Goal: Task Accomplishment & Management: Use online tool/utility

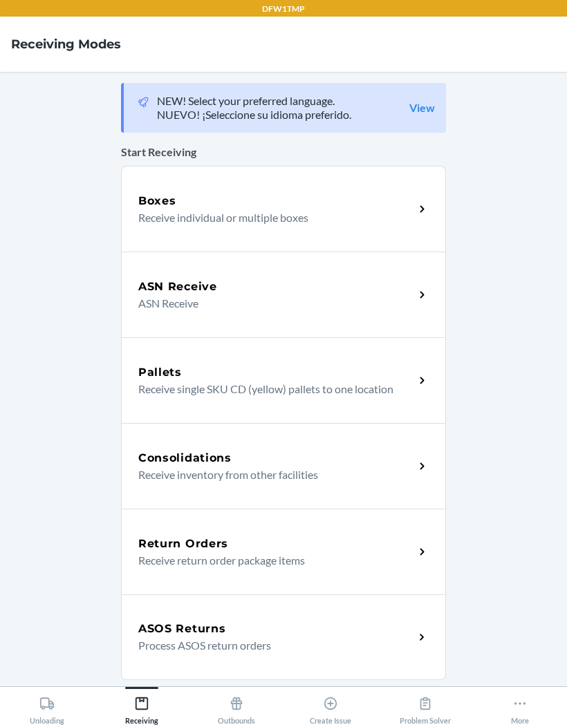
click at [207, 211] on p "Receive individual or multiple boxes" at bounding box center [270, 217] width 265 height 17
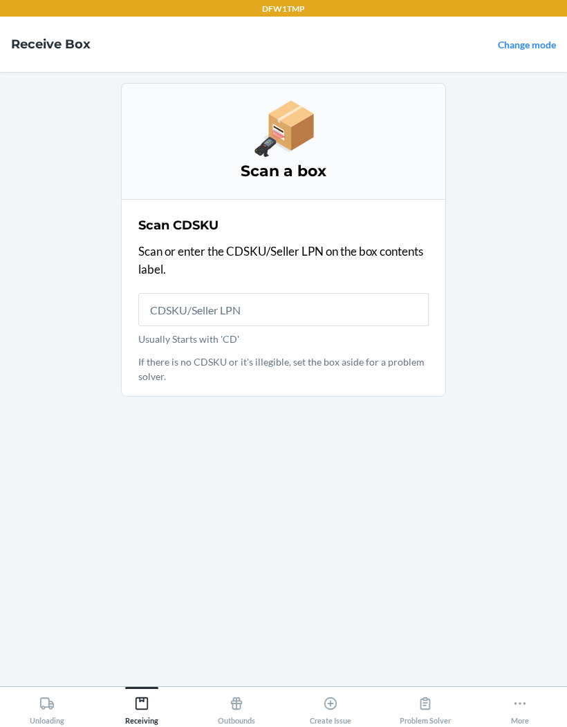
click at [184, 324] on input "Usually Starts with 'CD'" at bounding box center [283, 309] width 290 height 33
type input "CDHVYS8NQ2C"
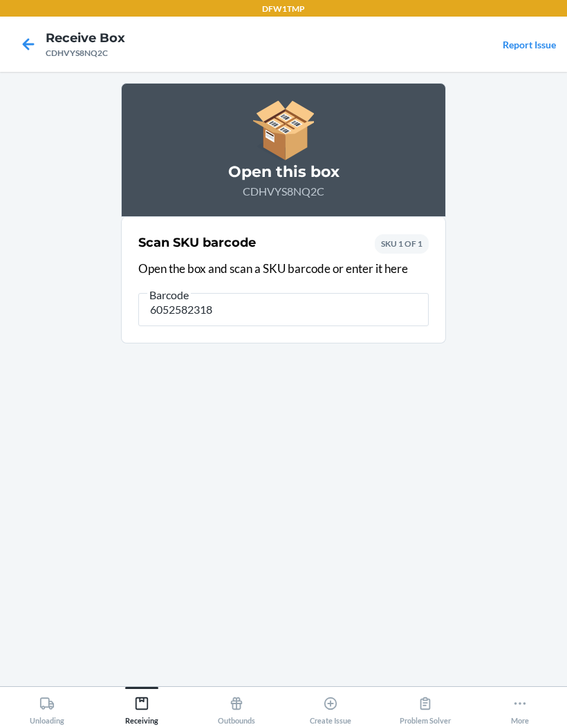
type input "60525823183"
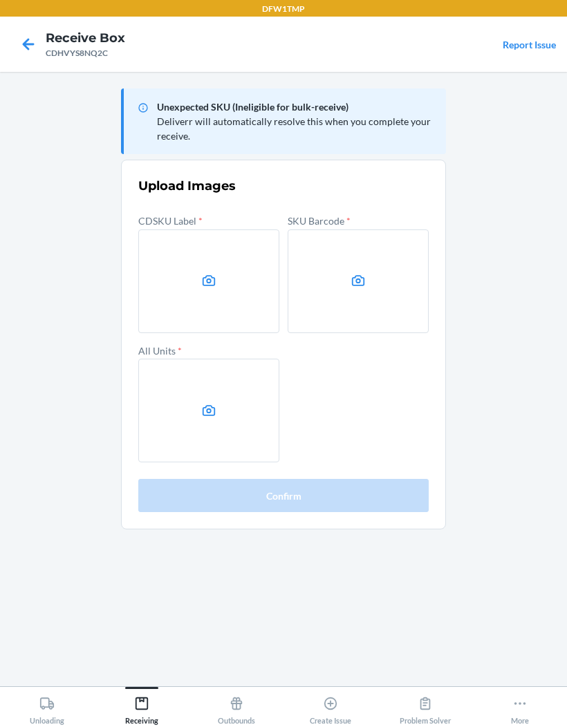
click at [26, 55] on icon at bounding box center [28, 43] width 23 height 23
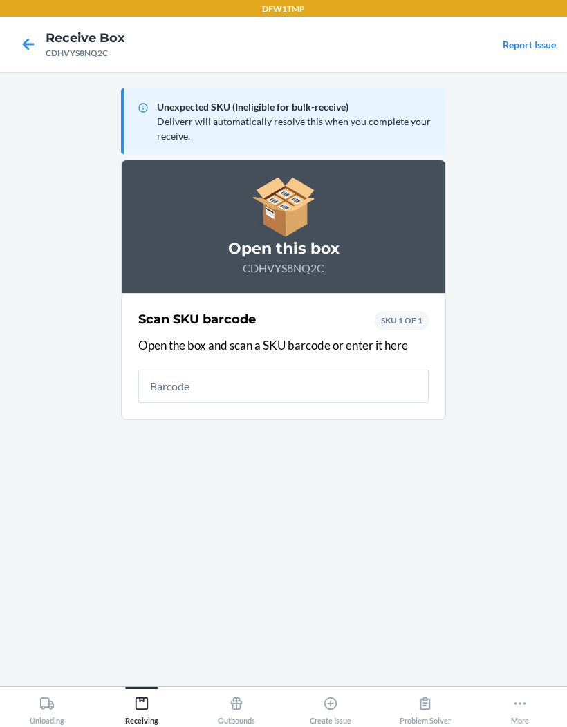
click at [20, 44] on icon at bounding box center [28, 43] width 23 height 23
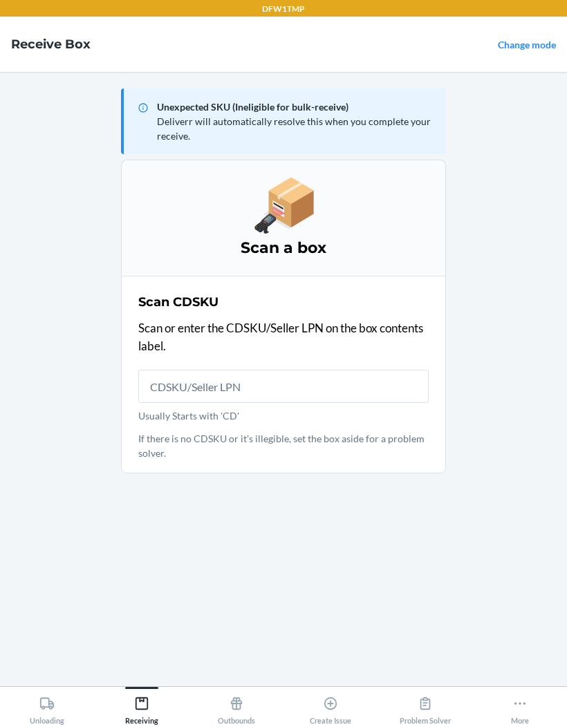
click at [194, 387] on input "Usually Starts with 'CD'" at bounding box center [283, 386] width 290 height 33
type input "CD56E6ZDVMP"
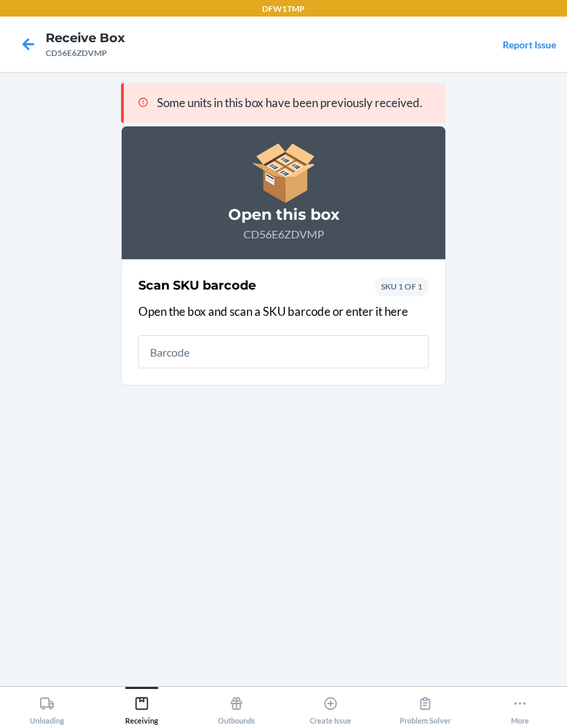
click at [142, 525] on div "Some units in this box have been previously received. Open this box CD56E6ZDVMP…" at bounding box center [283, 379] width 325 height 592
click at [184, 352] on input "text" at bounding box center [283, 351] width 290 height 33
type input "60525823183"
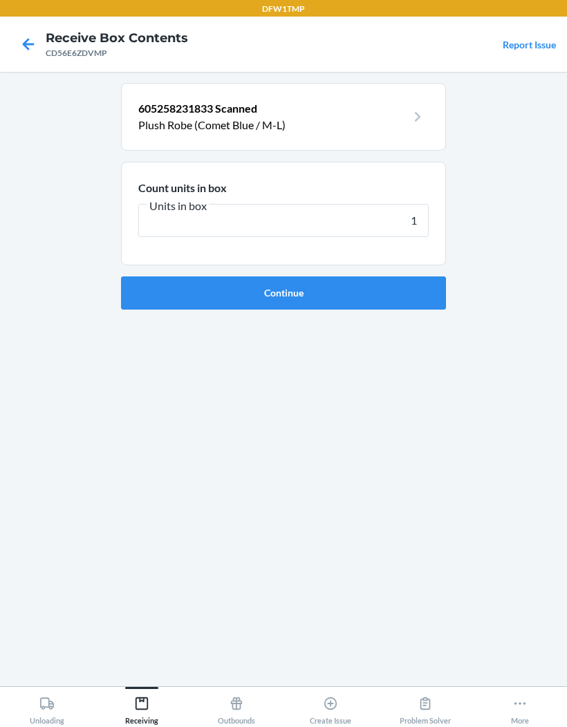
type input "16"
click at [311, 291] on button "Continue" at bounding box center [283, 292] width 325 height 33
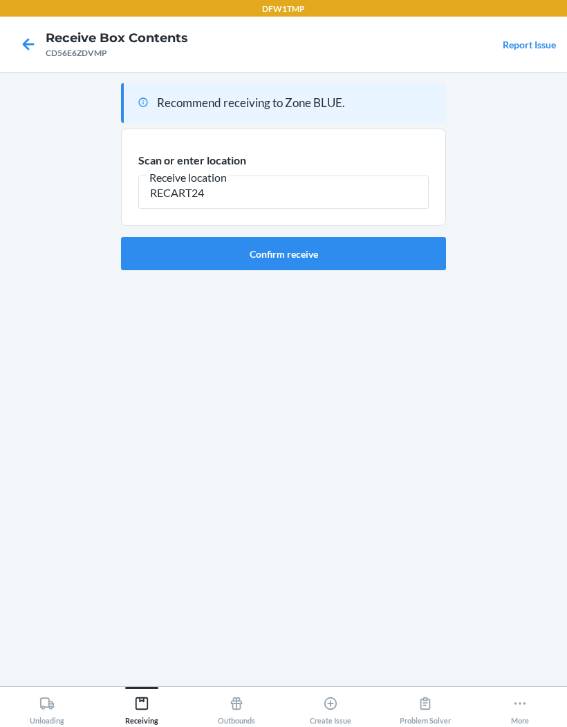
type input "RECART24"
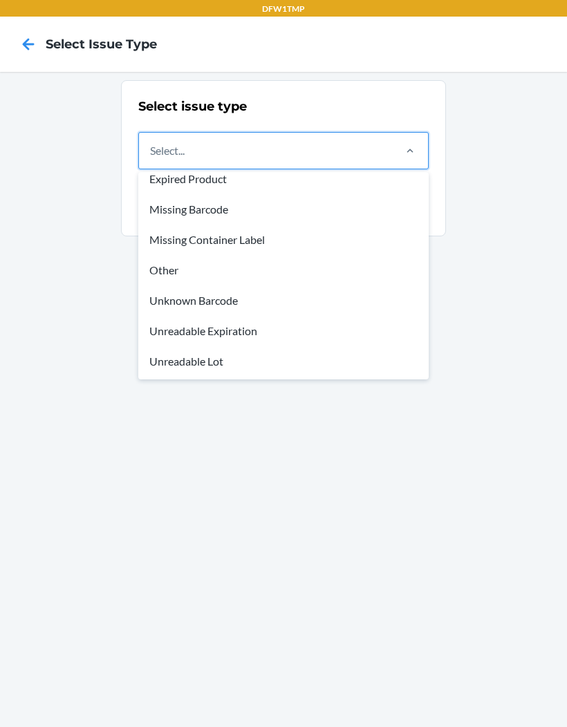
scroll to position [41, 0]
click at [252, 327] on div "Unreadable Expiration" at bounding box center [283, 331] width 285 height 30
click at [151, 159] on input "option Damaged Product focused, 1 of 8. 8 results available. Use Up and Down to…" at bounding box center [150, 150] width 1 height 17
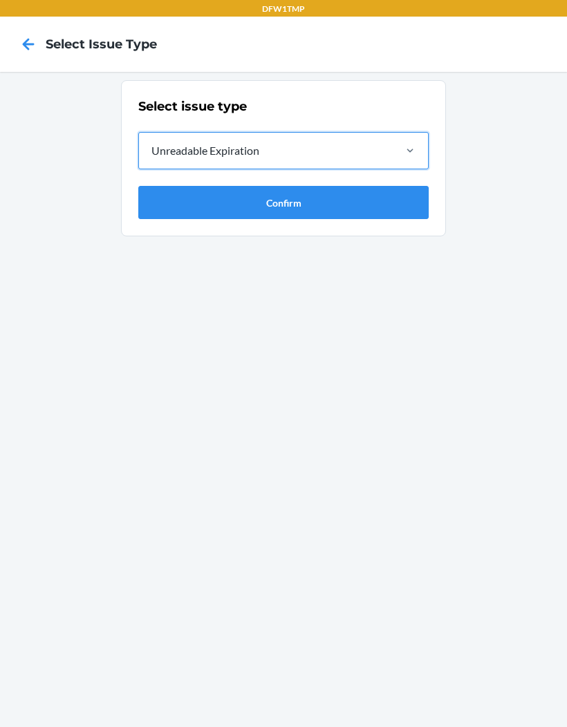
click at [286, 209] on button "Confirm" at bounding box center [283, 202] width 290 height 33
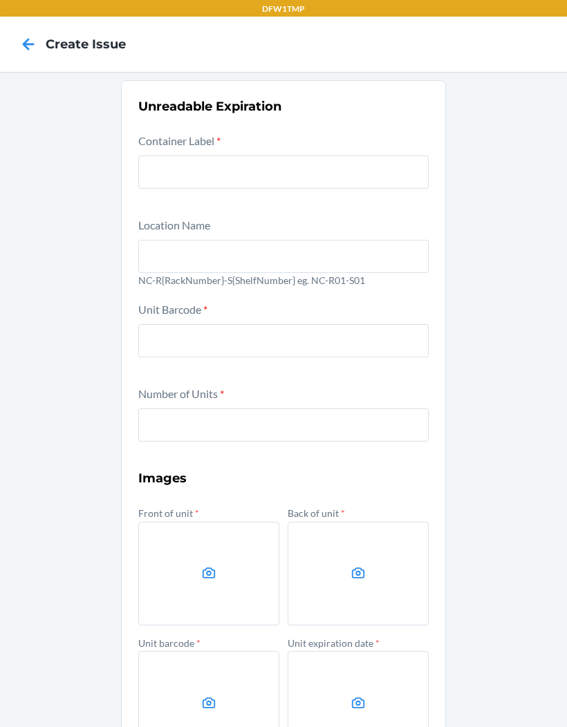
click at [35, 37] on icon at bounding box center [28, 43] width 23 height 23
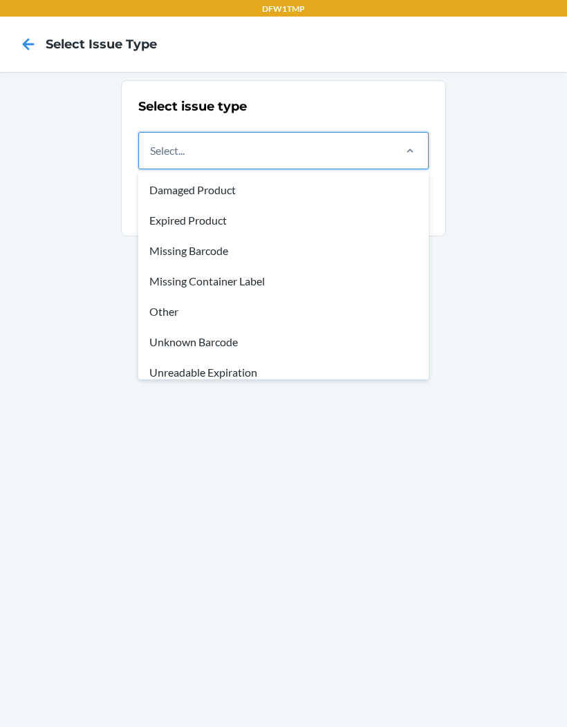
click at [162, 279] on div "Missing Container Label" at bounding box center [283, 281] width 285 height 30
click at [151, 159] on input "option Missing Container Label focused, 4 of 8. 8 results available. Use Up and…" at bounding box center [150, 150] width 1 height 17
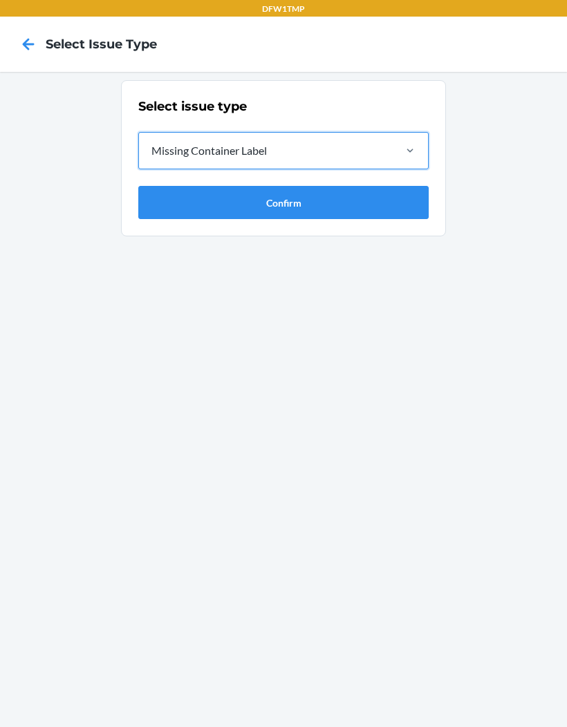
click at [169, 218] on button "Confirm" at bounding box center [283, 202] width 290 height 33
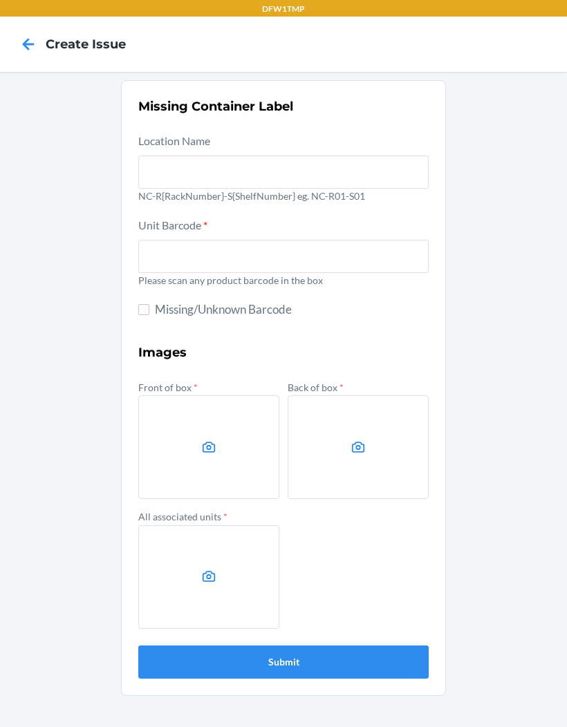
click at [142, 312] on input "Missing/Unknown Barcode" at bounding box center [143, 309] width 11 height 11
checkbox input "true"
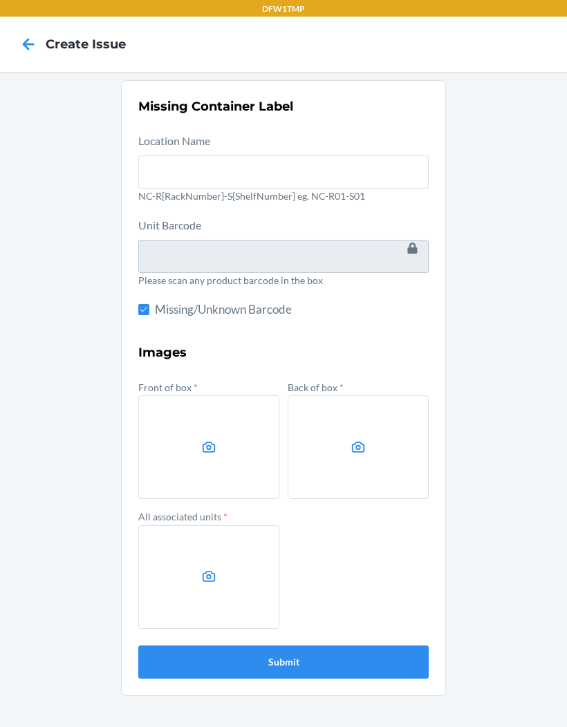
click at [167, 442] on label at bounding box center [208, 447] width 141 height 104
click at [0, 0] on input "file" at bounding box center [0, 0] width 0 height 0
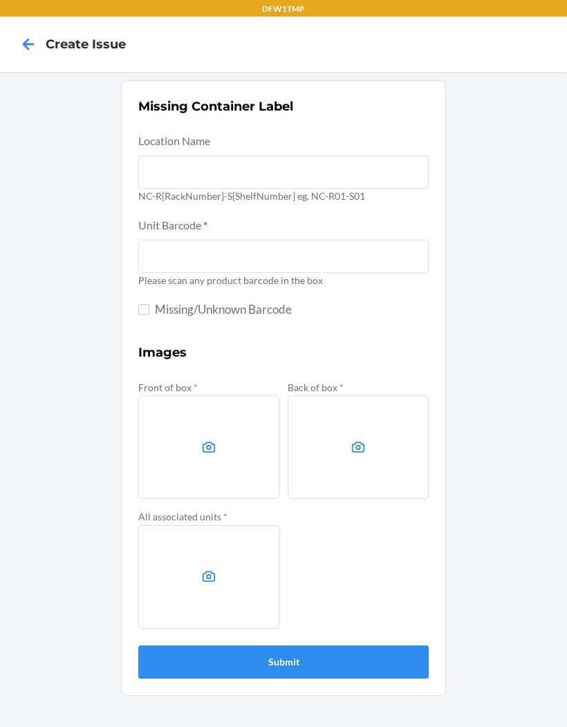
click at [147, 308] on input "Missing/Unknown Barcode" at bounding box center [143, 309] width 11 height 11
checkbox input "true"
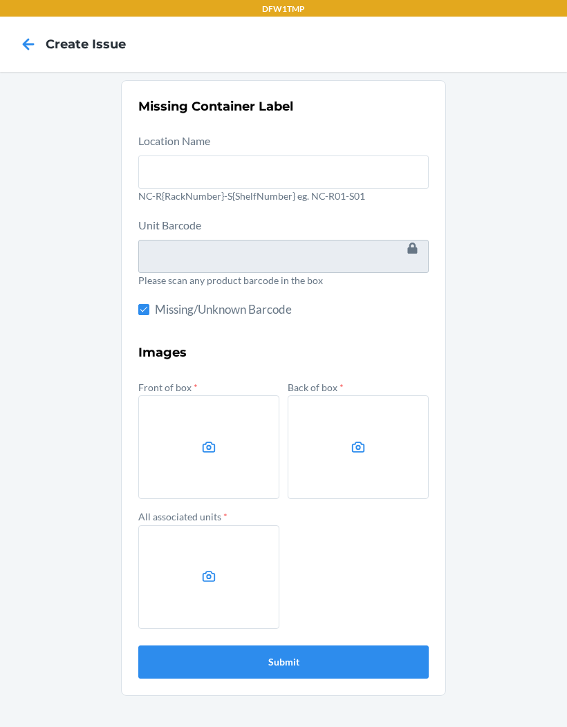
click at [224, 451] on label at bounding box center [208, 447] width 141 height 104
click at [0, 0] on input "file" at bounding box center [0, 0] width 0 height 0
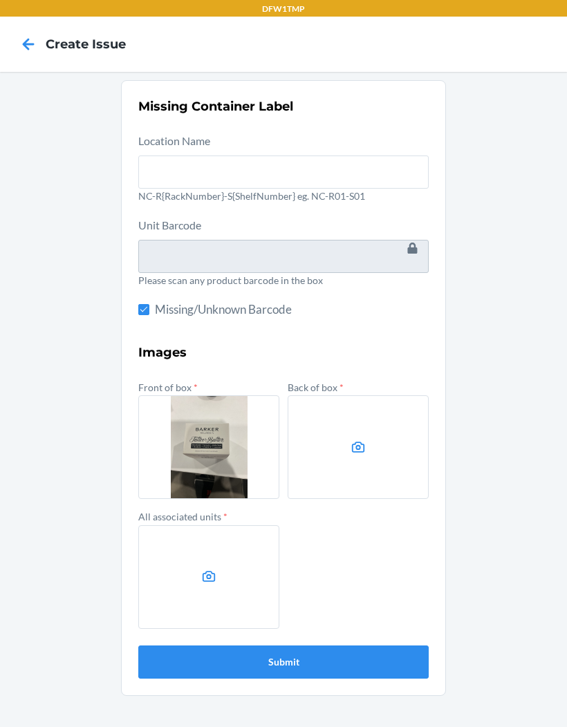
click at [371, 425] on label at bounding box center [358, 447] width 141 height 104
click at [0, 0] on input "file" at bounding box center [0, 0] width 0 height 0
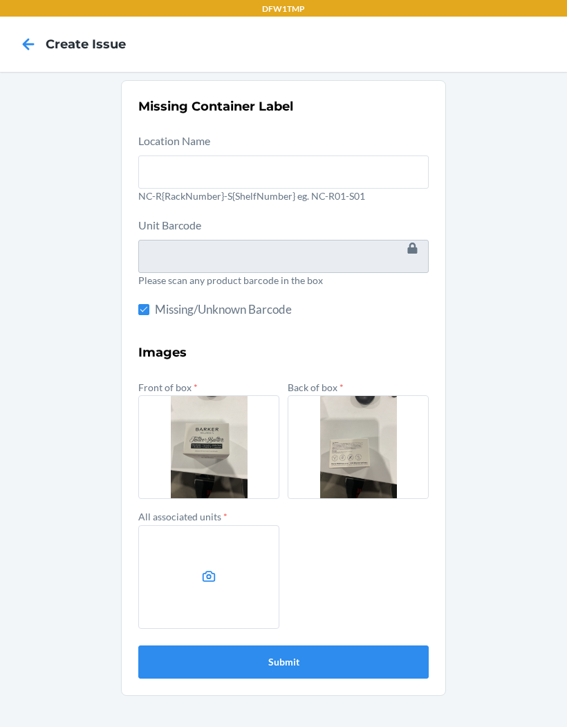
click at [209, 577] on icon at bounding box center [209, 577] width 16 height 16
click at [0, 0] on input "file" at bounding box center [0, 0] width 0 height 0
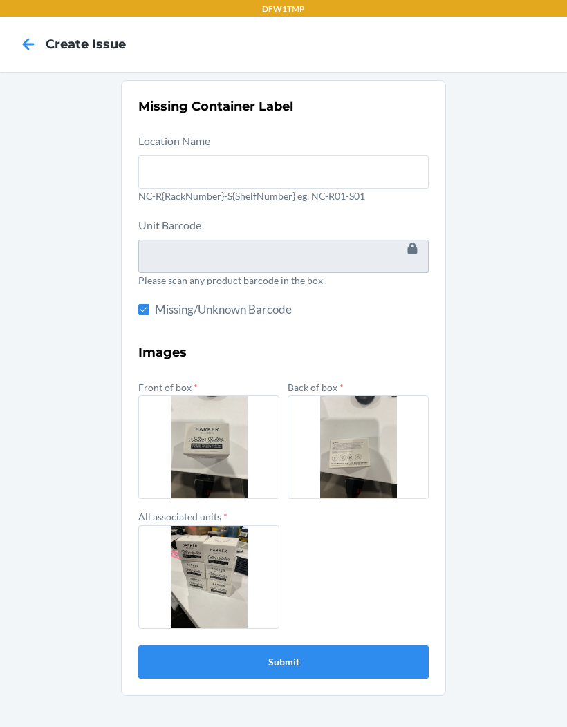
click at [343, 661] on button "Submit" at bounding box center [283, 661] width 290 height 33
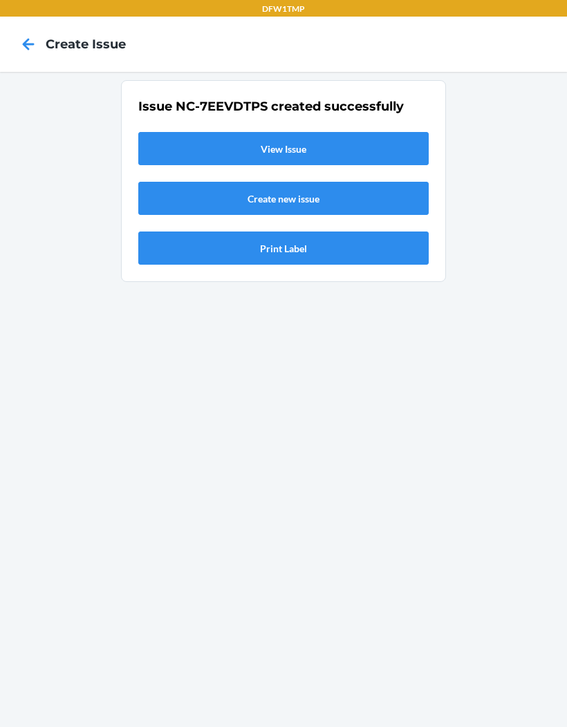
click at [365, 147] on link "View Issue" at bounding box center [283, 148] width 290 height 33
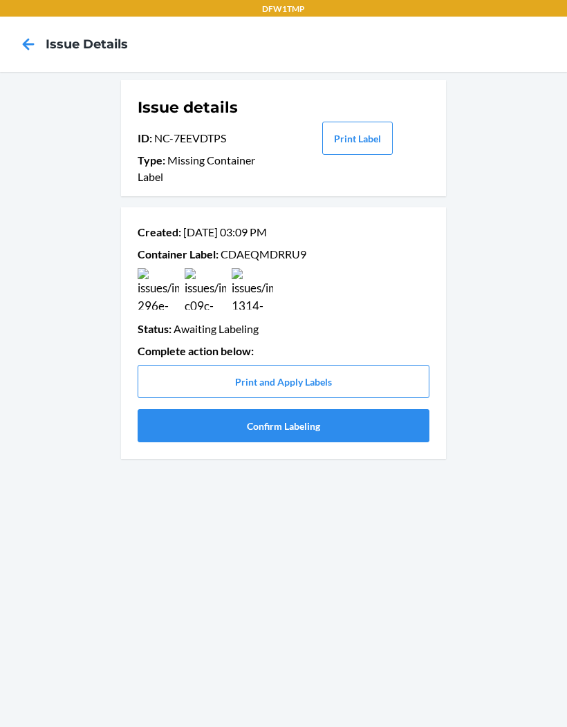
click at [302, 427] on button "Confirm Labeling" at bounding box center [284, 425] width 292 height 33
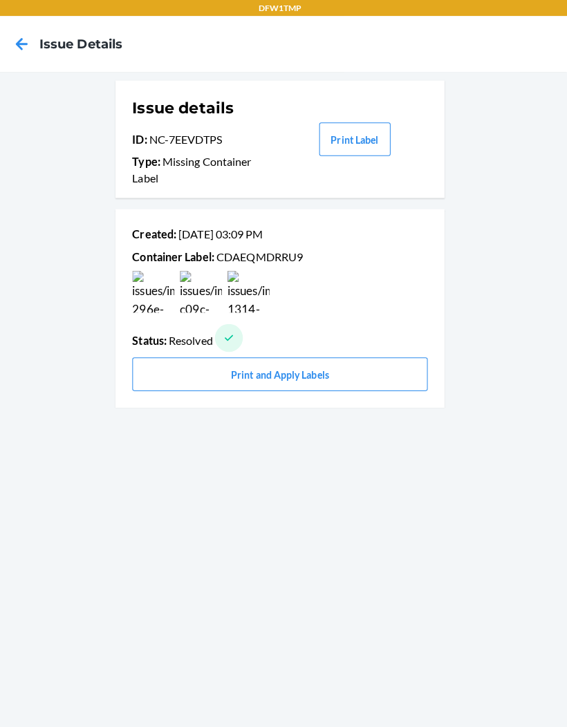
click at [17, 33] on icon at bounding box center [28, 43] width 23 height 23
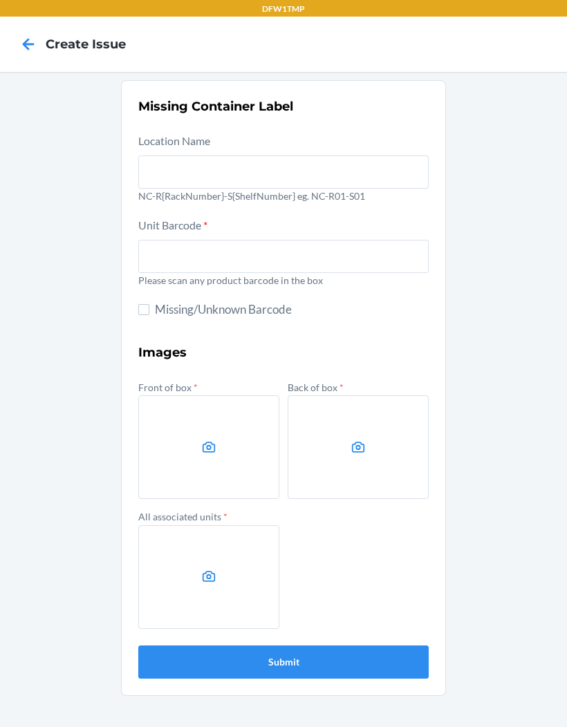
click at [23, 41] on icon at bounding box center [28, 43] width 23 height 23
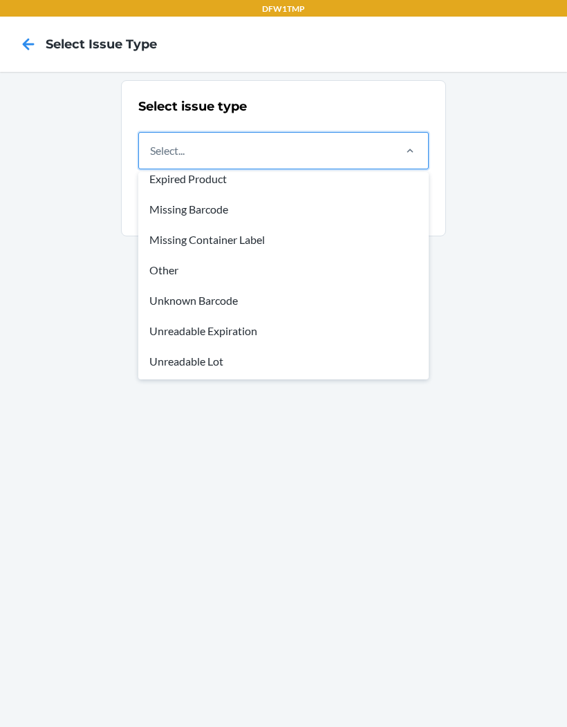
scroll to position [41, 0]
click at [258, 337] on div "Unreadable Expiration" at bounding box center [283, 331] width 285 height 30
click at [151, 159] on input "option Unreadable Expiration focused, 7 of 8. 8 results available. Use Up and D…" at bounding box center [150, 150] width 1 height 17
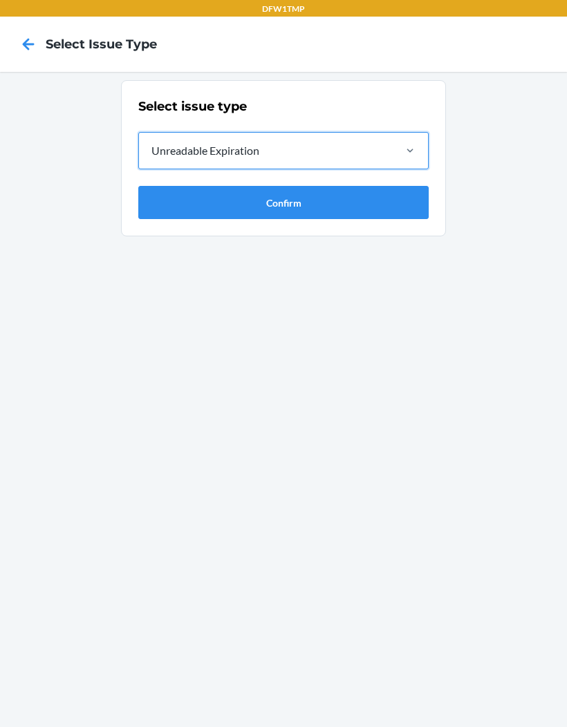
click at [310, 205] on button "Confirm" at bounding box center [283, 202] width 290 height 33
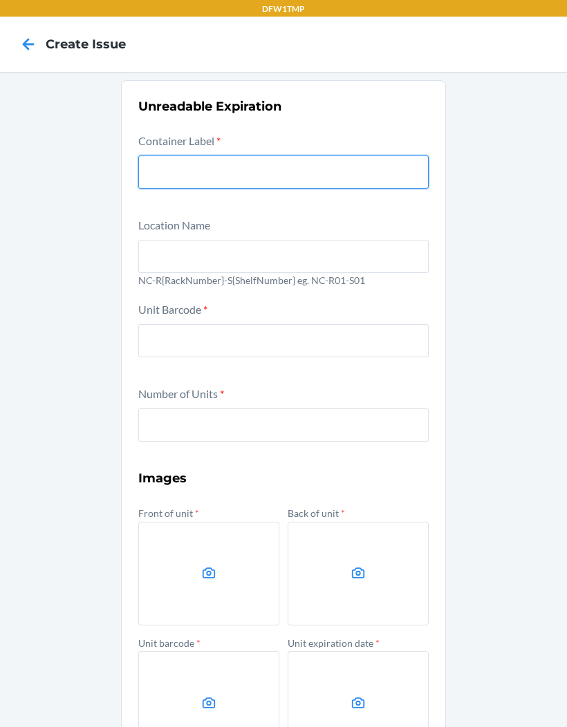
click at [311, 181] on input "text" at bounding box center [283, 172] width 290 height 33
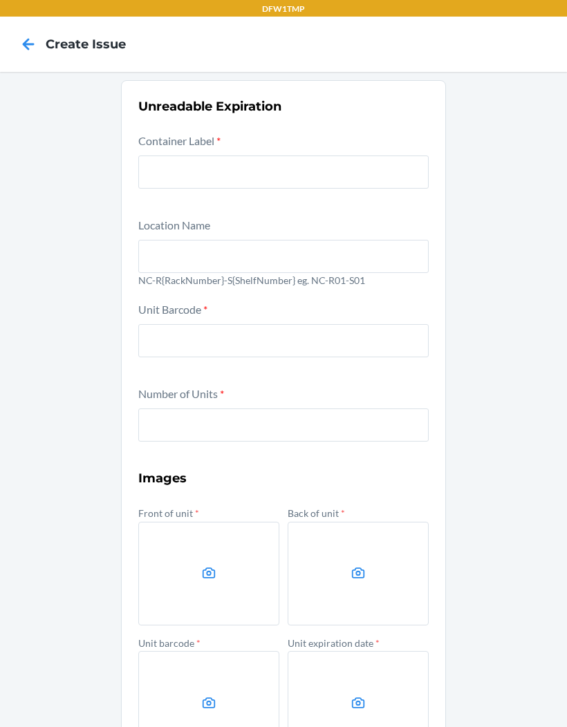
click at [27, 41] on icon at bounding box center [29, 44] width 12 height 12
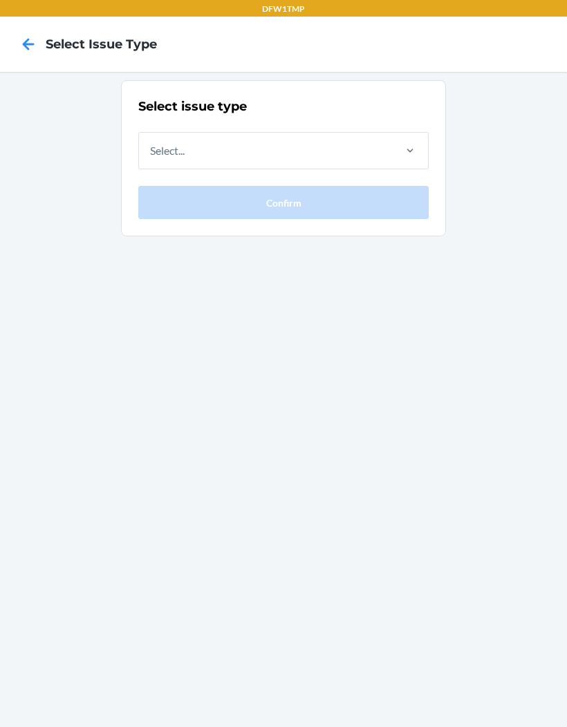
click at [37, 47] on icon at bounding box center [28, 43] width 23 height 23
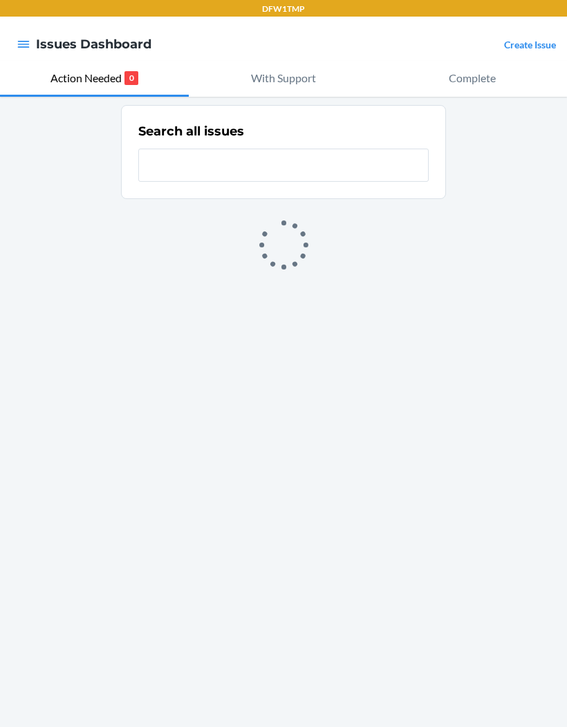
click at [469, 81] on p "Complete" at bounding box center [472, 78] width 47 height 17
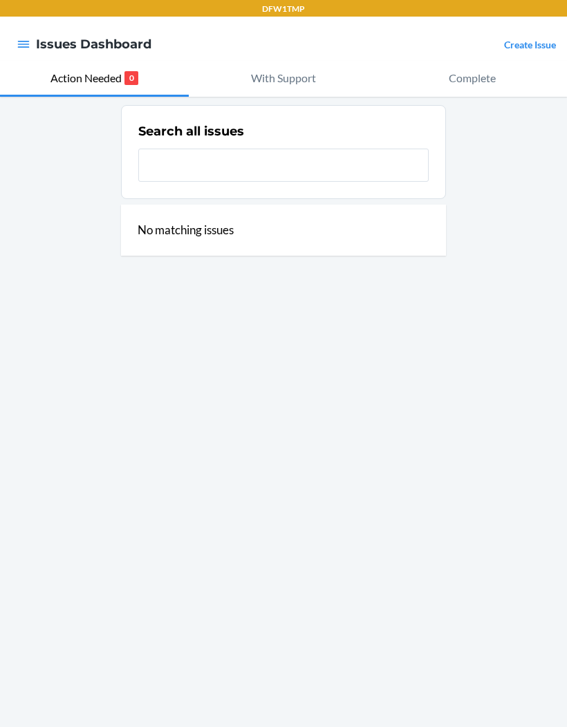
click at [533, 50] on link "Create Issue" at bounding box center [530, 45] width 52 height 12
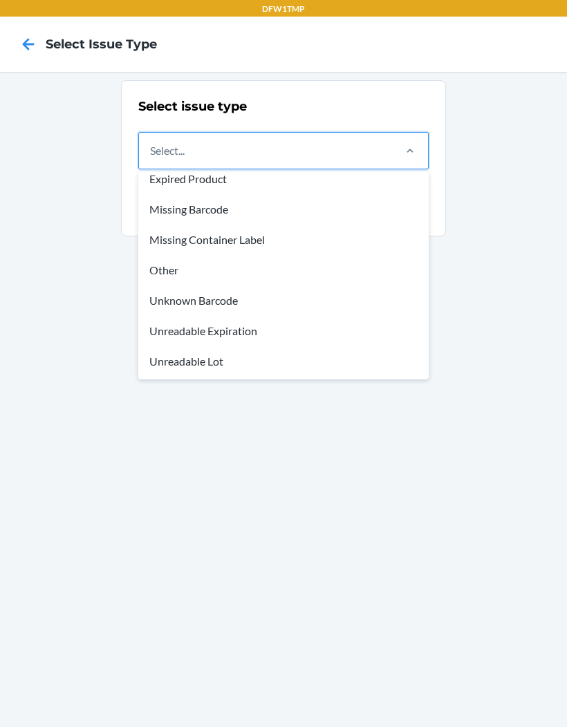
scroll to position [41, 0]
click at [263, 327] on div "Unreadable Expiration" at bounding box center [283, 331] width 285 height 30
click at [151, 159] on input "option Damaged Product focused, 1 of 8. 8 results available. Use Up and Down to…" at bounding box center [150, 150] width 1 height 17
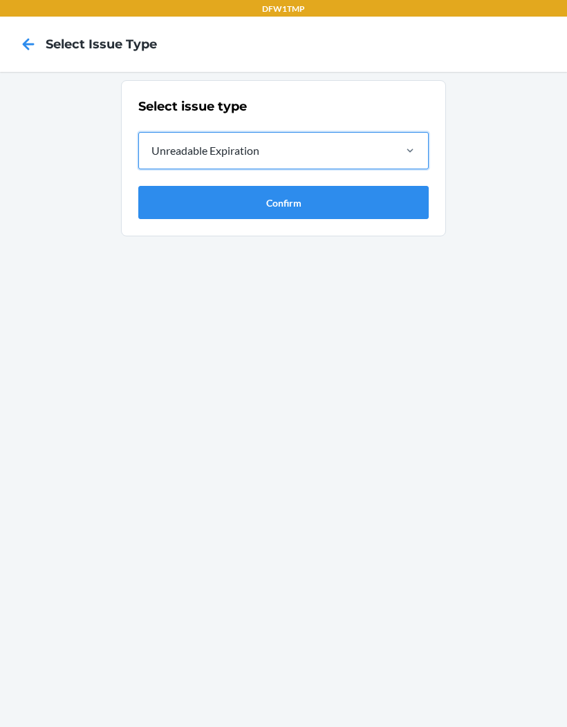
click at [363, 202] on button "Confirm" at bounding box center [283, 202] width 290 height 33
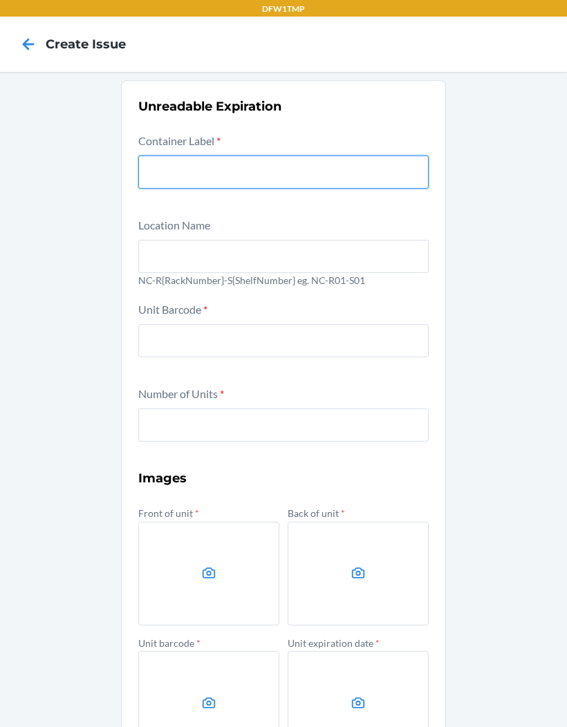
click at [343, 166] on input "text" at bounding box center [283, 172] width 290 height 33
type input "CDAEQMDRRU9"
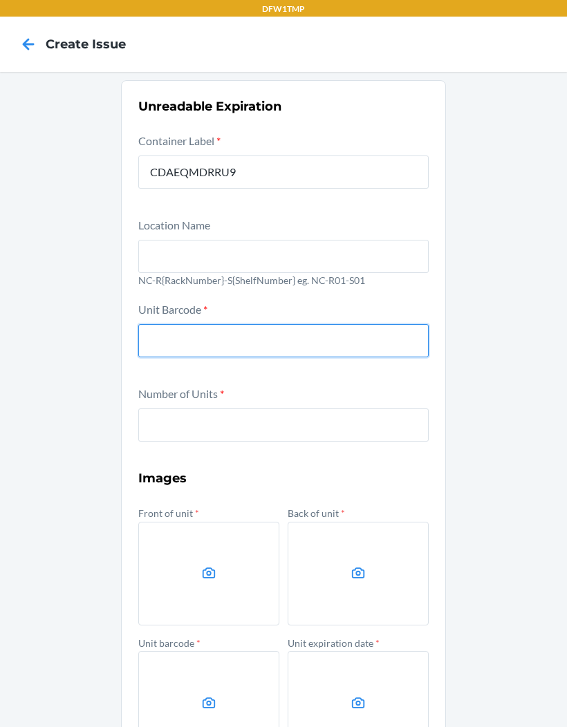
scroll to position [-1, 0]
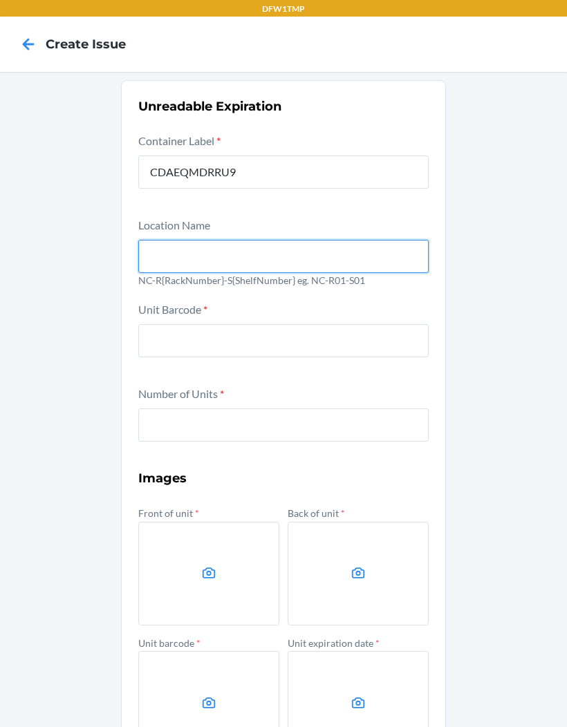
click at [395, 258] on input "text" at bounding box center [283, 256] width 290 height 33
type input "NC-R06-S01"
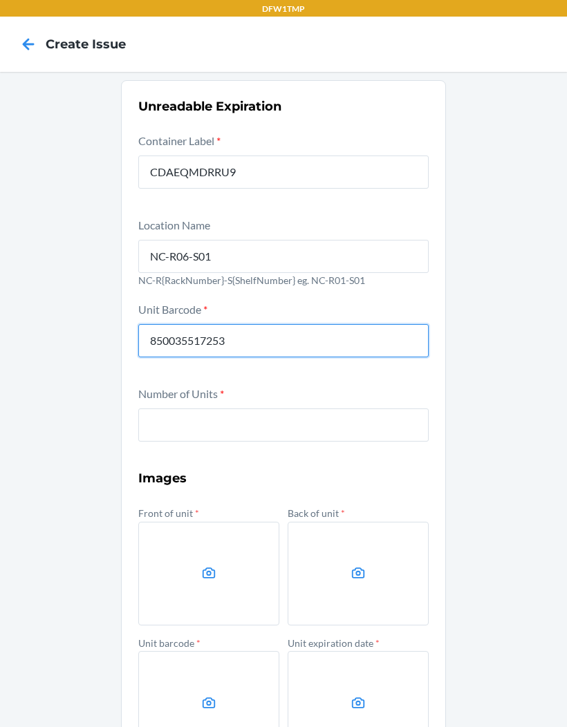
type input "850035517253"
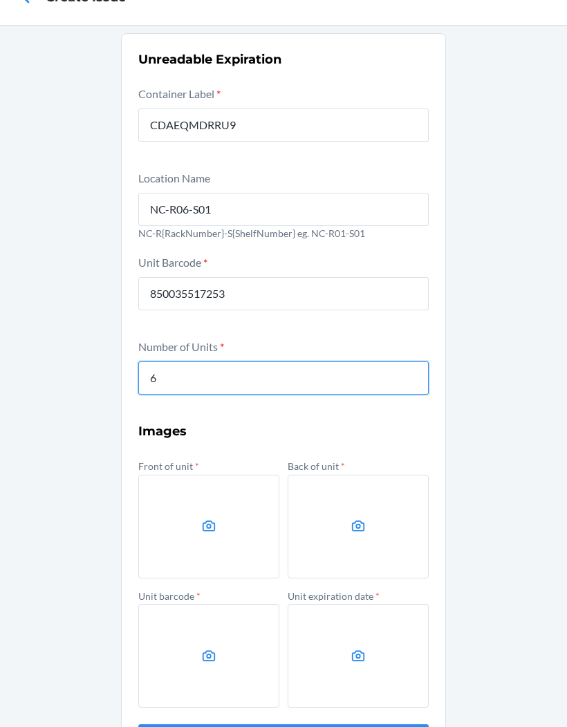
scroll to position [46, 0]
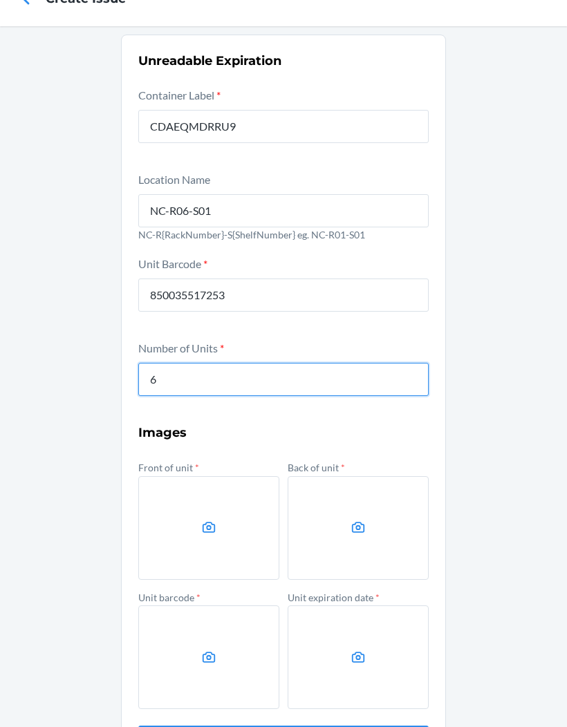
type input "6"
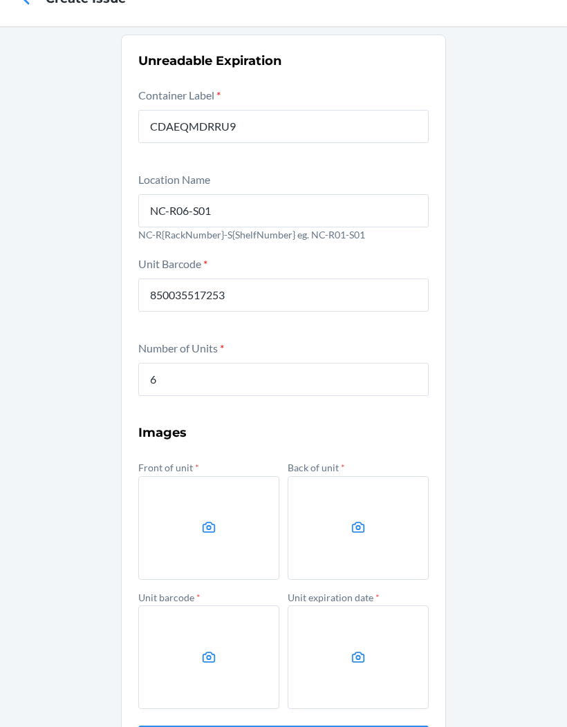
click at [511, 278] on div "Unreadable Expiration Container Label * CDAEQMDRRU9 Location Name [GEOGRAPHIC_D…" at bounding box center [283, 405] width 567 height 758
click at [219, 527] on label at bounding box center [208, 528] width 141 height 104
click at [0, 0] on input "file" at bounding box center [0, 0] width 0 height 0
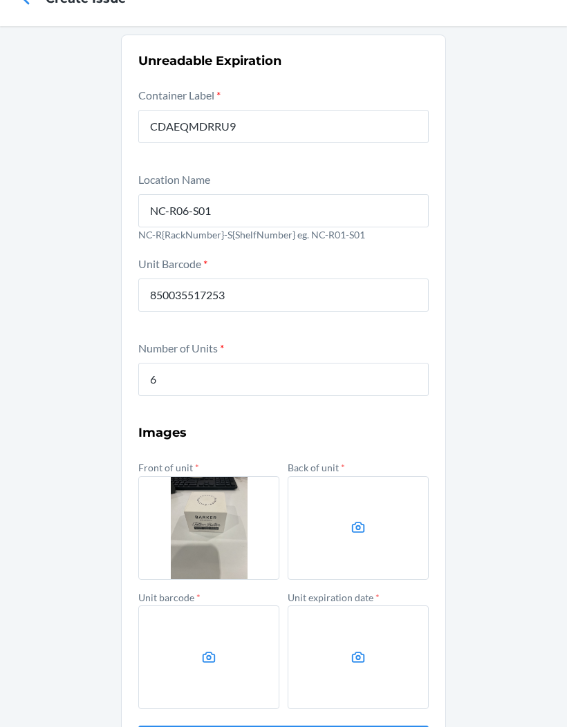
click at [359, 521] on icon at bounding box center [358, 528] width 16 height 16
click at [0, 0] on input "file" at bounding box center [0, 0] width 0 height 0
click at [220, 662] on label at bounding box center [208, 657] width 141 height 104
click at [0, 0] on input "file" at bounding box center [0, 0] width 0 height 0
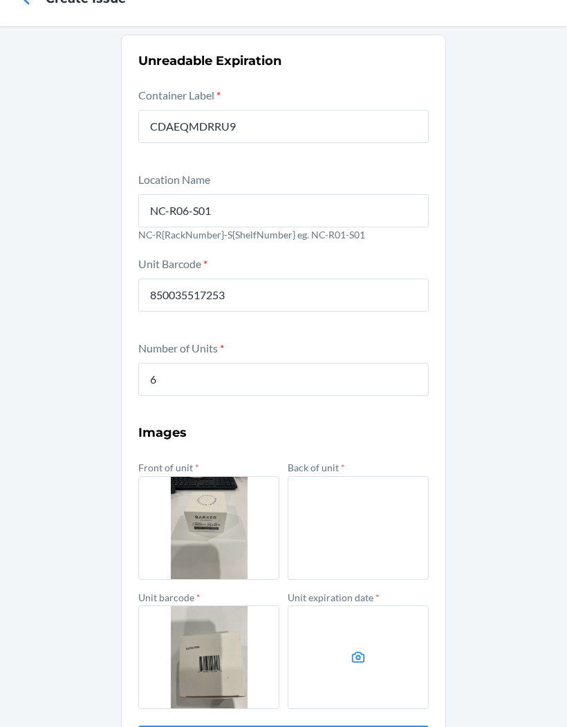
click at [362, 657] on icon at bounding box center [358, 658] width 16 height 16
click at [0, 0] on input "file" at bounding box center [0, 0] width 0 height 0
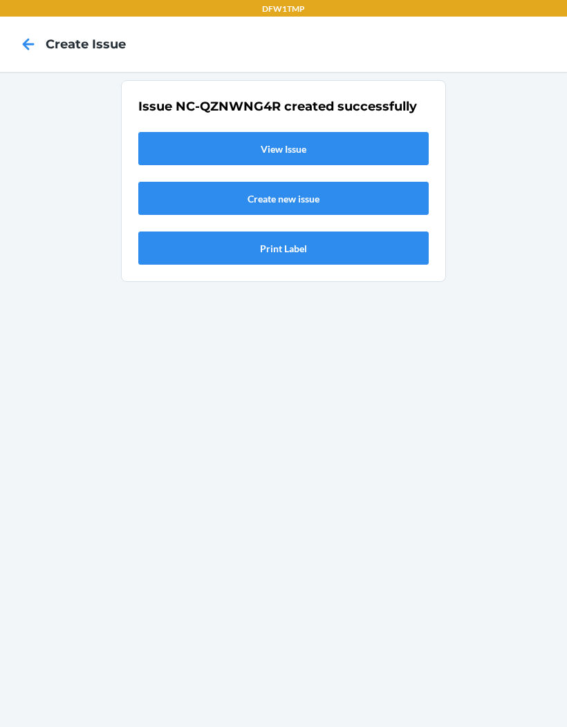
scroll to position [0, 0]
click at [298, 132] on link "View Issue" at bounding box center [283, 148] width 290 height 33
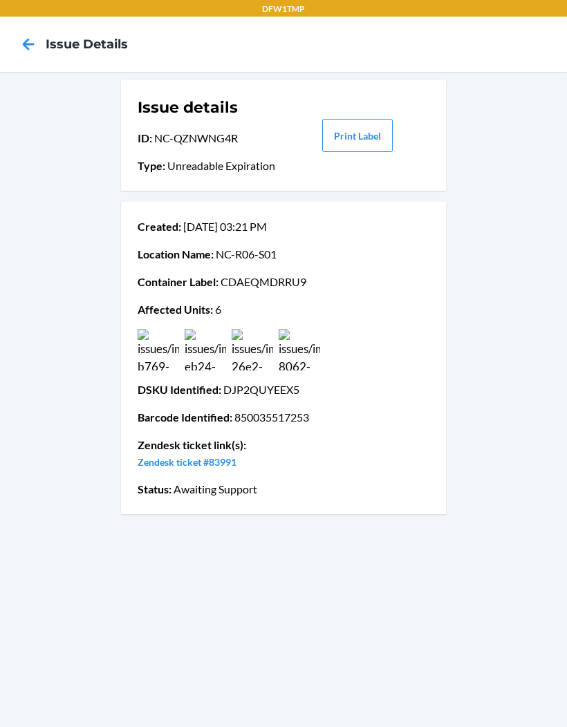
click at [22, 55] on icon at bounding box center [28, 43] width 23 height 23
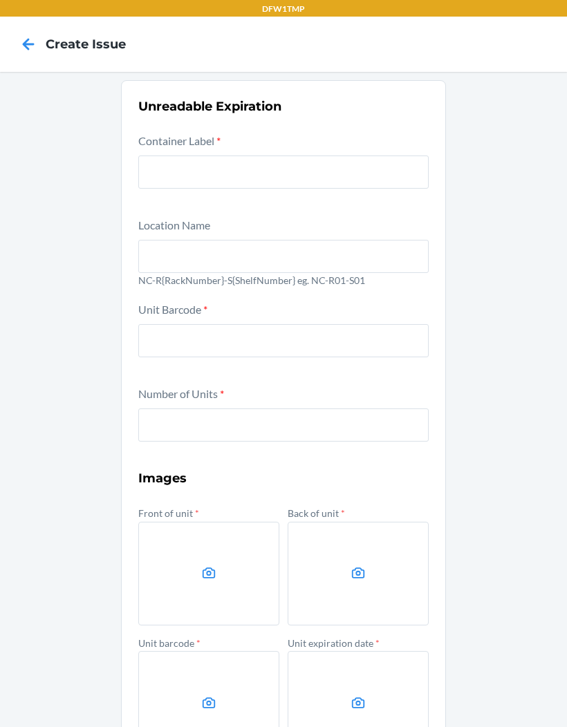
click at [26, 34] on icon at bounding box center [28, 43] width 23 height 23
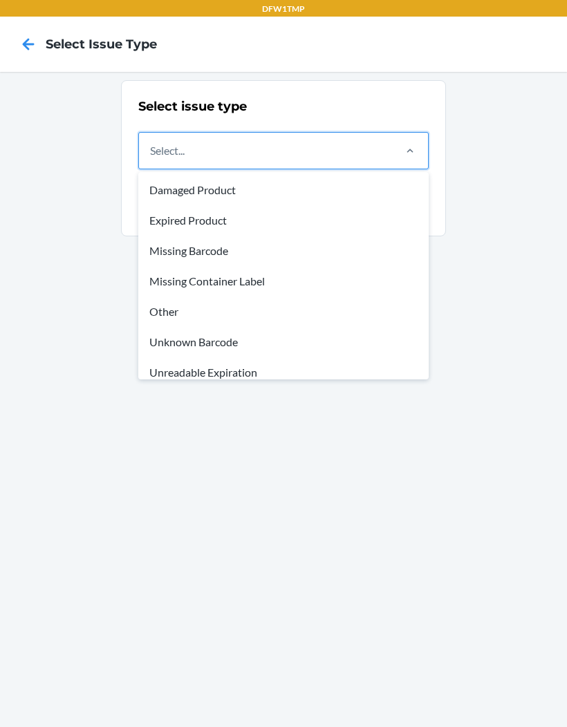
click at [272, 277] on div "Missing Container Label" at bounding box center [283, 281] width 285 height 30
click at [151, 159] on input "option Damaged Product focused, 1 of 8. 8 results available. Use Up and Down to…" at bounding box center [150, 150] width 1 height 17
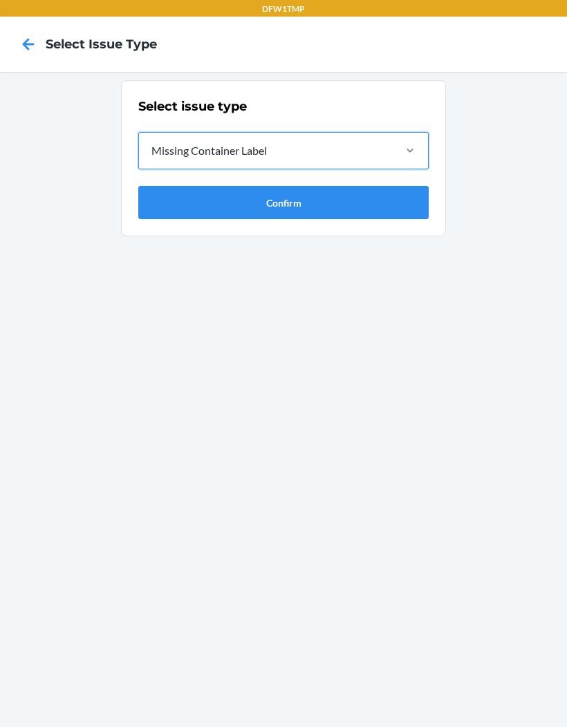
click at [355, 205] on button "Confirm" at bounding box center [283, 202] width 290 height 33
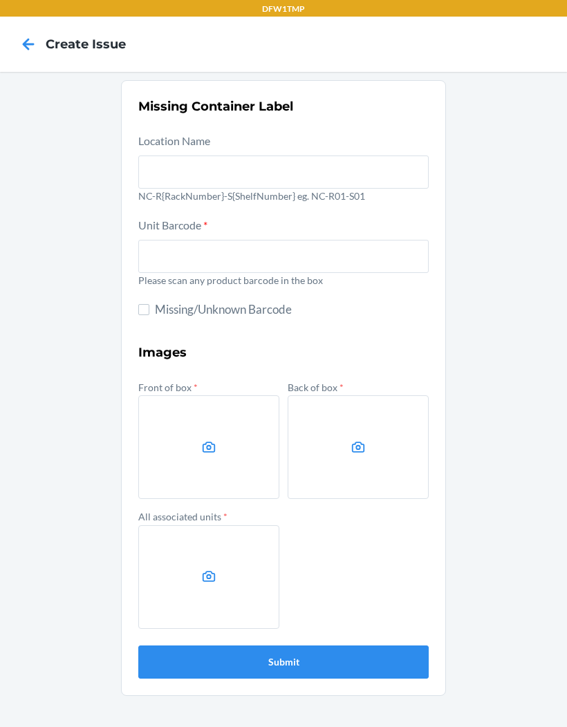
click at [135, 300] on section "Missing Container Label Location Name NC-R{RackNumber}-S{ShelfNumber} eg. NC-R0…" at bounding box center [283, 388] width 325 height 616
click at [148, 308] on input "Missing/Unknown Barcode" at bounding box center [143, 309] width 11 height 11
checkbox input "true"
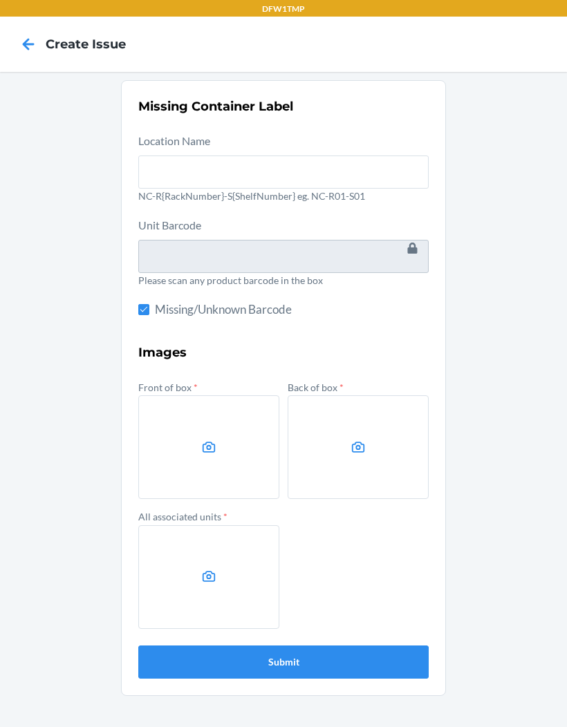
click at [215, 442] on icon at bounding box center [209, 448] width 16 height 16
click at [0, 0] on input "file" at bounding box center [0, 0] width 0 height 0
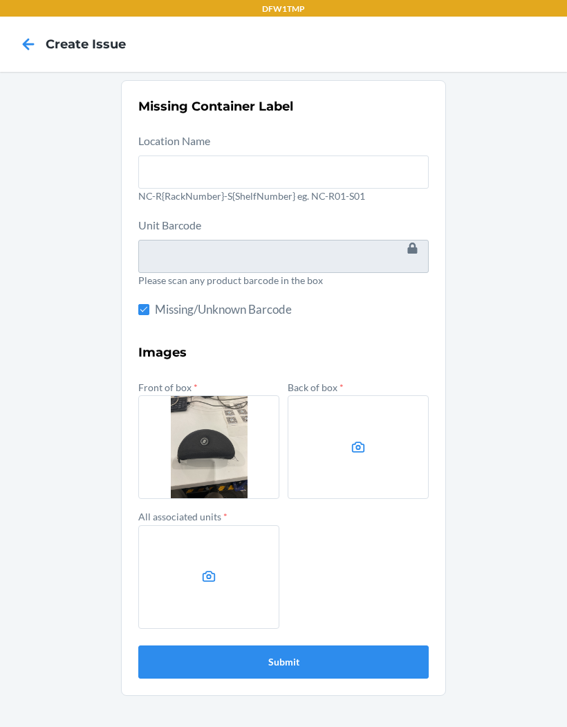
click at [354, 459] on label at bounding box center [358, 447] width 141 height 104
click at [0, 0] on input "file" at bounding box center [0, 0] width 0 height 0
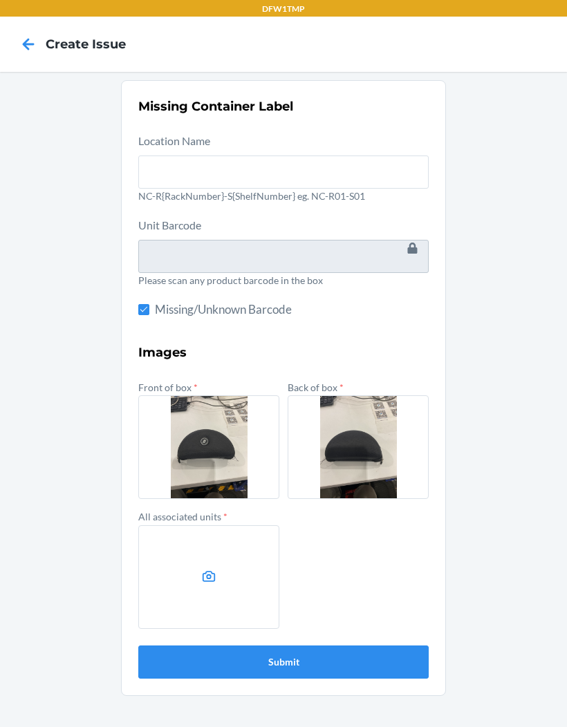
click at [236, 569] on label at bounding box center [208, 577] width 141 height 104
click at [0, 0] on input "file" at bounding box center [0, 0] width 0 height 0
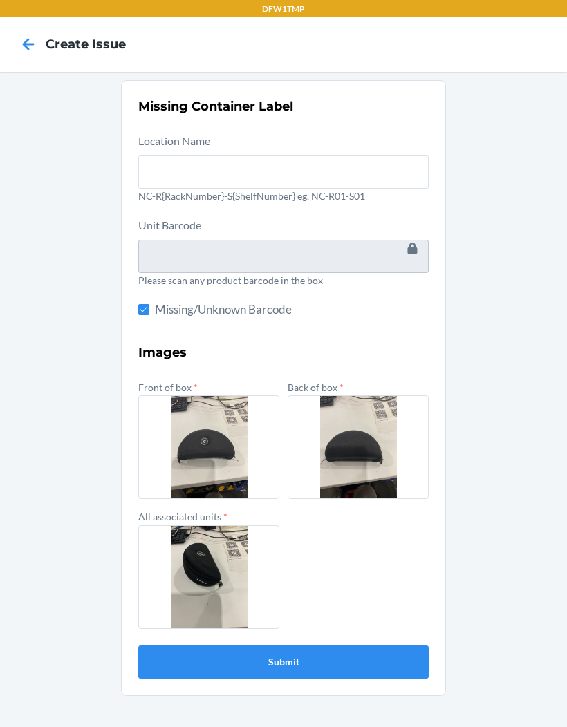
click at [303, 663] on button "Submit" at bounding box center [283, 661] width 290 height 33
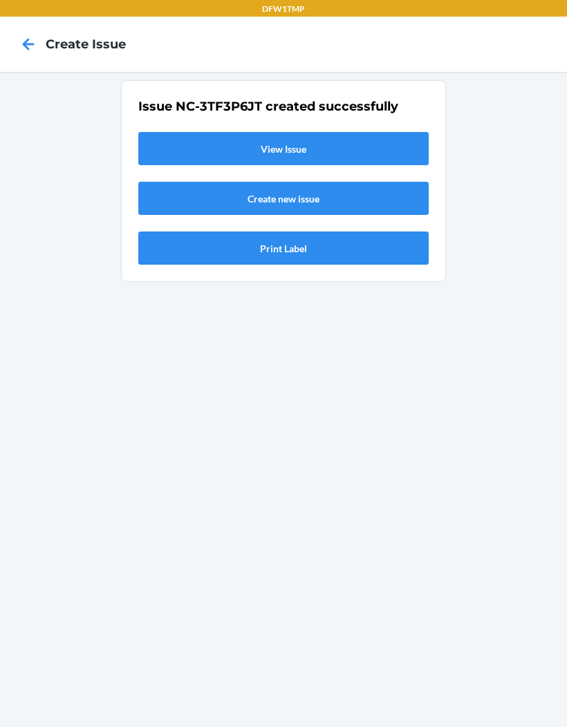
click at [187, 146] on link "View Issue" at bounding box center [283, 148] width 290 height 33
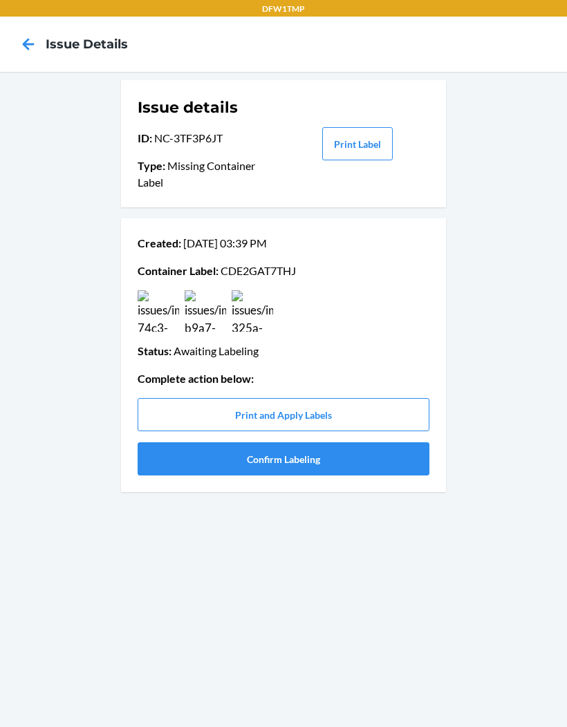
click at [327, 466] on button "Confirm Labeling" at bounding box center [284, 458] width 292 height 33
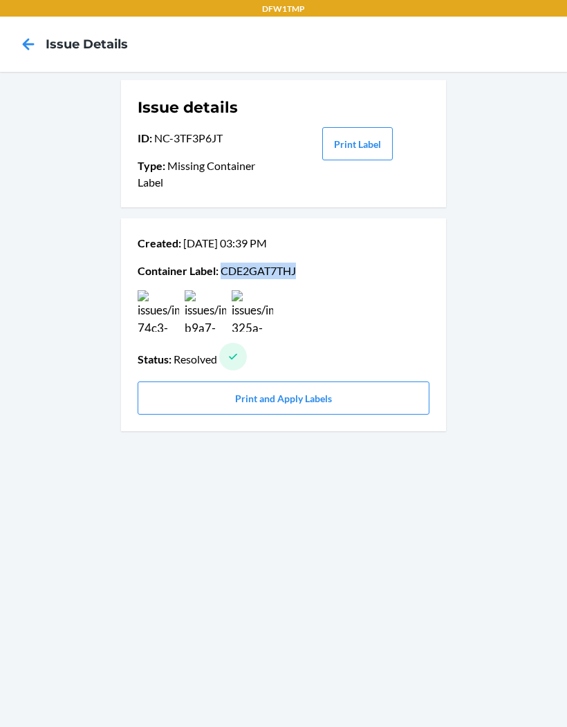
click at [31, 38] on icon at bounding box center [28, 43] width 23 height 23
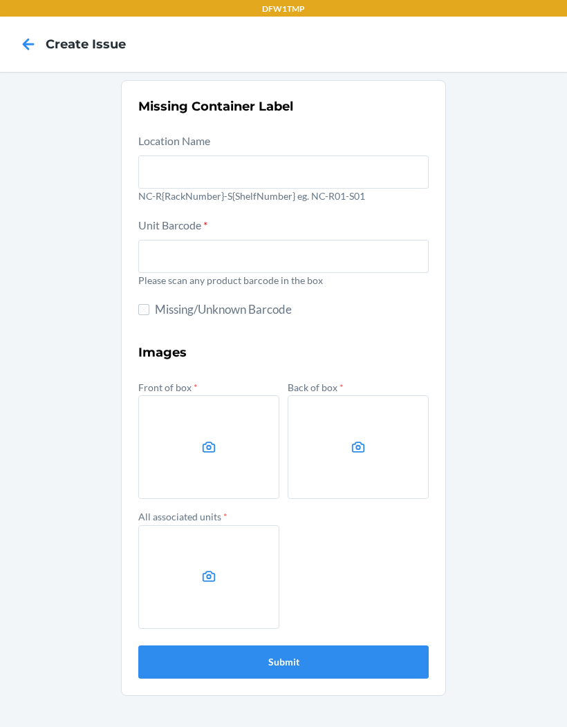
click at [23, 49] on icon at bounding box center [28, 43] width 23 height 23
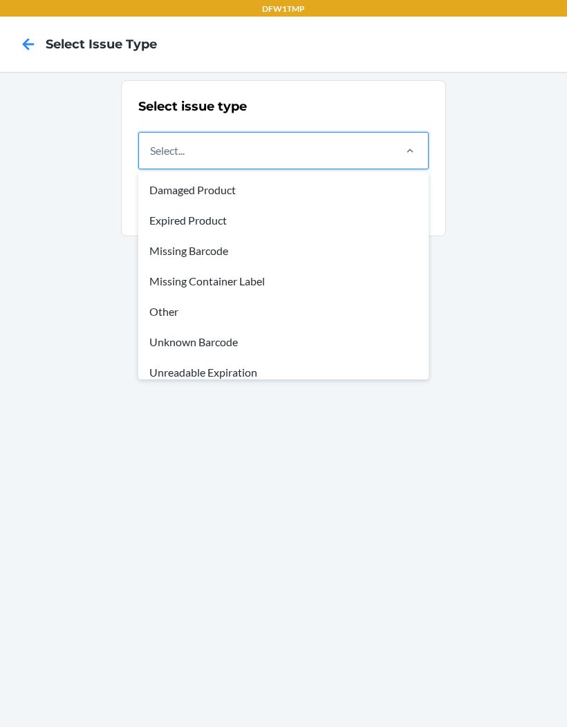
click at [230, 256] on div "Missing Barcode" at bounding box center [283, 251] width 285 height 30
click at [151, 159] on input "option Missing Barcode focused, 3 of 8. 8 results available. Use Up and Down to…" at bounding box center [150, 150] width 1 height 17
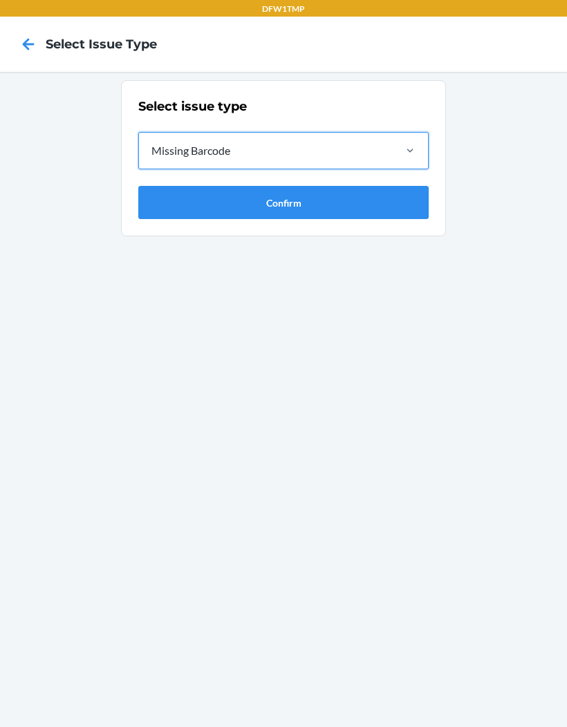
click at [350, 201] on button "Confirm" at bounding box center [283, 202] width 290 height 33
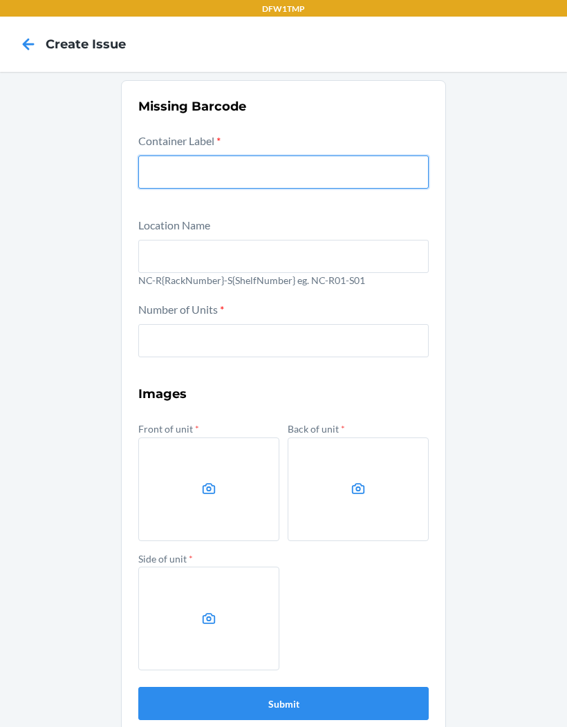
click at [348, 170] on input "text" at bounding box center [283, 172] width 290 height 33
click at [195, 177] on input "text" at bounding box center [283, 172] width 290 height 33
paste input "CDE2GAT7THJ"
type input "CDE2GAT7THJ"
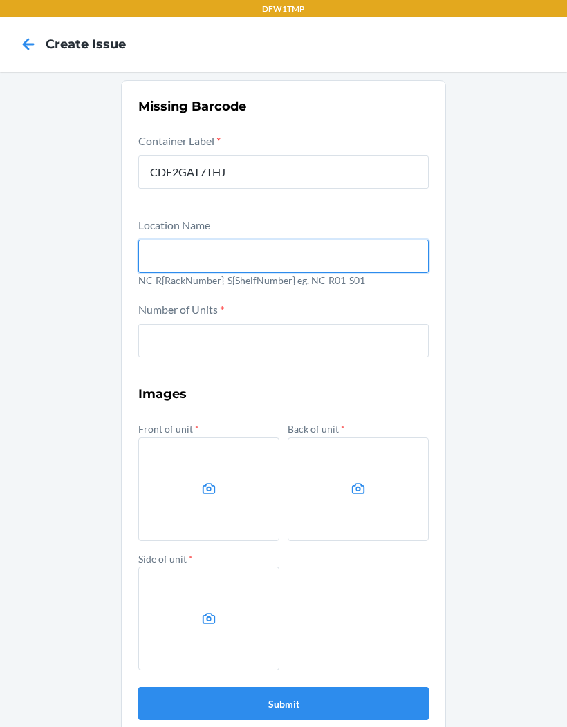
click at [226, 255] on input "text" at bounding box center [283, 256] width 290 height 33
type input "NC-R04-S03"
click at [283, 703] on button "Submit" at bounding box center [283, 703] width 290 height 33
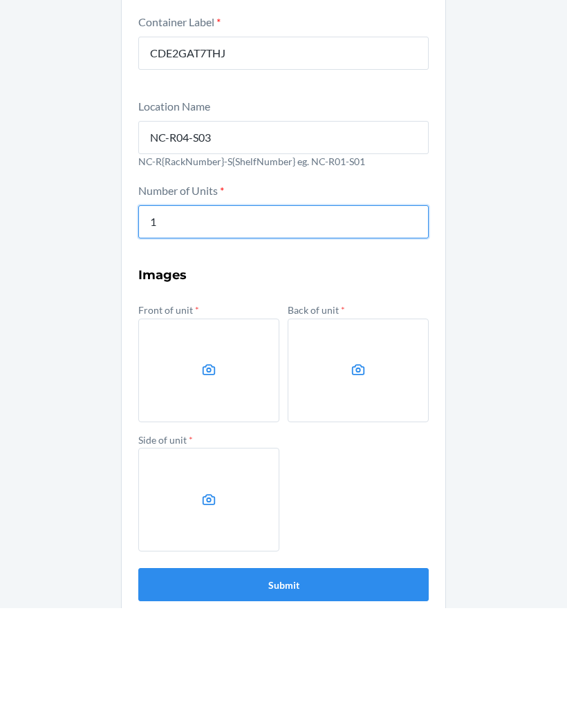
type input "1"
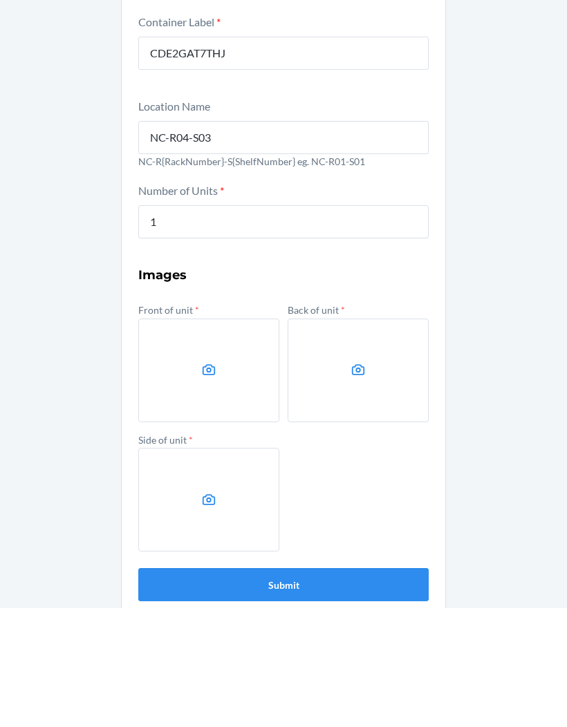
click at [206, 481] on icon at bounding box center [209, 489] width 16 height 16
click at [0, 0] on input "file" at bounding box center [0, 0] width 0 height 0
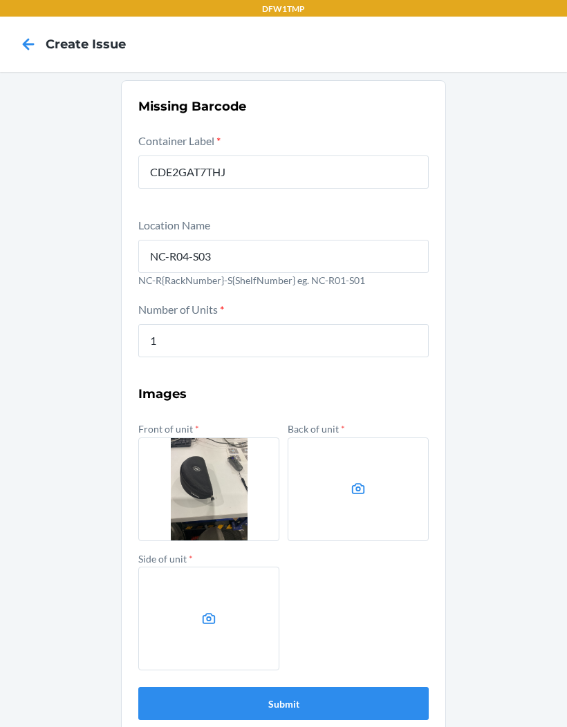
click at [380, 437] on label at bounding box center [358, 489] width 141 height 104
click at [0, 0] on input "file" at bounding box center [0, 0] width 0 height 0
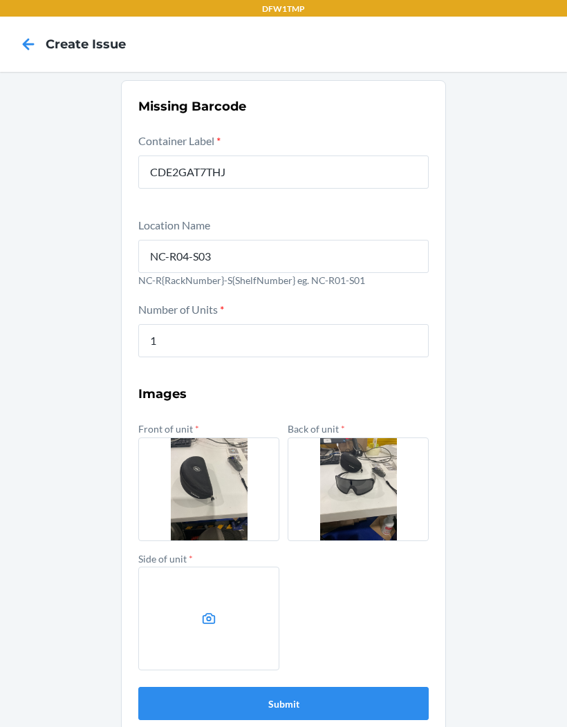
click at [202, 599] on label at bounding box center [208, 619] width 141 height 104
click at [0, 0] on input "file" at bounding box center [0, 0] width 0 height 0
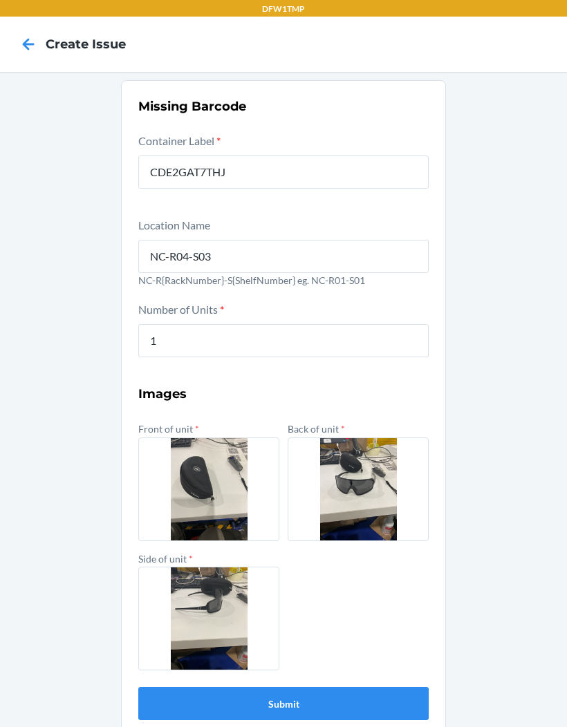
click at [319, 687] on button "Submit" at bounding box center [283, 703] width 290 height 33
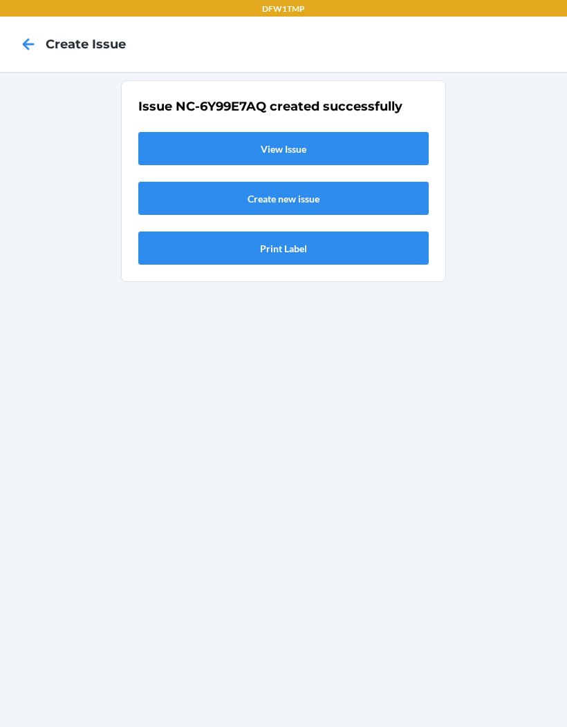
click at [343, 132] on link "View Issue" at bounding box center [283, 148] width 290 height 33
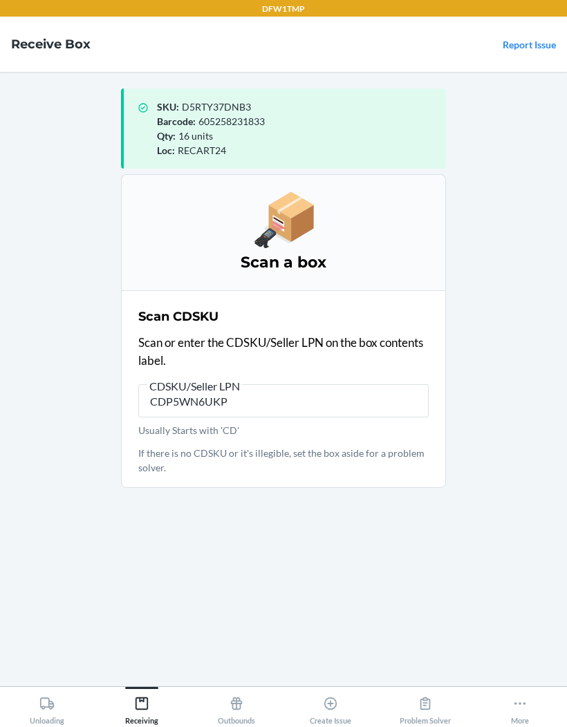
type input "CDP5WN6UKPA"
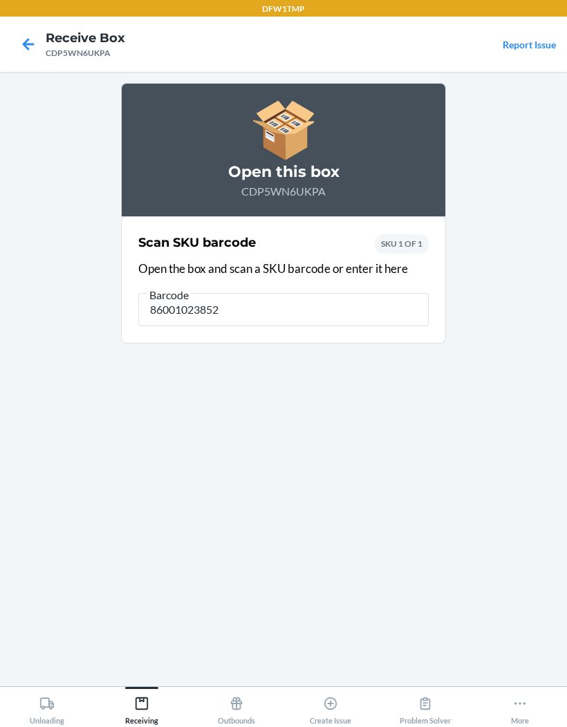
type input "860010238523"
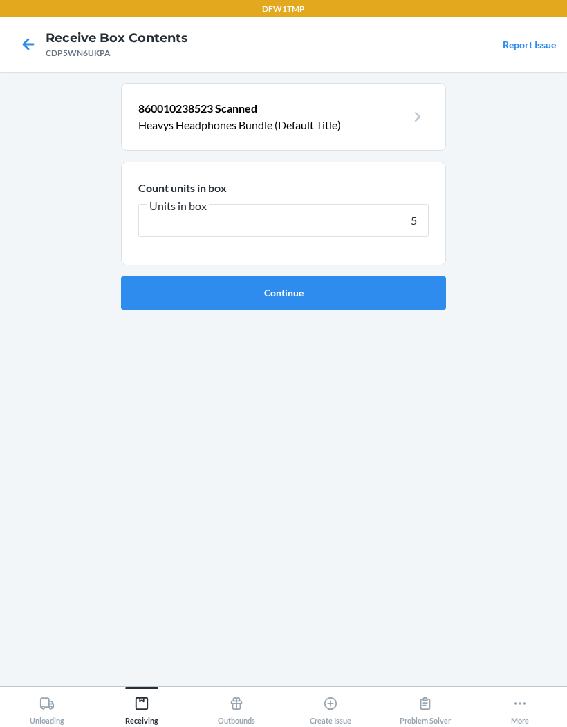
type input "5"
click at [416, 301] on button "Continue" at bounding box center [283, 292] width 325 height 33
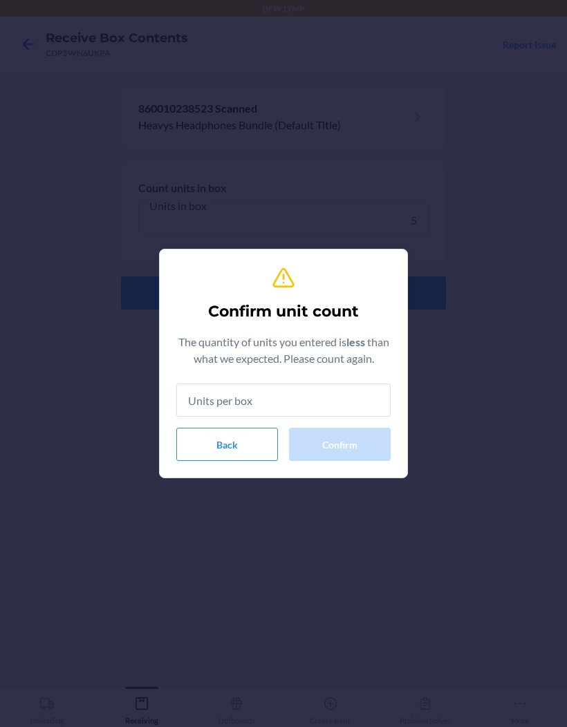
type input "5"
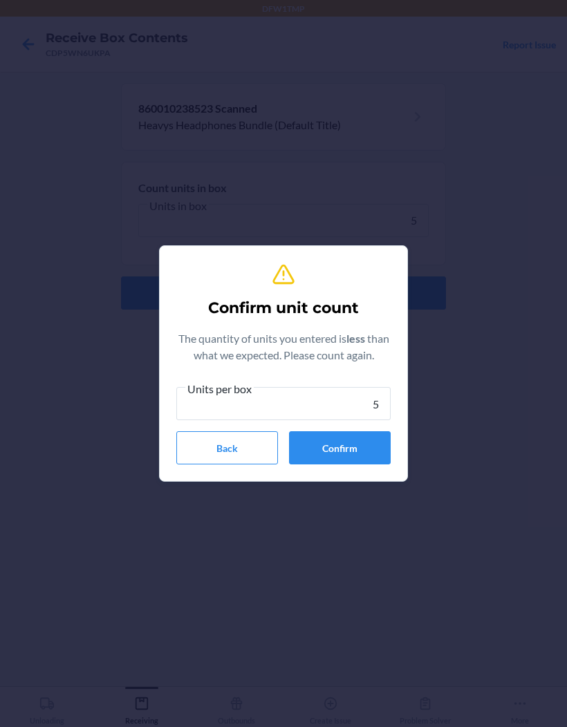
click at [373, 439] on button "Confirm" at bounding box center [340, 447] width 102 height 33
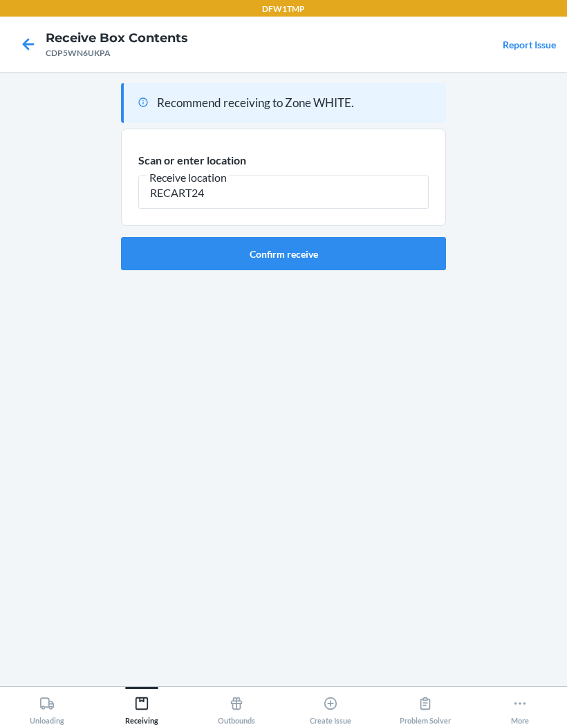
type input "RECART24"
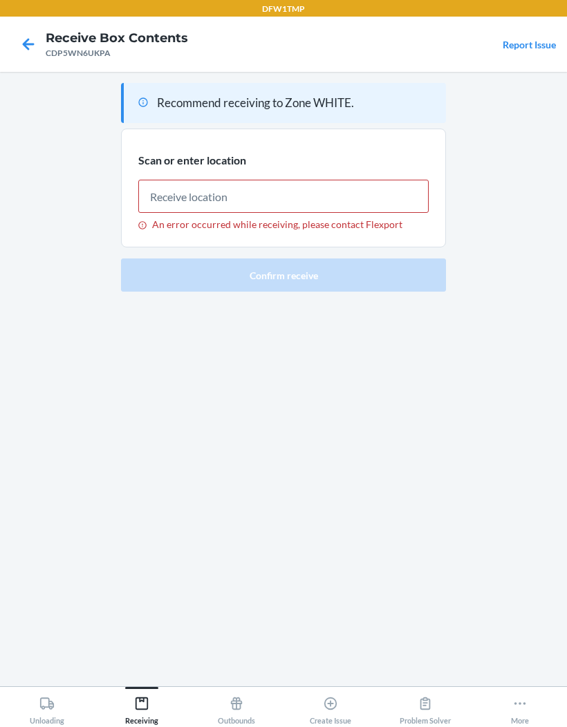
click at [28, 26] on nav "Receive Box Contents CDP5WN6UKPA Report Issue" at bounding box center [283, 44] width 567 height 55
click at [35, 36] on icon at bounding box center [28, 43] width 23 height 23
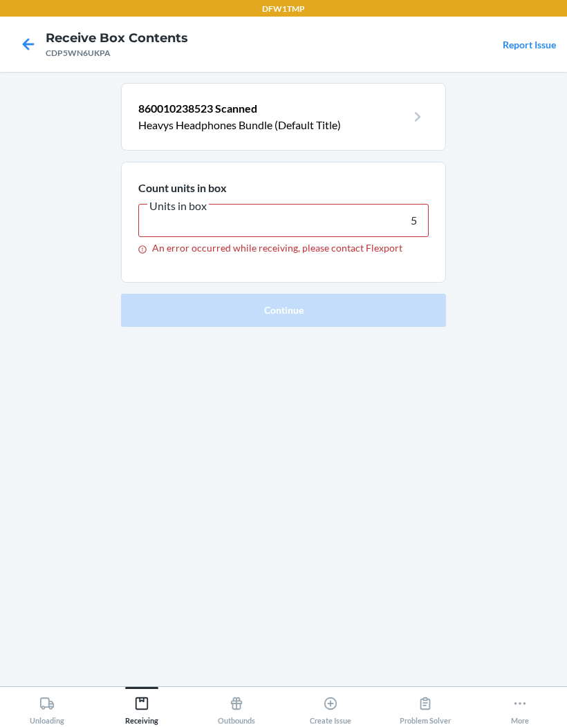
click at [35, 36] on icon at bounding box center [28, 43] width 23 height 23
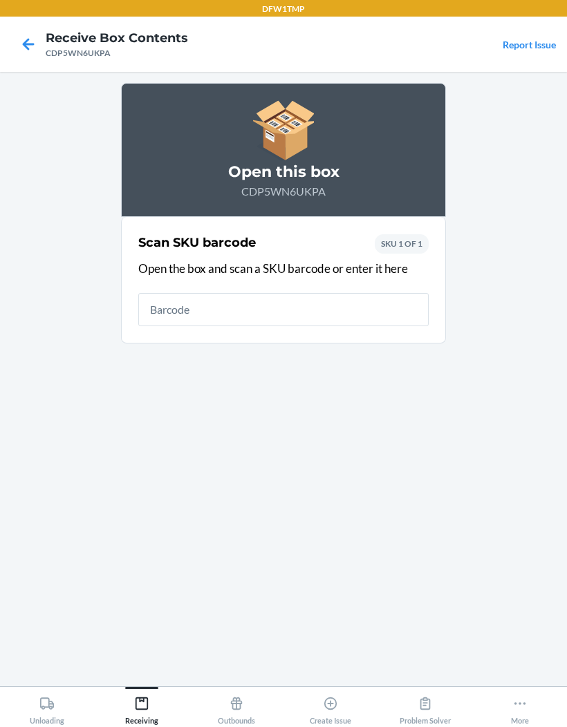
click at [23, 55] on icon at bounding box center [28, 43] width 23 height 23
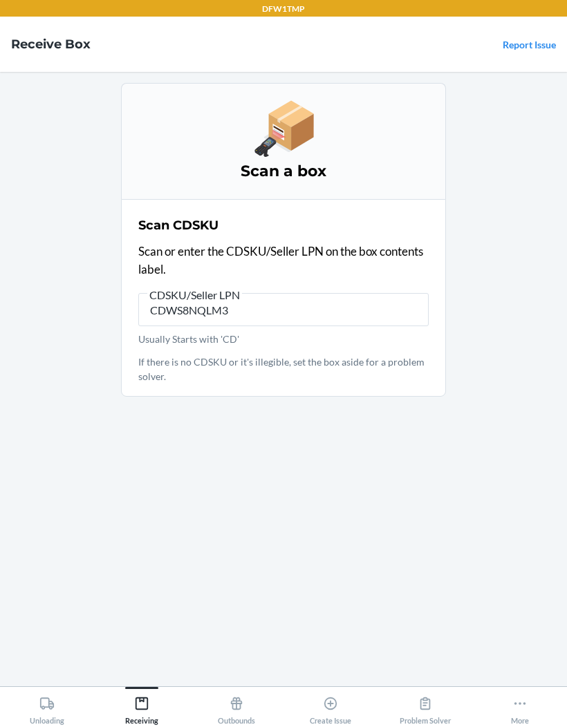
type input "CDWS8NQLM34"
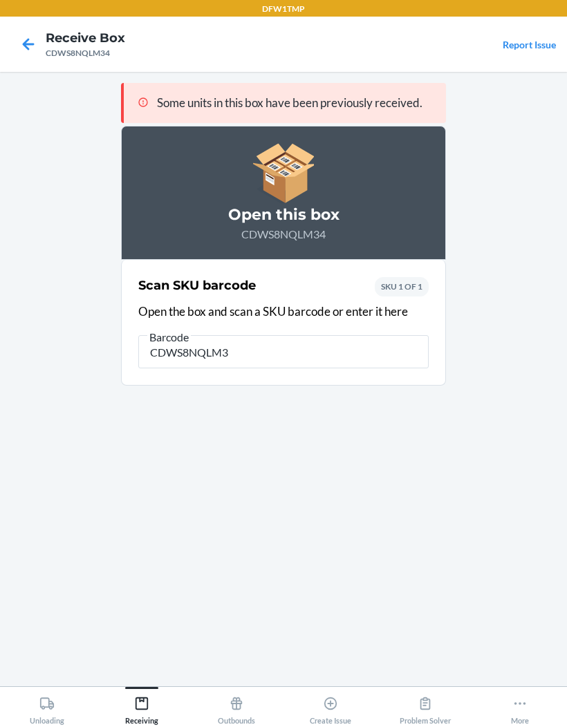
type input "CDWS8NQLM34"
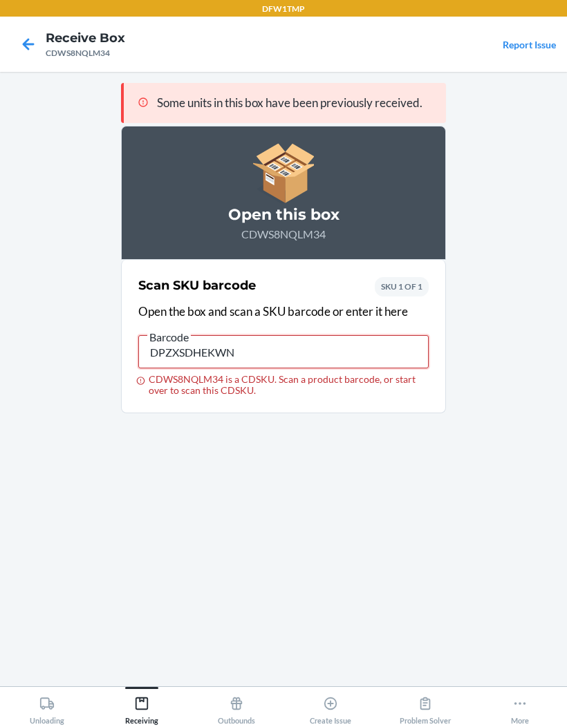
type input "DPZXSDHEKWN"
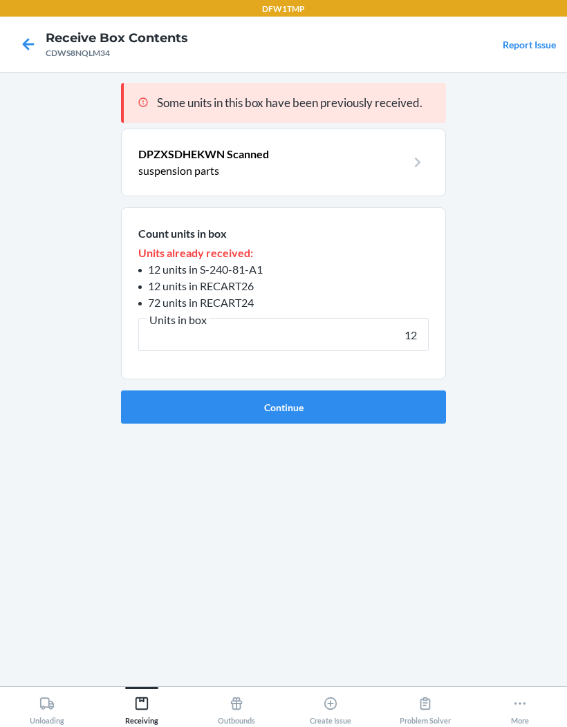
type input "12"
click at [146, 406] on button "Continue" at bounding box center [283, 406] width 325 height 33
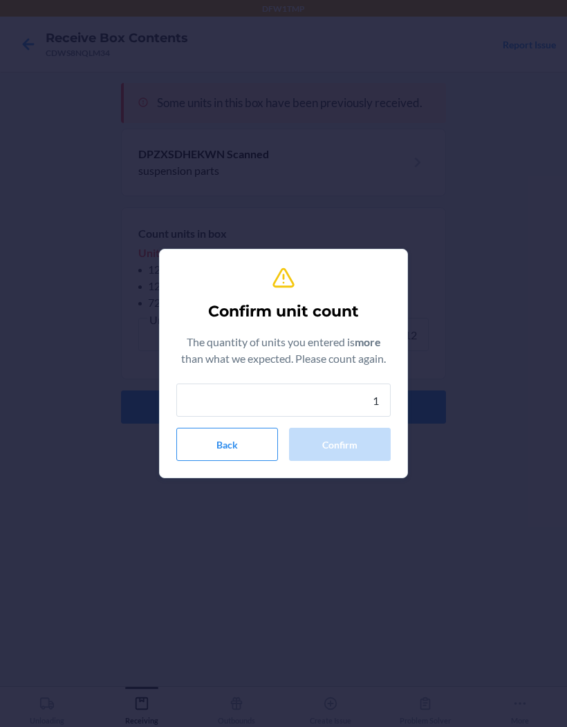
type input "12"
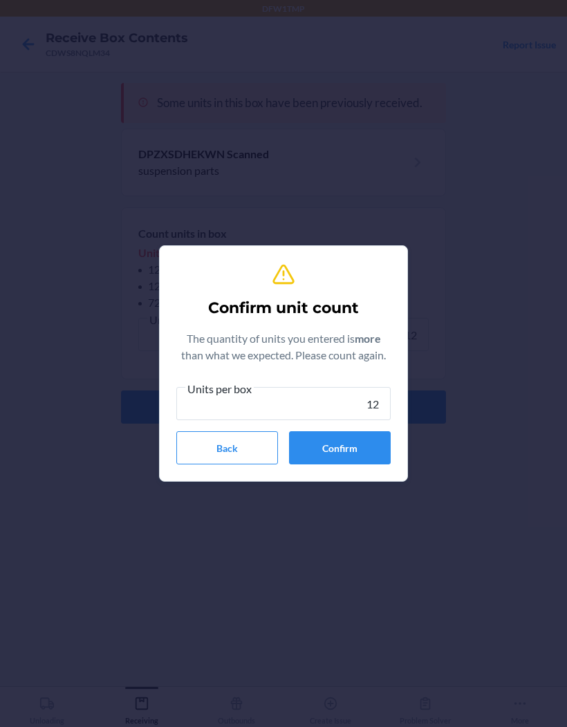
click at [319, 440] on button "Confirm" at bounding box center [340, 447] width 102 height 33
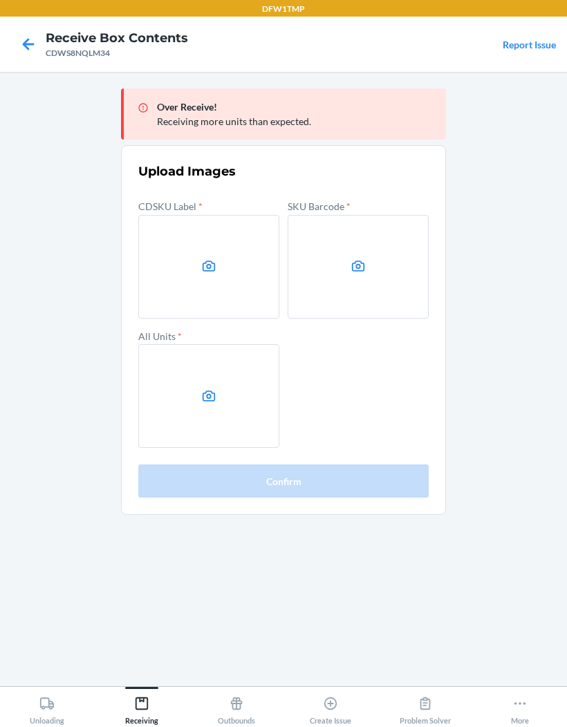
click at [202, 273] on icon at bounding box center [209, 266] width 16 height 16
click at [0, 0] on input "file" at bounding box center [0, 0] width 0 height 0
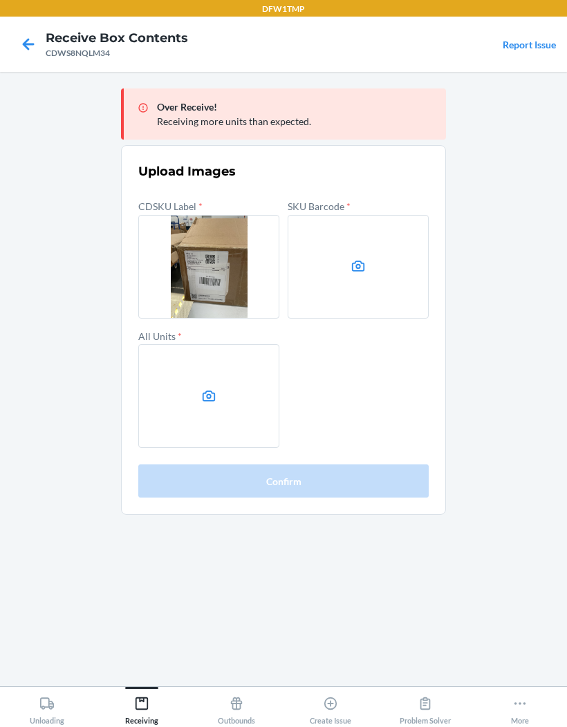
click at [399, 273] on label at bounding box center [358, 267] width 141 height 104
click at [0, 0] on input "file" at bounding box center [0, 0] width 0 height 0
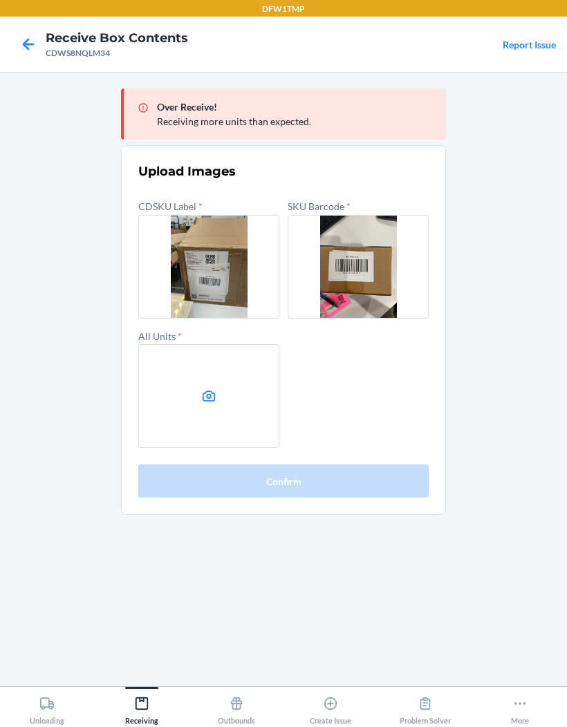
click at [211, 424] on label at bounding box center [208, 396] width 141 height 104
click at [0, 0] on input "file" at bounding box center [0, 0] width 0 height 0
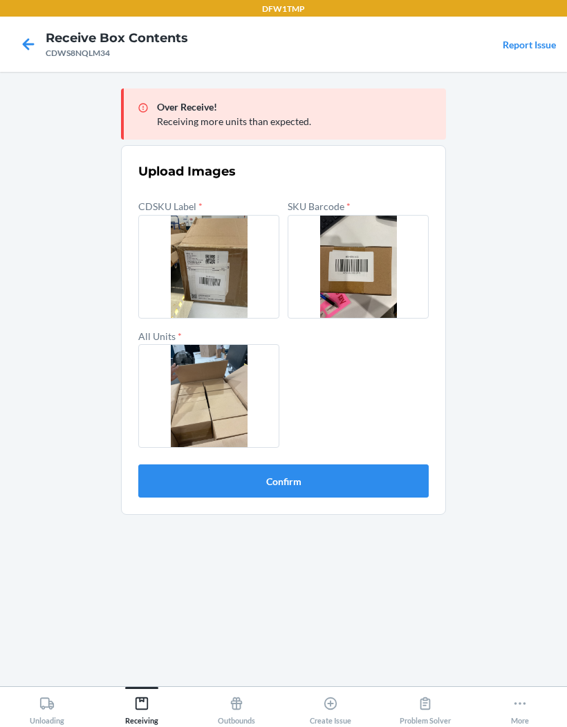
click at [359, 477] on button "Confirm" at bounding box center [283, 480] width 290 height 33
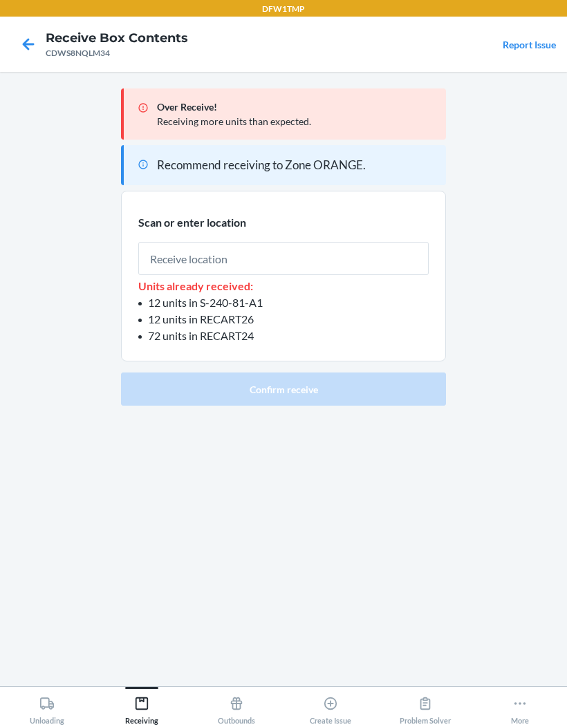
click at [480, 305] on main "Over Receive! Receiving more units than expected. Recommend receiving to Zone O…" at bounding box center [283, 379] width 567 height 614
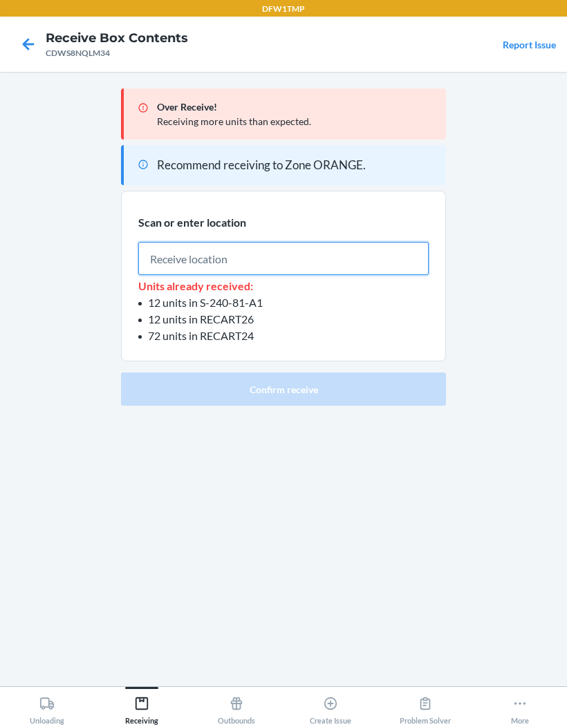
click at [400, 253] on input "text" at bounding box center [283, 258] width 290 height 33
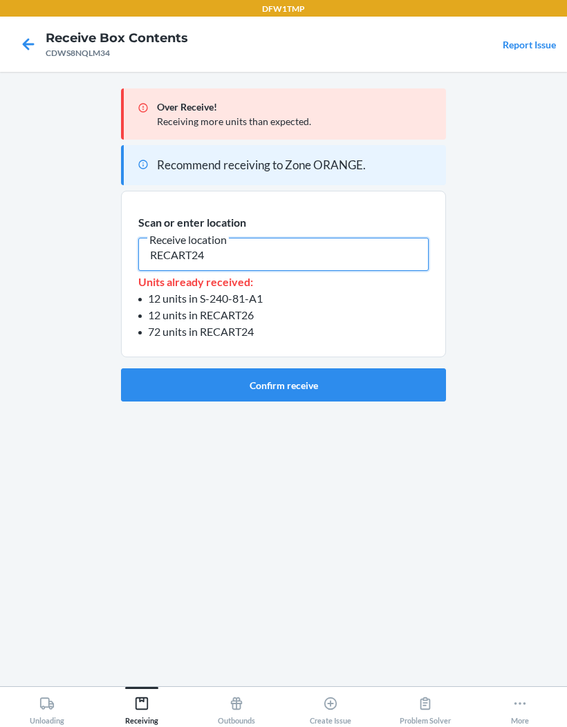
type input "RECART24"
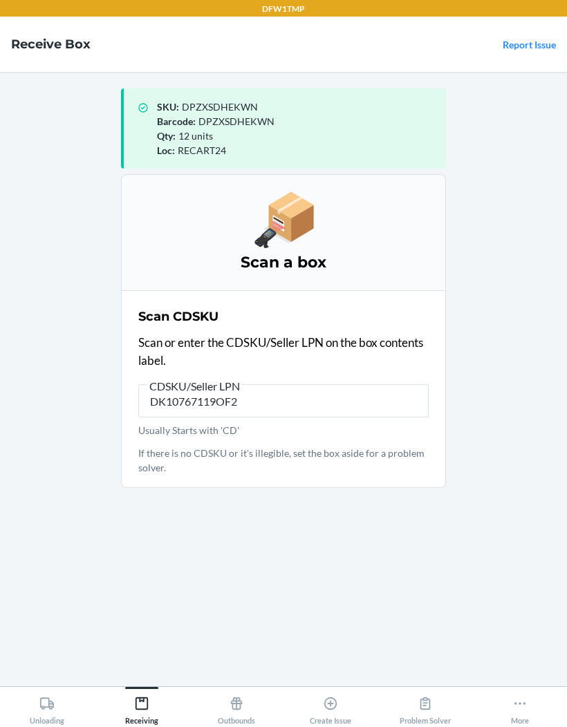
type input "DK10767119OF29"
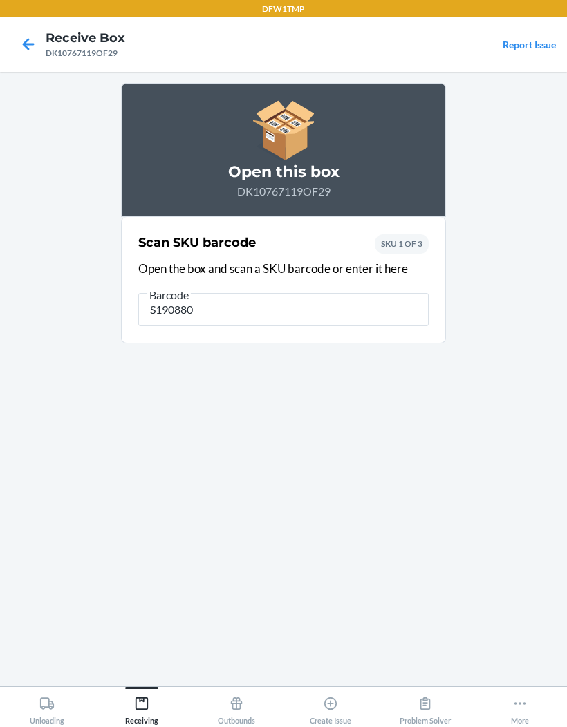
type input "S1908805"
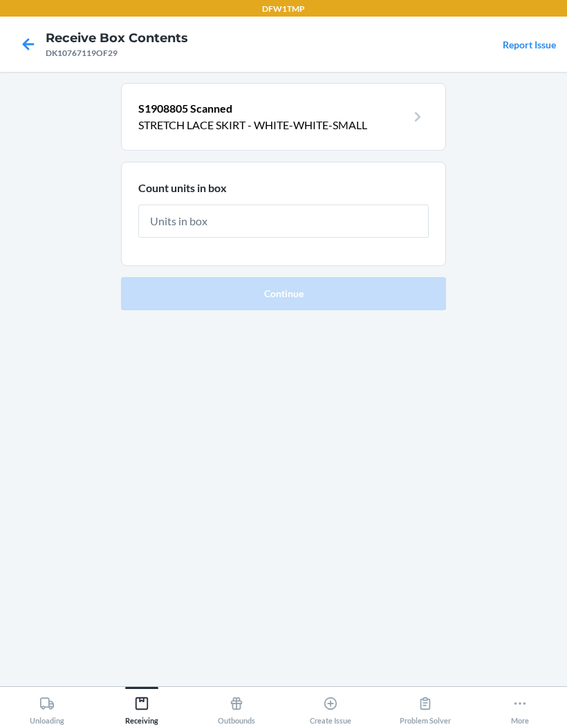
click at [439, 543] on div "S1908805 Scanned STRETCH LACE SKIRT - WHITE-WHITE-SMALL Count units in box Cont…" at bounding box center [283, 379] width 325 height 592
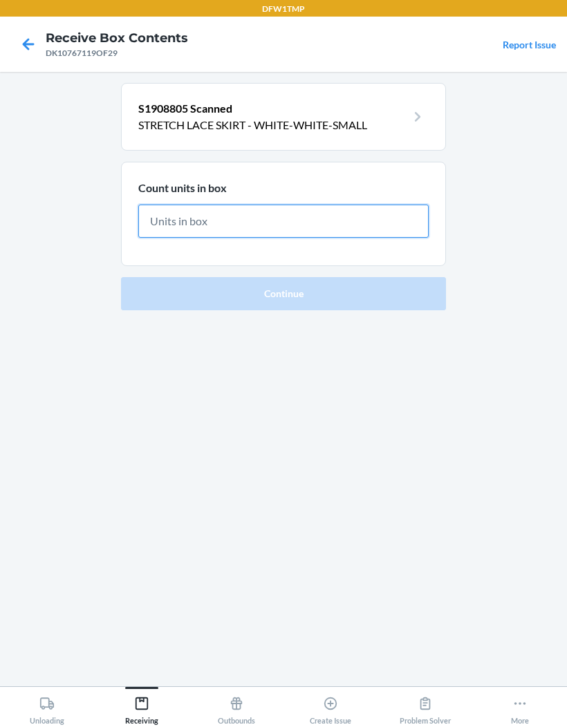
click at [408, 226] on input "text" at bounding box center [283, 221] width 290 height 33
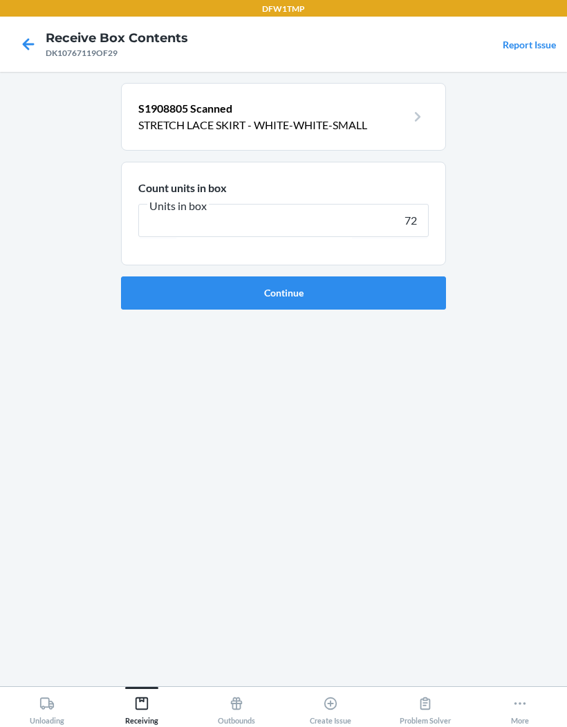
click at [408, 291] on button "Continue" at bounding box center [283, 292] width 325 height 33
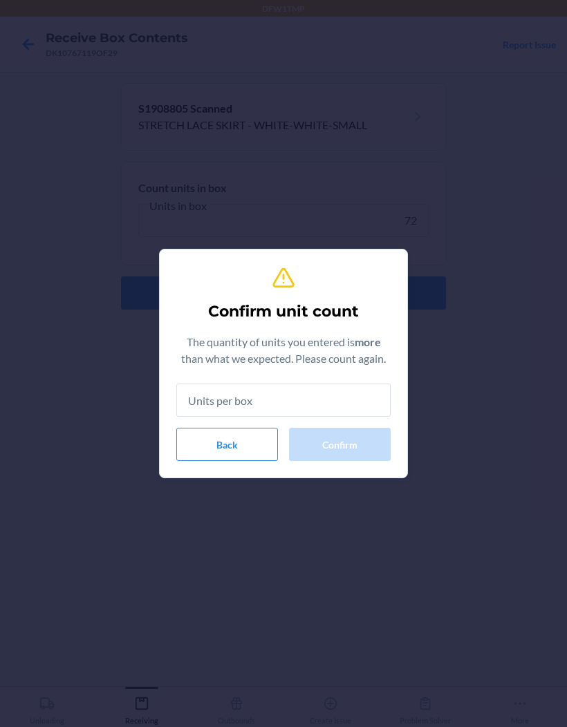
click at [229, 428] on button "Back" at bounding box center [227, 444] width 102 height 33
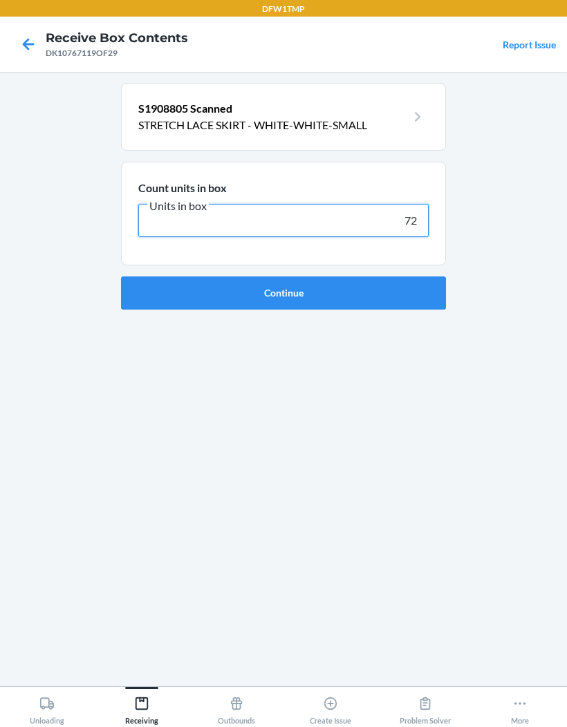
click at [399, 220] on input "72" at bounding box center [283, 220] width 290 height 33
click at [418, 218] on input "72" at bounding box center [283, 220] width 290 height 33
type input "71"
click at [404, 303] on button "Continue" at bounding box center [283, 292] width 325 height 33
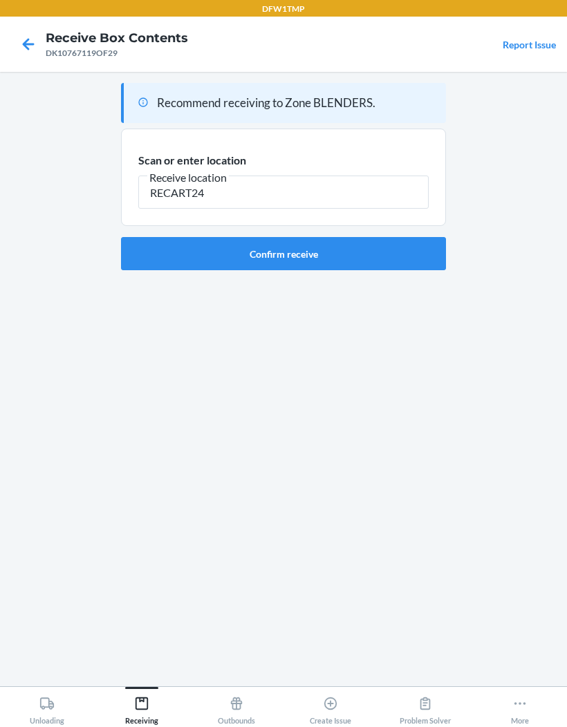
type input "RECART24"
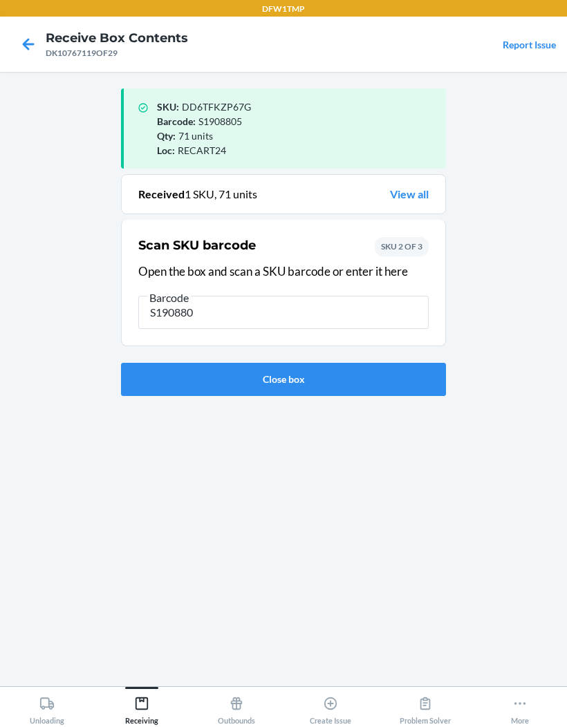
type input "S1908803"
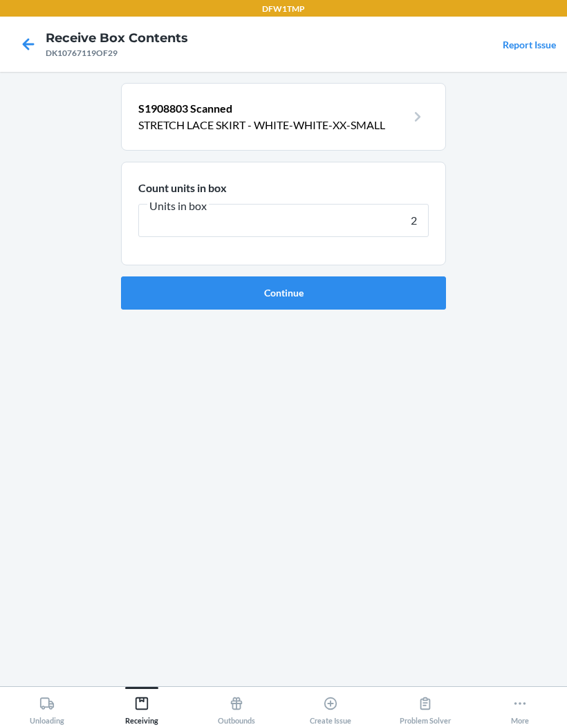
type input "20"
click at [401, 296] on button "Continue" at bounding box center [283, 292] width 325 height 33
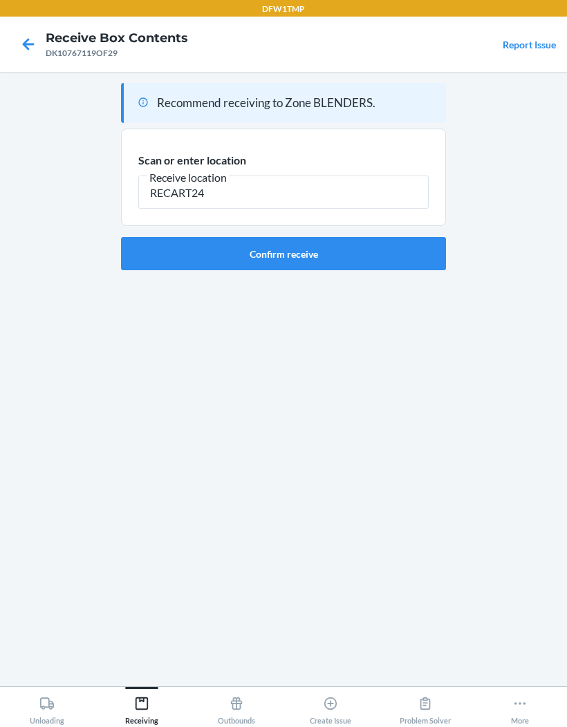
type input "RECART24"
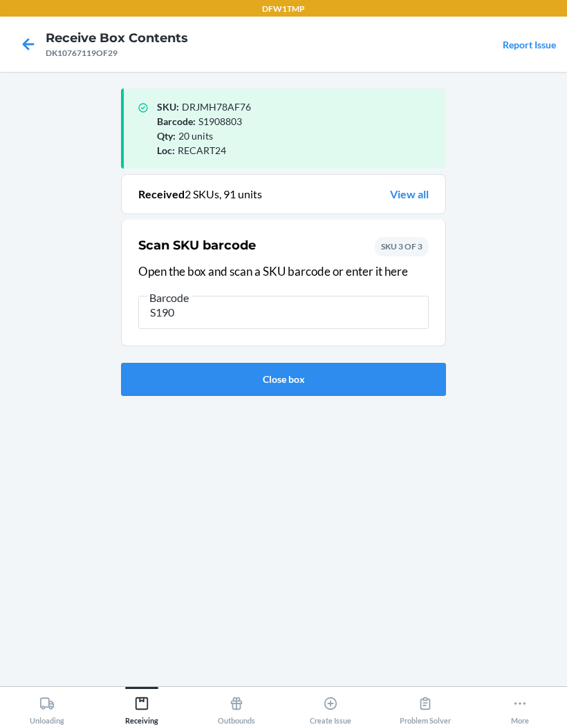
type input "S1908"
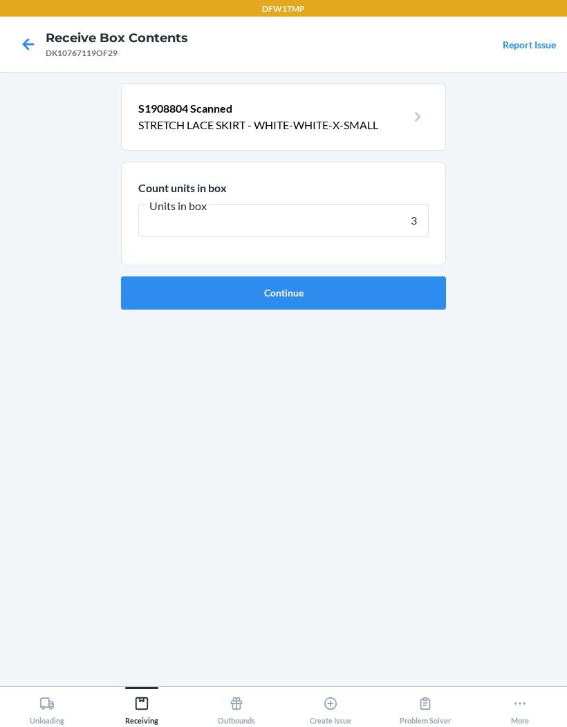
type input "37"
click at [428, 300] on button "Continue" at bounding box center [283, 292] width 325 height 33
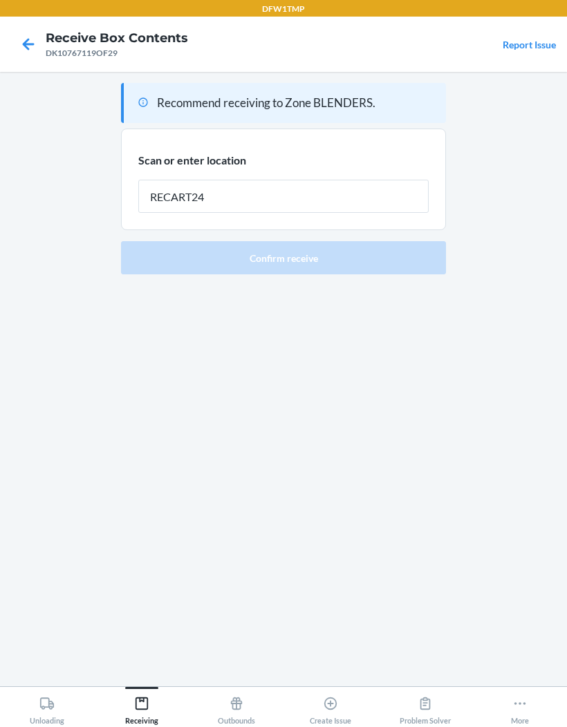
type input "RECART24"
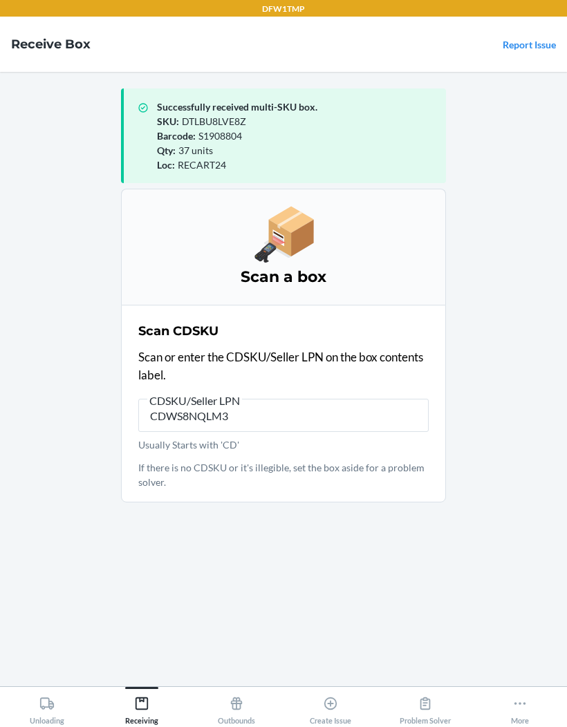
type input "CDWS8NQLM34"
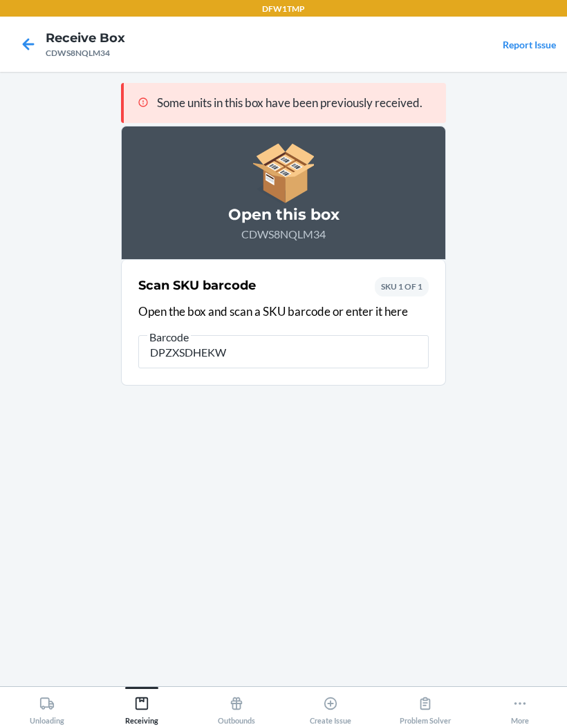
type input "DPZXSDHEKWN"
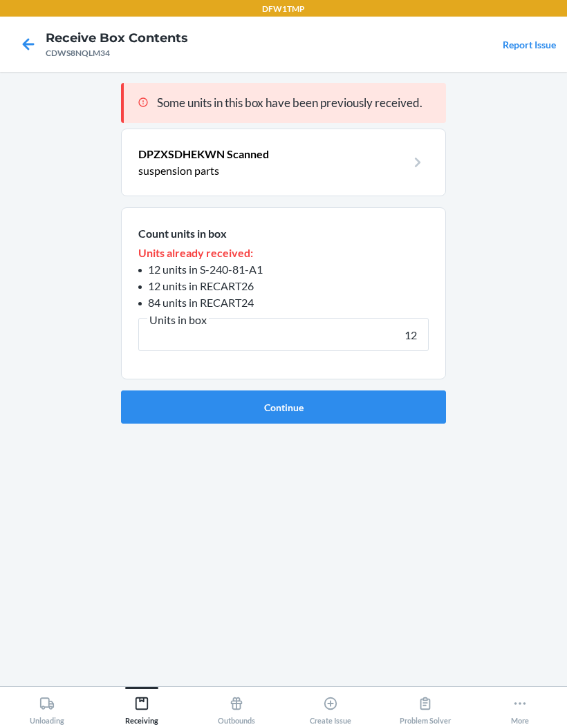
type input "12"
click at [402, 407] on button "Continue" at bounding box center [283, 406] width 325 height 33
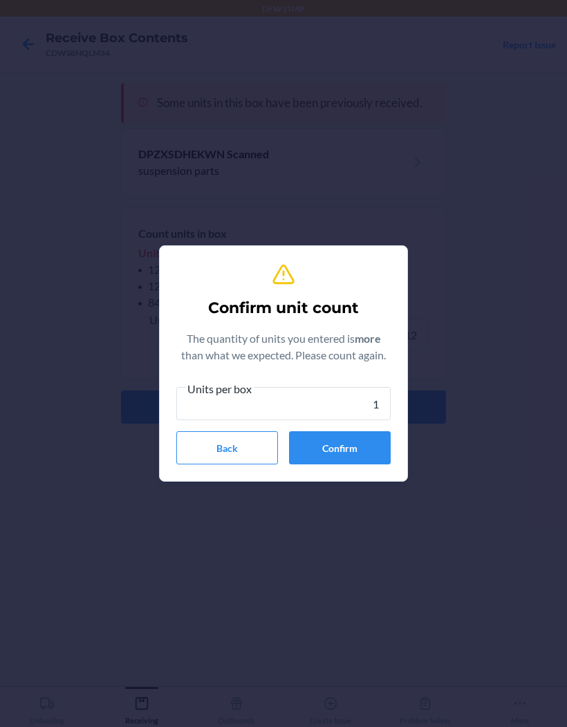
type input "12"
click at [363, 439] on button "Confirm" at bounding box center [340, 447] width 102 height 33
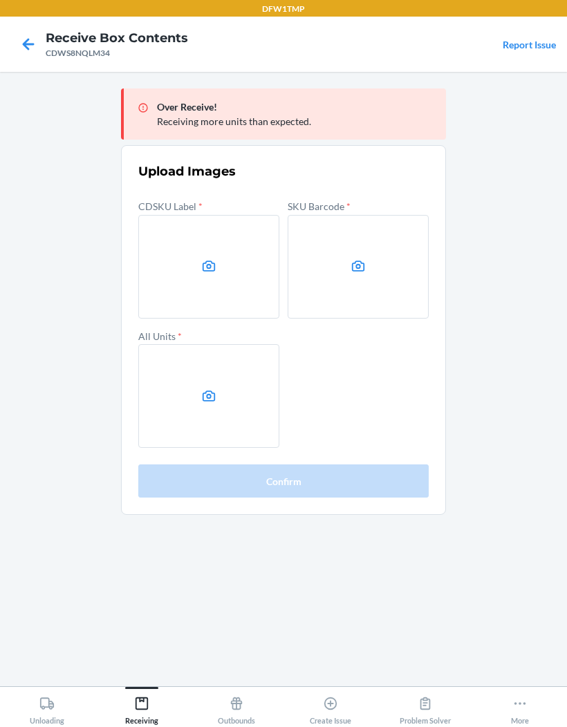
click at [241, 273] on label at bounding box center [208, 267] width 141 height 104
click at [0, 0] on input "file" at bounding box center [0, 0] width 0 height 0
click at [391, 283] on label at bounding box center [358, 267] width 141 height 104
click at [0, 0] on input "file" at bounding box center [0, 0] width 0 height 0
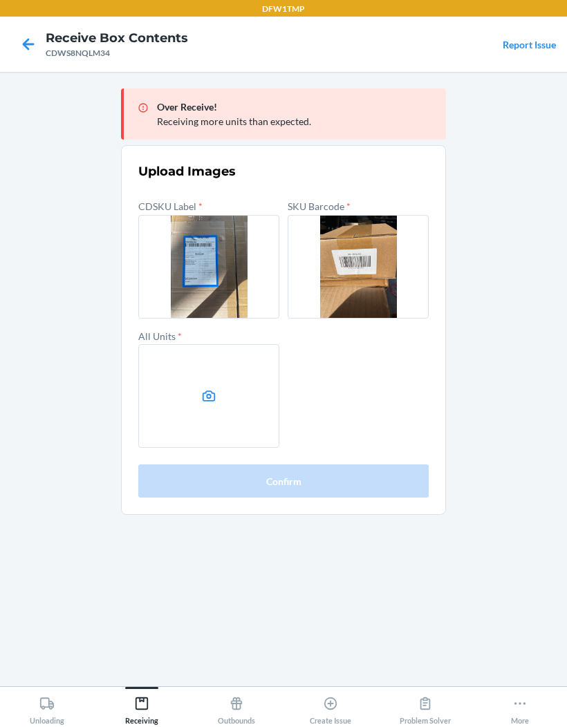
click at [210, 395] on icon at bounding box center [209, 396] width 16 height 16
click at [0, 0] on input "file" at bounding box center [0, 0] width 0 height 0
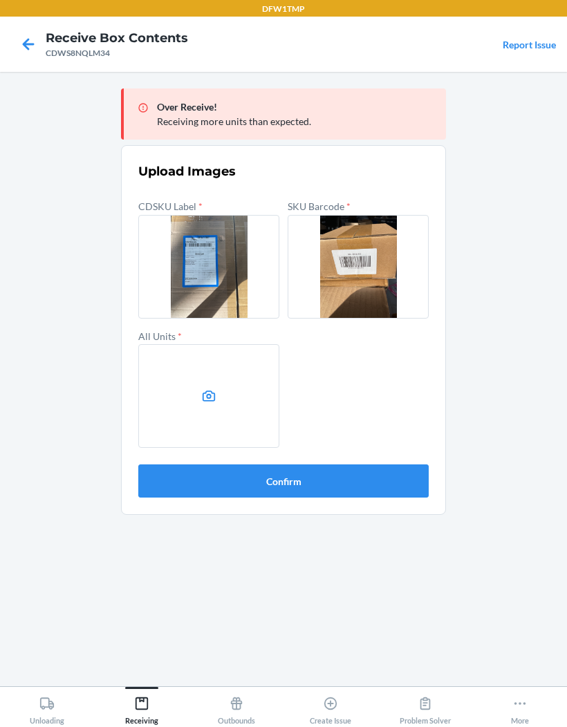
click at [346, 475] on button "Confirm" at bounding box center [283, 480] width 290 height 33
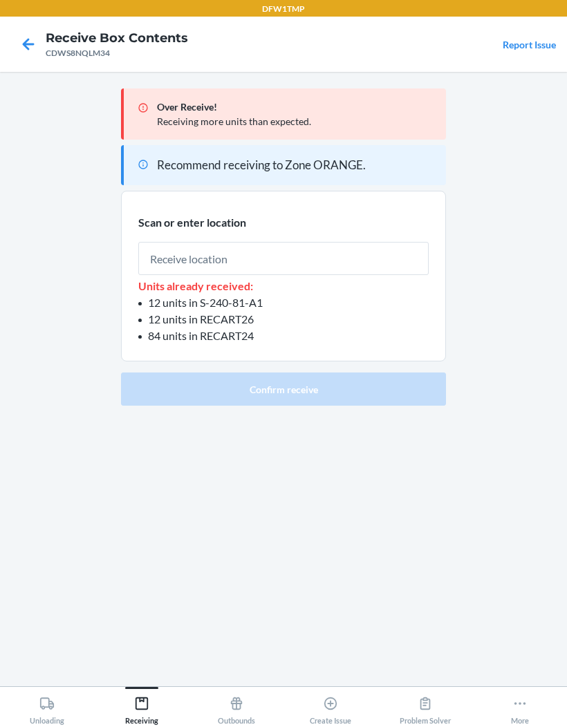
click at [366, 256] on input "text" at bounding box center [283, 258] width 290 height 33
click at [482, 396] on main "Over Receive! Receiving more units than expected. Recommend receiving to Zone O…" at bounding box center [283, 379] width 567 height 614
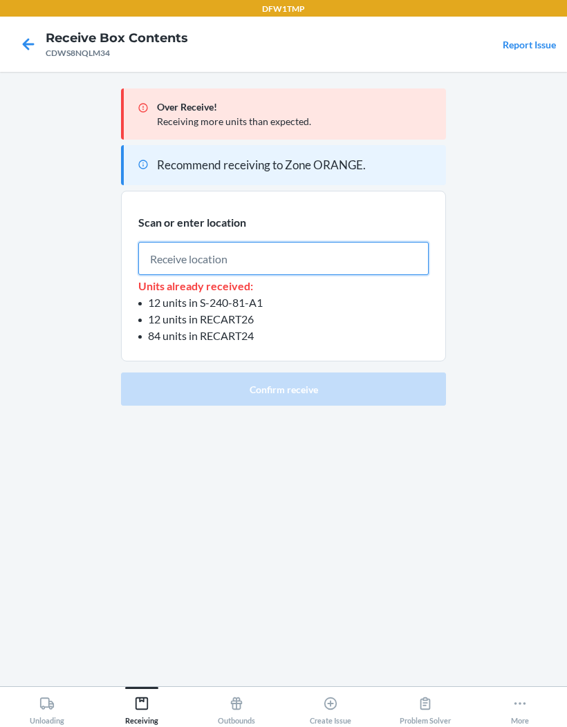
click at [414, 260] on input "text" at bounding box center [283, 258] width 290 height 33
type input "RECART24"
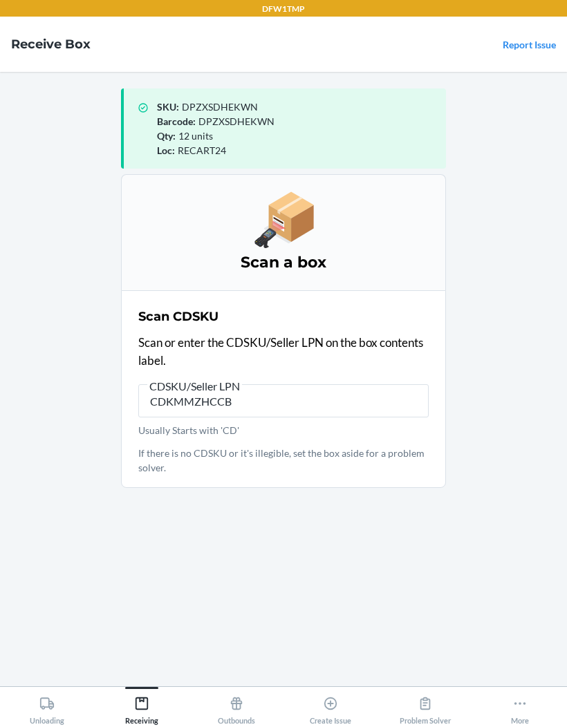
type input "CDKMMZHCCB4"
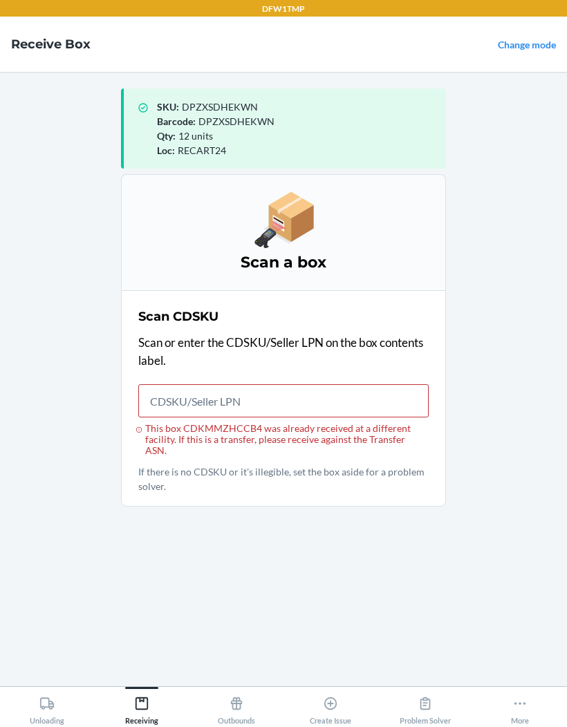
click at [540, 32] on nav "Receive Box Change mode" at bounding box center [283, 44] width 567 height 55
click at [536, 50] on link "Change mode" at bounding box center [527, 45] width 58 height 12
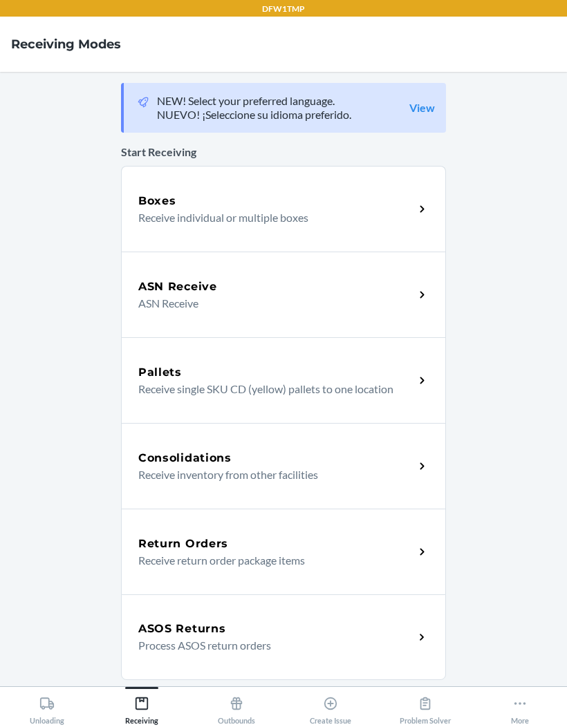
click at [329, 308] on p "ASN Receive" at bounding box center [270, 303] width 265 height 17
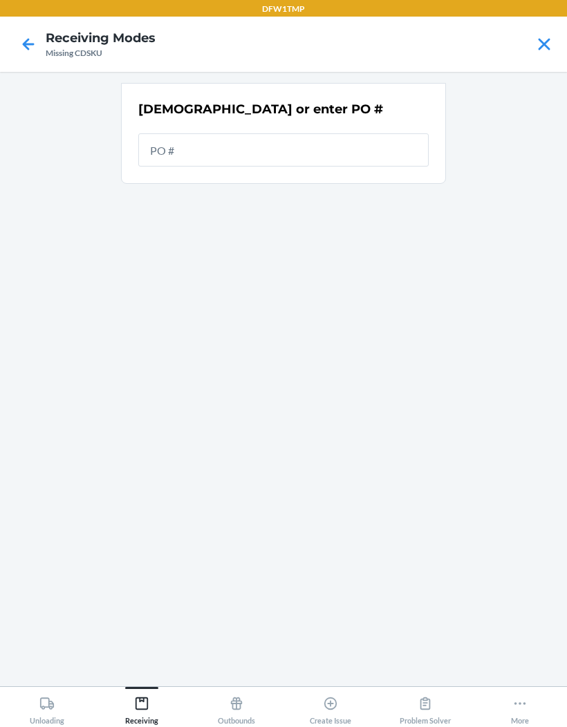
click at [378, 153] on input "text" at bounding box center [283, 149] width 290 height 33
click at [521, 312] on main "Scan or enter PO #" at bounding box center [283, 379] width 567 height 614
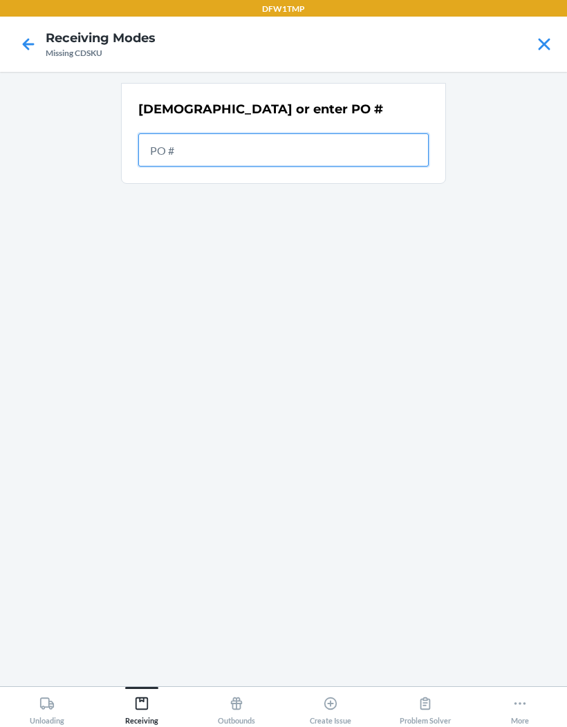
click at [372, 135] on input "text" at bounding box center [283, 149] width 290 height 33
type input "9901436"
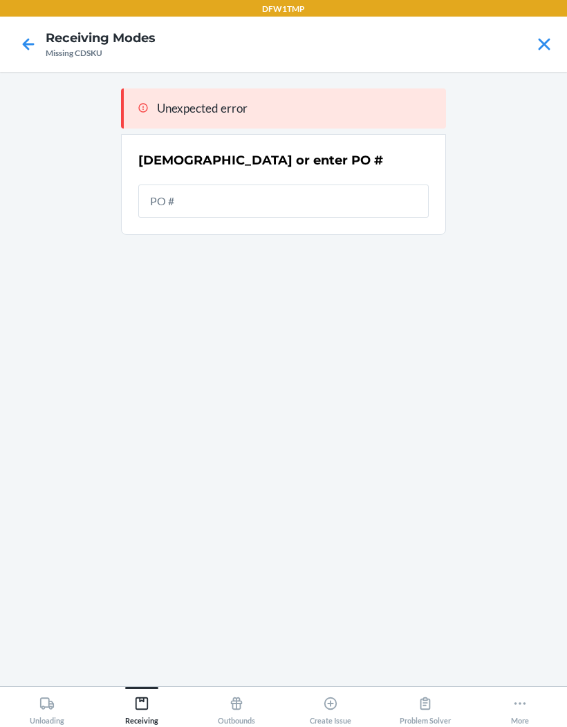
click at [532, 39] on icon at bounding box center [543, 43] width 23 height 23
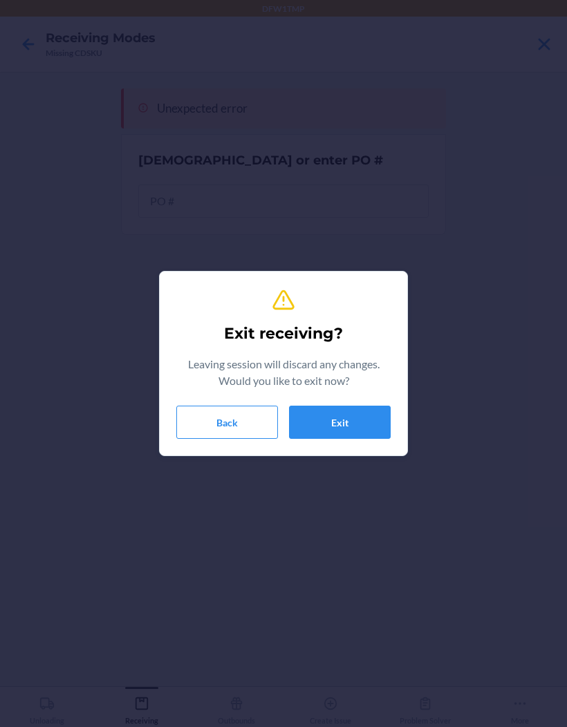
click at [341, 419] on button "Exit" at bounding box center [340, 422] width 102 height 33
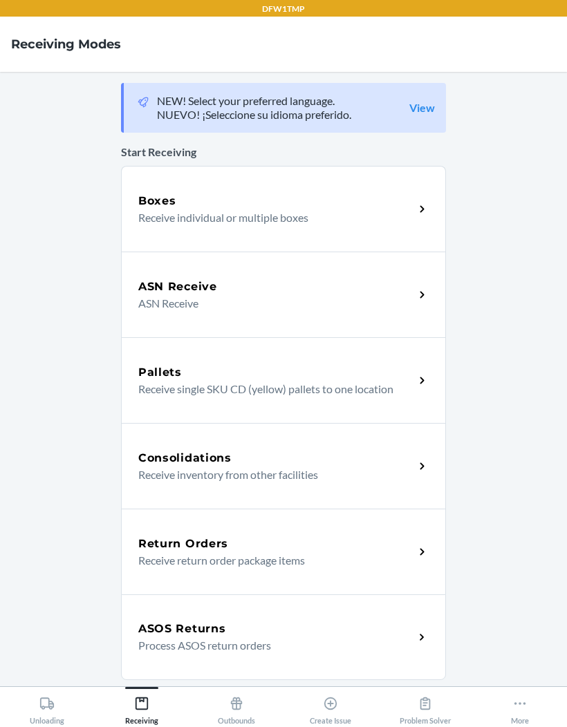
click at [380, 225] on p "Receive individual or multiple boxes" at bounding box center [270, 217] width 265 height 17
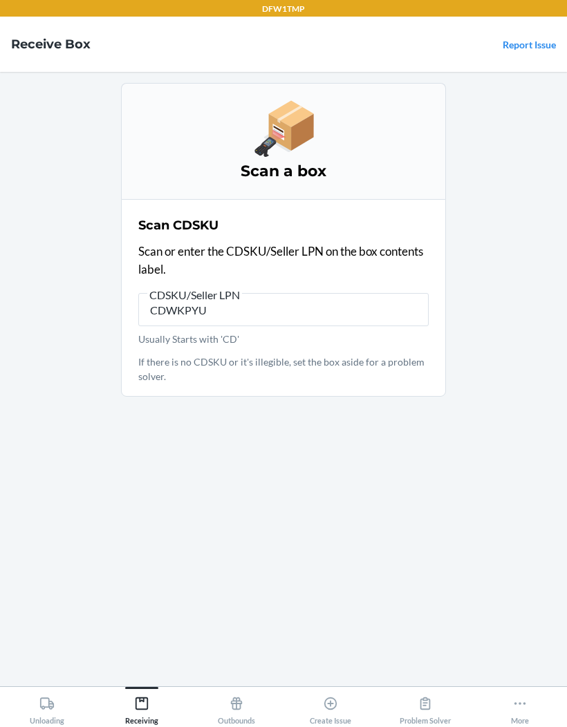
type input "CDWKPYU5"
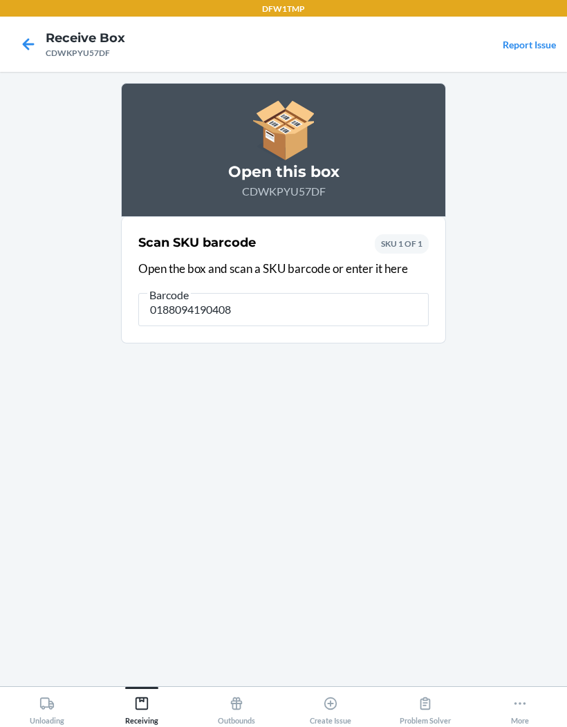
type input "01880941904085"
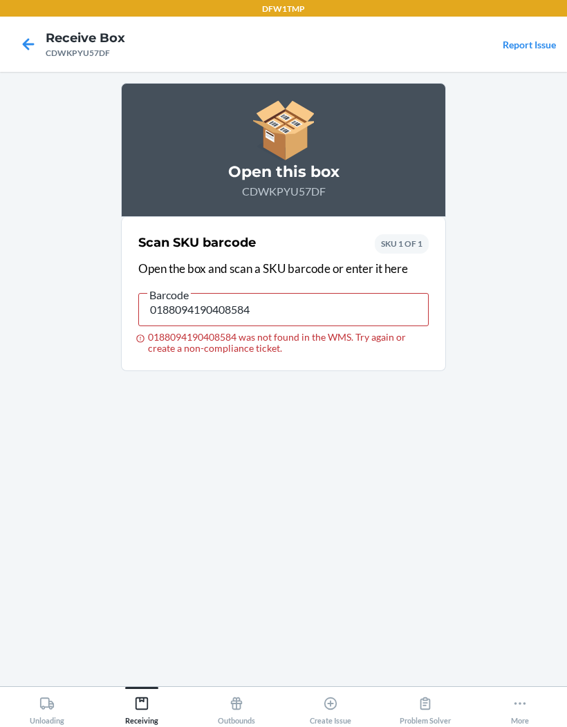
click at [23, 39] on icon at bounding box center [28, 43] width 23 height 23
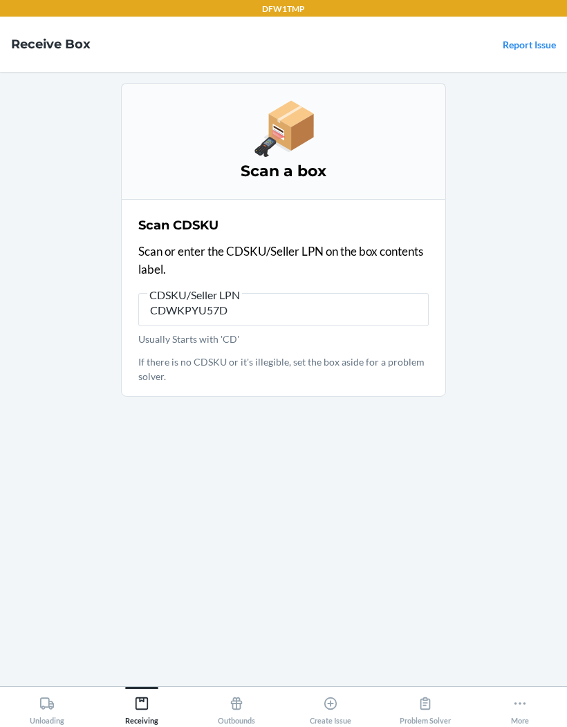
type input "CDWKPYU57DF"
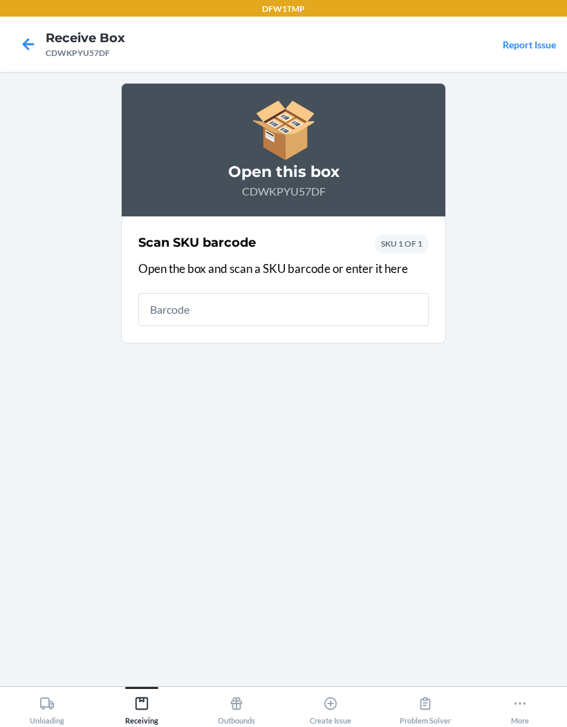
click at [323, 462] on div "Open this box CDWKPYU57DF Scan SKU barcode Open the box and scan a SKU barcode …" at bounding box center [283, 379] width 325 height 592
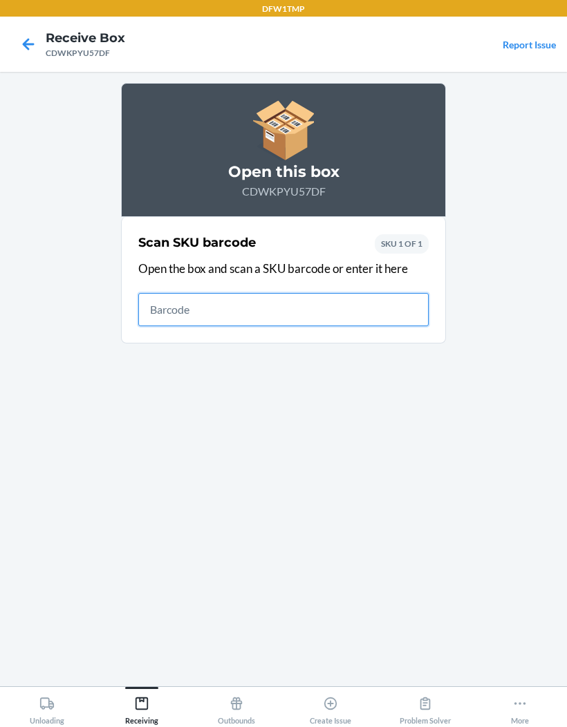
click at [243, 310] on input "text" at bounding box center [283, 309] width 290 height 33
type input "DJTGUB"
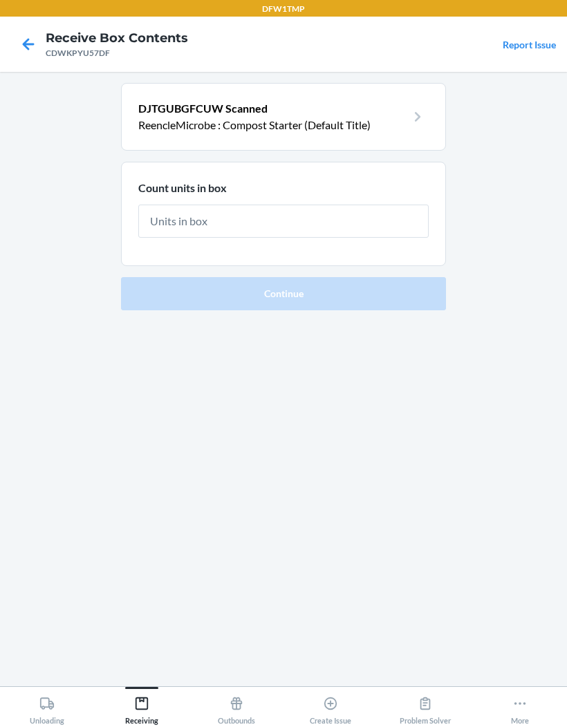
click at [32, 39] on icon at bounding box center [28, 43] width 23 height 23
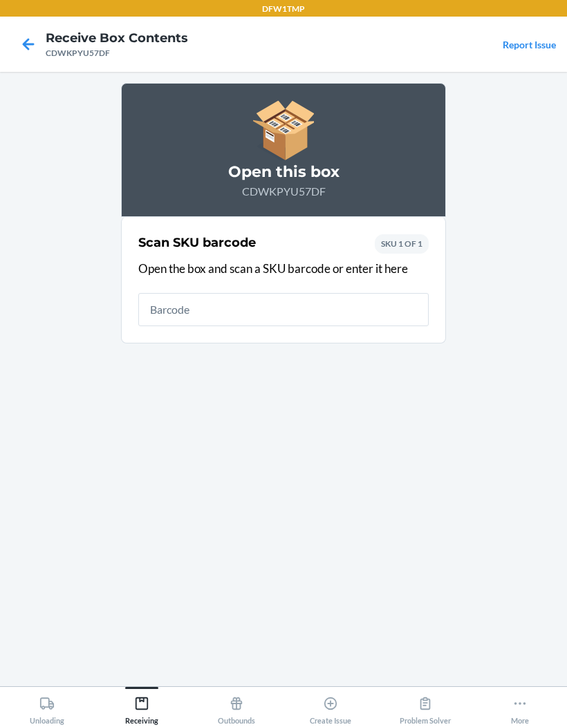
click at [306, 308] on input "text" at bounding box center [283, 309] width 290 height 33
click at [453, 414] on main "Open this box CDWKPYU57DF Scan SKU barcode Open the box and scan a SKU barcode …" at bounding box center [283, 379] width 567 height 614
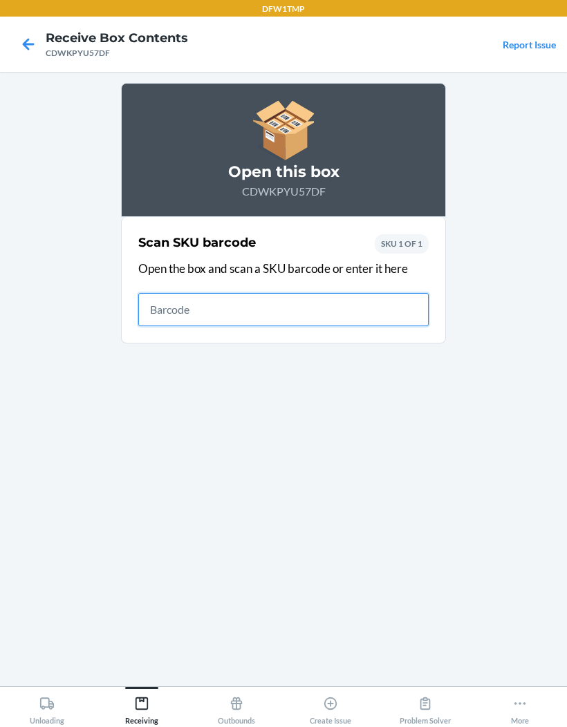
click at [240, 312] on input "text" at bounding box center [283, 309] width 290 height 33
type input "DJT"
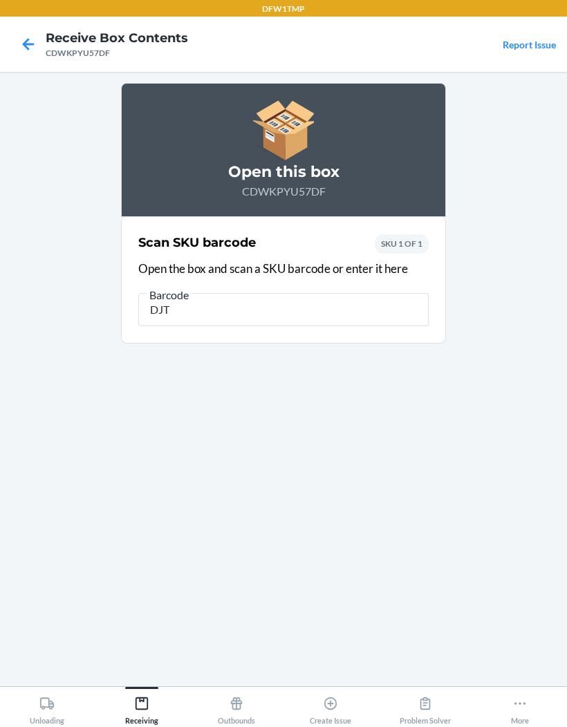
click at [20, 66] on nav "Receive Box Contents CDWKPYU57DF Report Issue" at bounding box center [283, 44] width 567 height 55
click at [19, 66] on nav "Receive Box Contents CDWKPYU57DF Report Issue" at bounding box center [283, 44] width 567 height 55
click at [28, 48] on icon at bounding box center [29, 44] width 12 height 12
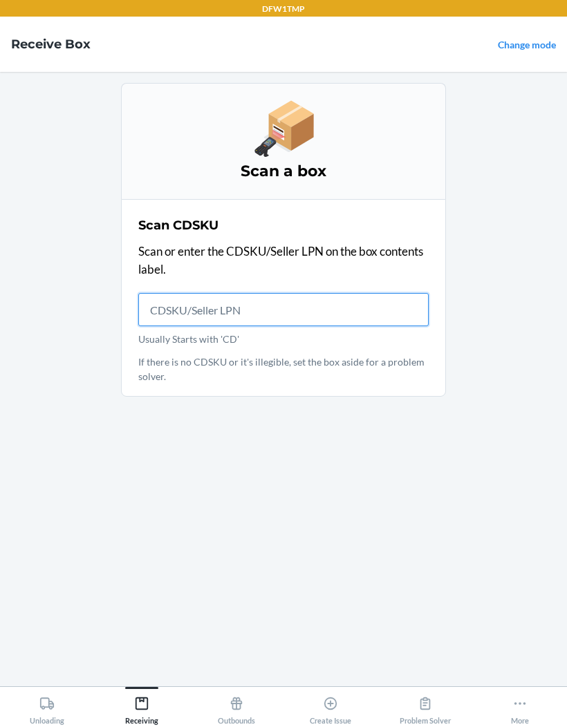
click at [185, 323] on input "Usually Starts with 'CD'" at bounding box center [283, 309] width 290 height 33
type input "CD9BCAL2Y"
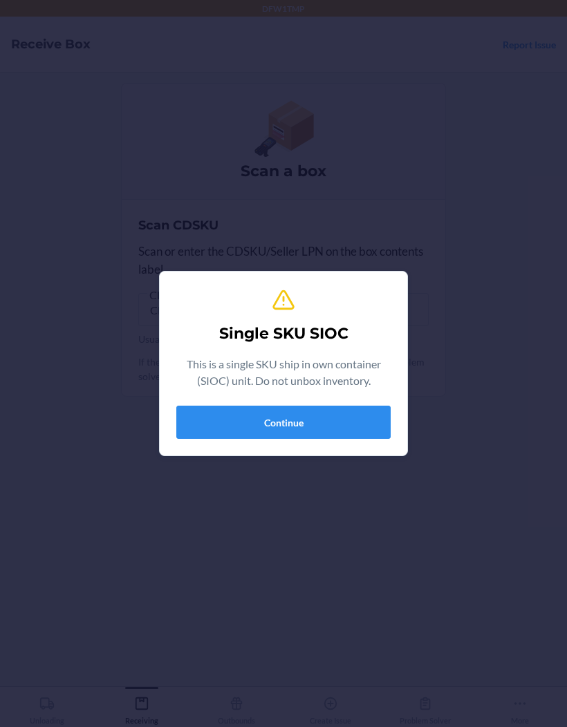
click at [368, 428] on button "Continue" at bounding box center [283, 422] width 214 height 33
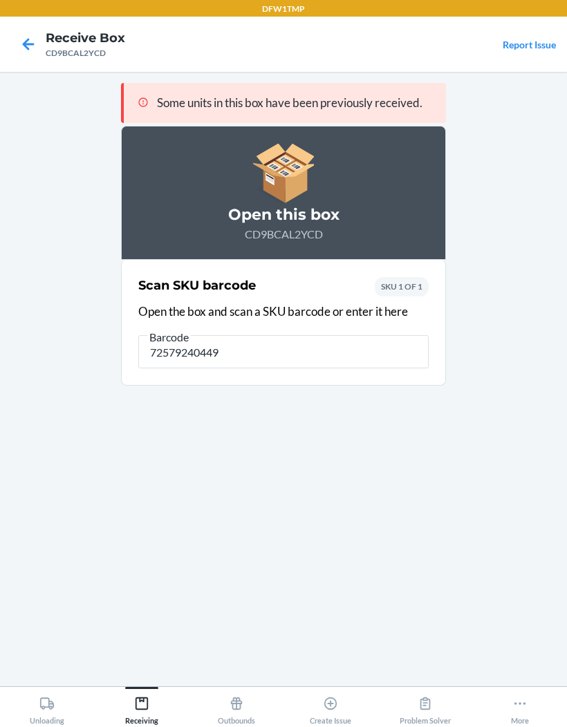
type input "725792404491"
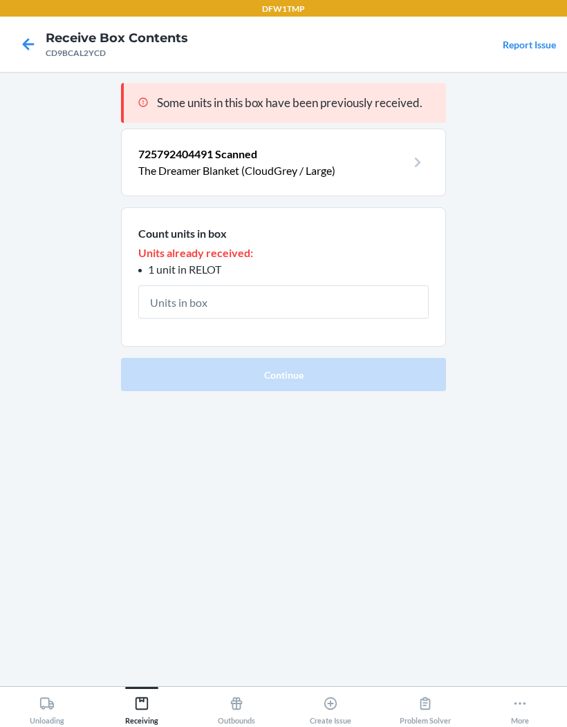
click at [32, 37] on icon at bounding box center [28, 43] width 23 height 23
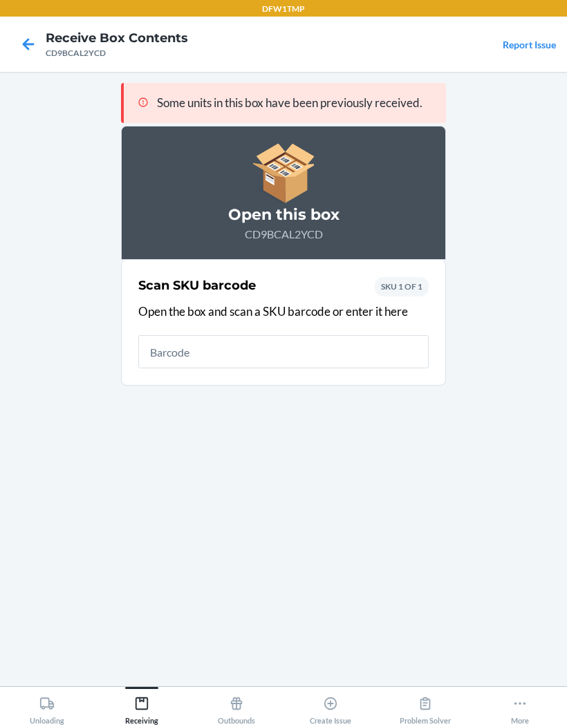
click at [32, 37] on icon at bounding box center [28, 43] width 23 height 23
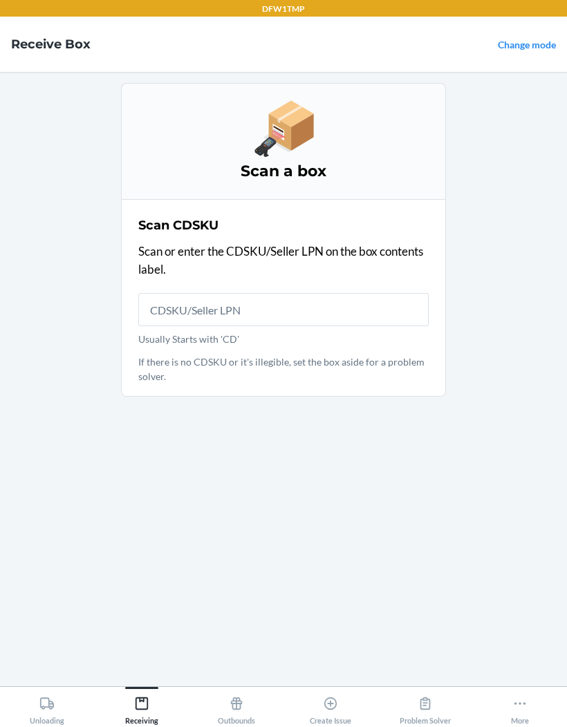
click at [41, 44] on h4 "Receive Box" at bounding box center [50, 44] width 79 height 18
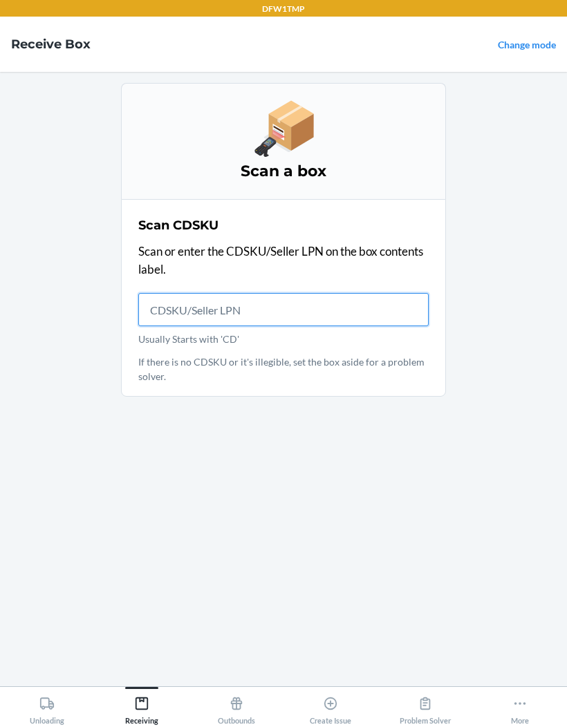
click at [292, 298] on input "Usually Starts with 'CD'" at bounding box center [283, 309] width 290 height 33
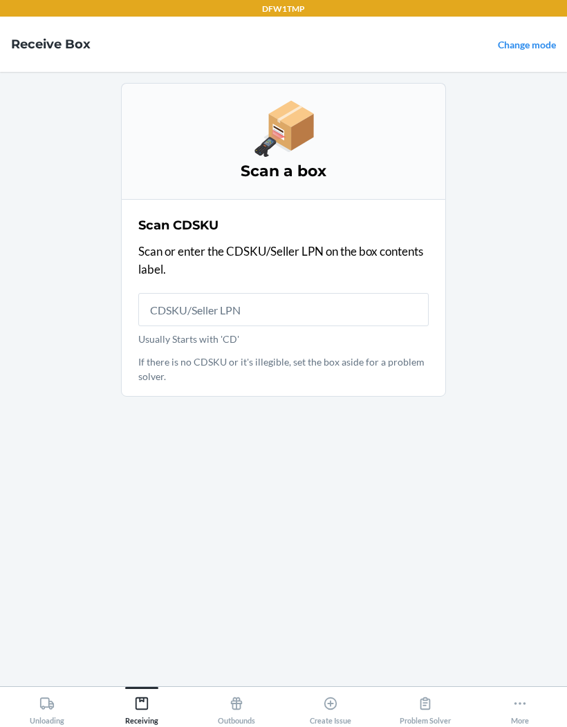
click at [501, 184] on main "Scan a box Scan CDSKU Scan or enter the CDSKU/Seller LPN on the box contents la…" at bounding box center [283, 379] width 567 height 614
click at [517, 713] on div "More" at bounding box center [520, 707] width 18 height 35
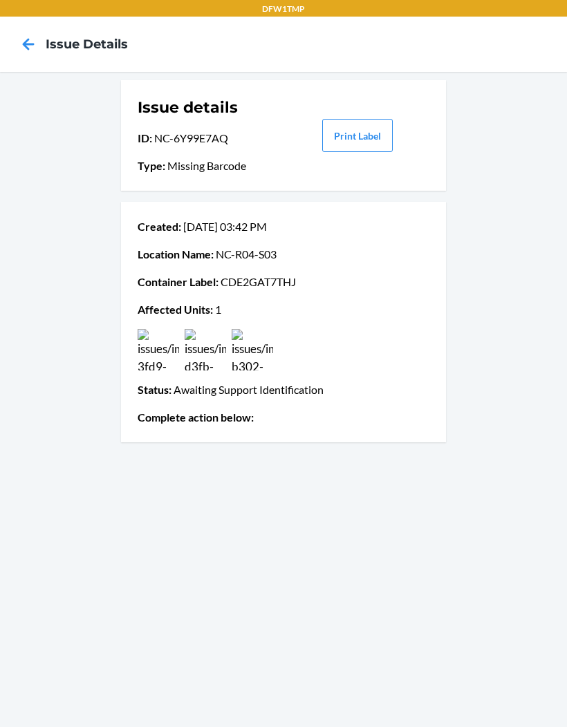
click at [27, 44] on icon at bounding box center [29, 44] width 12 height 12
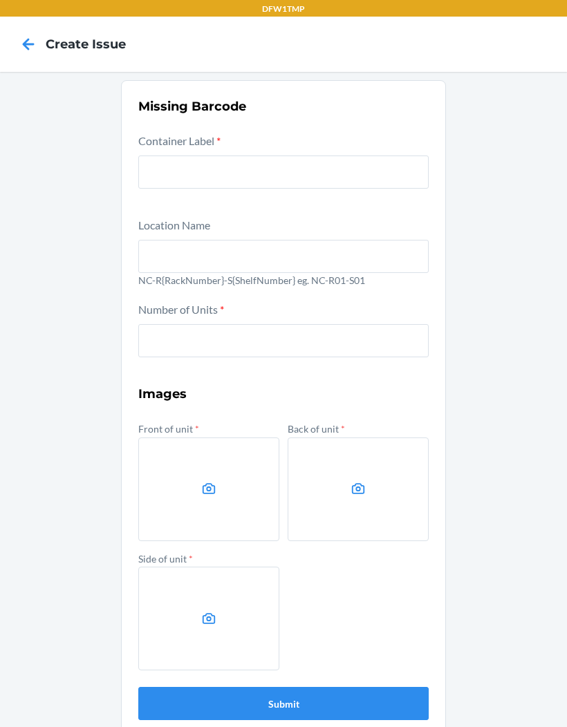
click at [19, 46] on icon at bounding box center [28, 43] width 23 height 23
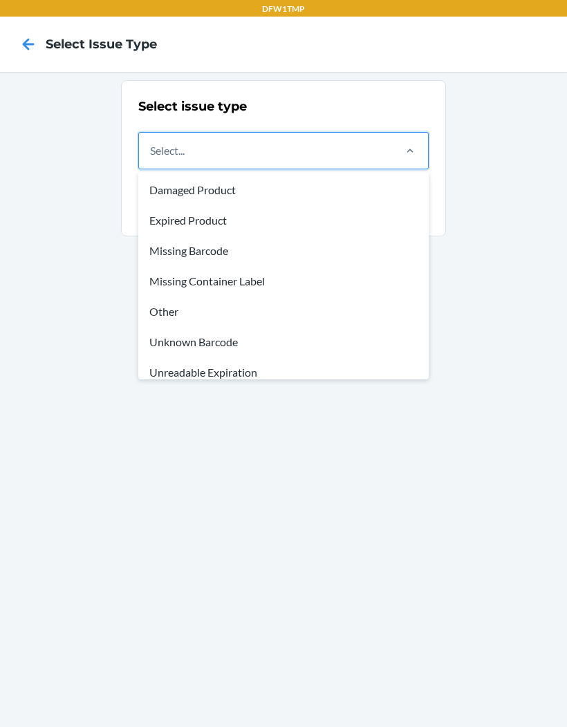
click at [219, 341] on div "Unknown Barcode" at bounding box center [283, 342] width 285 height 30
click at [151, 159] on input "option Unknown Barcode focused, 6 of 8. 8 results available. Use Up and Down to…" at bounding box center [150, 150] width 1 height 17
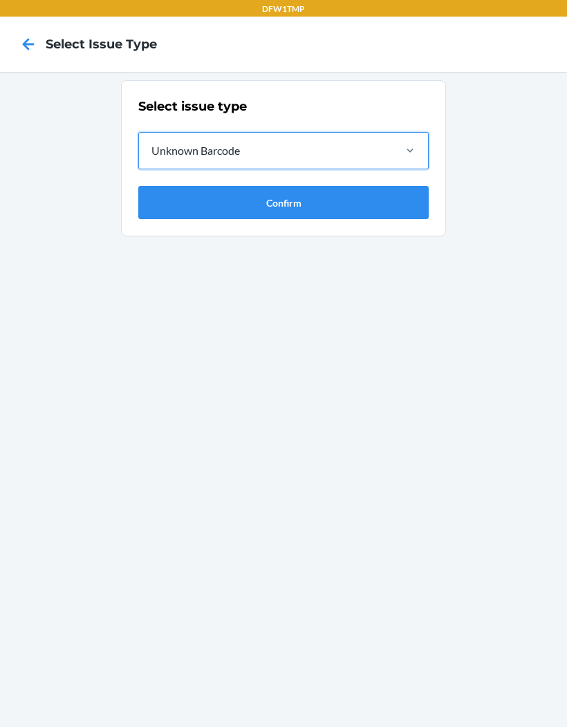
click at [270, 206] on button "Confirm" at bounding box center [283, 202] width 290 height 33
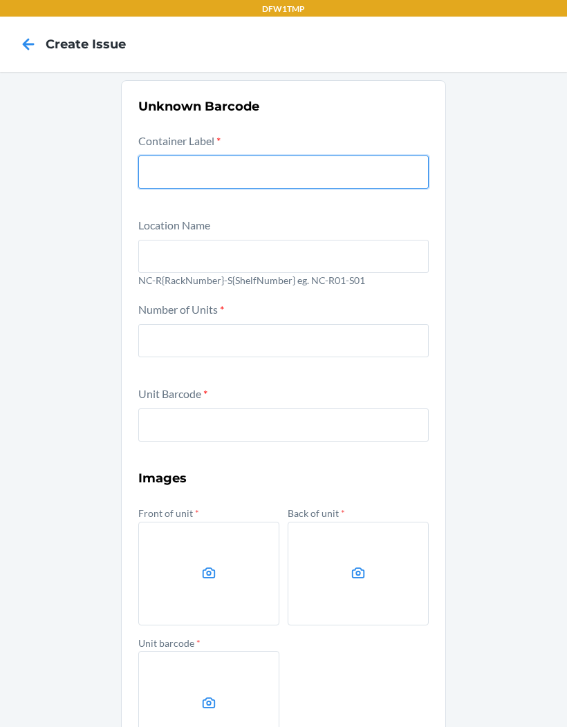
click at [256, 172] on input "text" at bounding box center [283, 172] width 290 height 33
type input "CDWKPYU57DF"
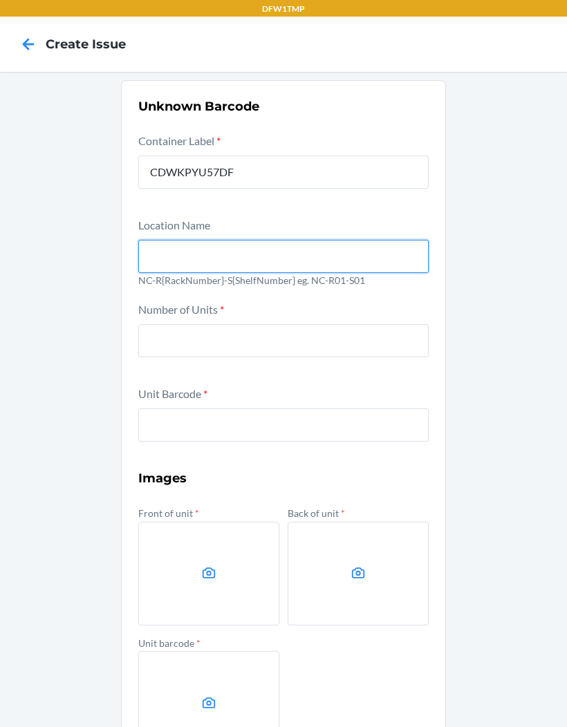
click at [397, 254] on input "text" at bounding box center [283, 256] width 290 height 33
type input "NC-R01-S03"
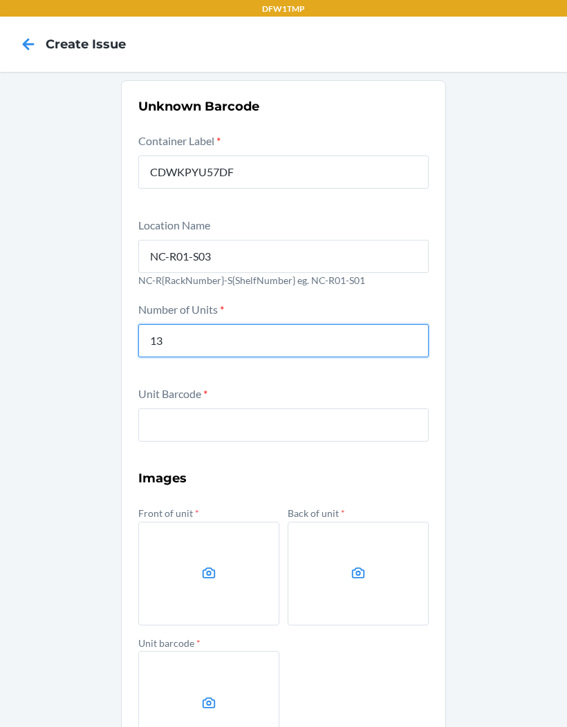
type input "13"
click at [275, 419] on input "text" at bounding box center [283, 424] width 290 height 33
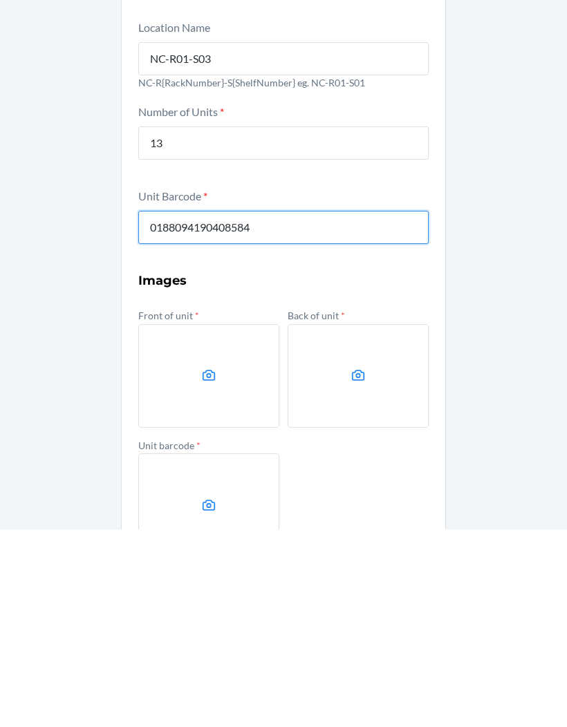
type input "0188094190408584"
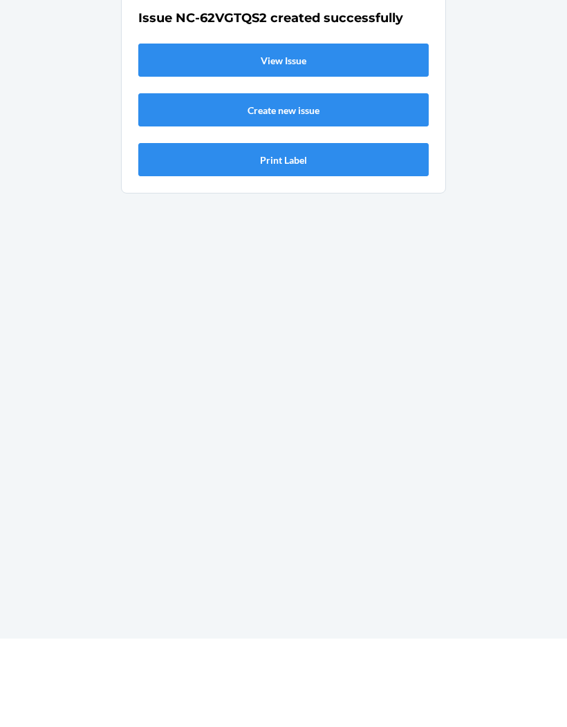
scroll to position [57, 0]
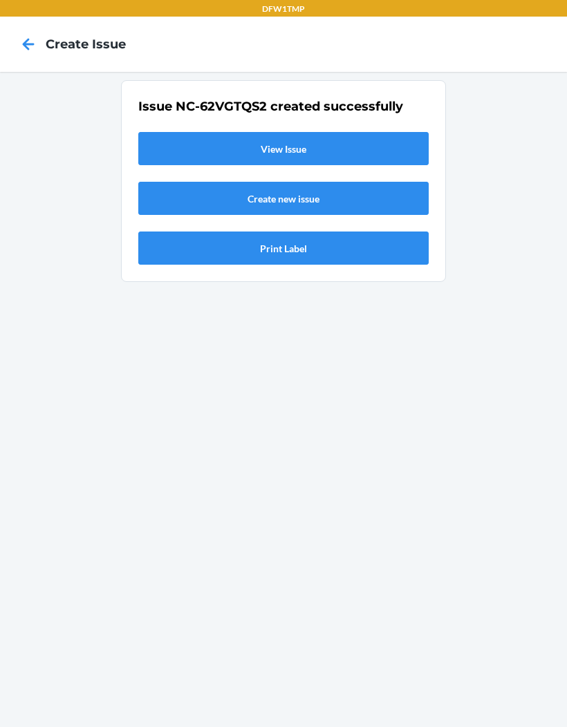
click at [375, 132] on link "View Issue" at bounding box center [283, 148] width 290 height 33
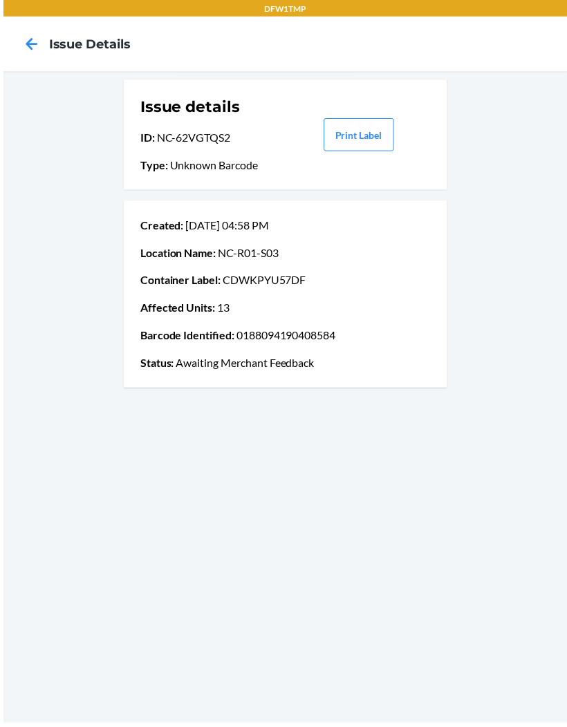
scroll to position [25, 0]
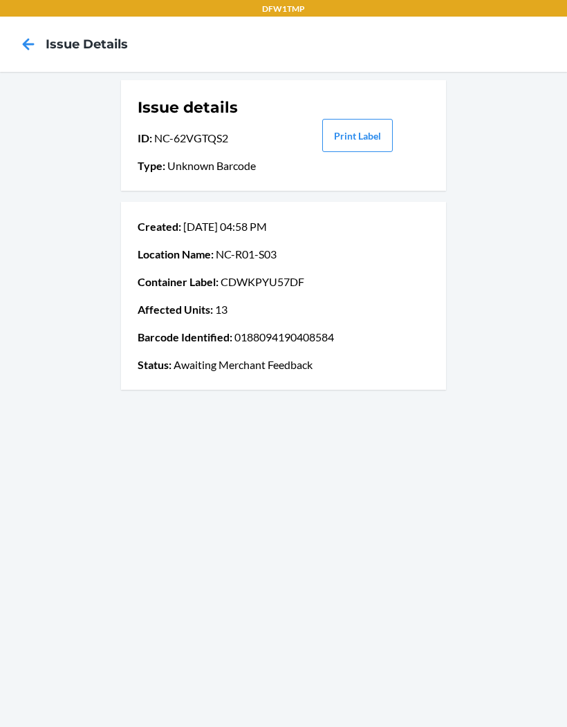
click at [42, 27] on div at bounding box center [28, 44] width 35 height 35
click at [30, 32] on icon at bounding box center [28, 43] width 23 height 23
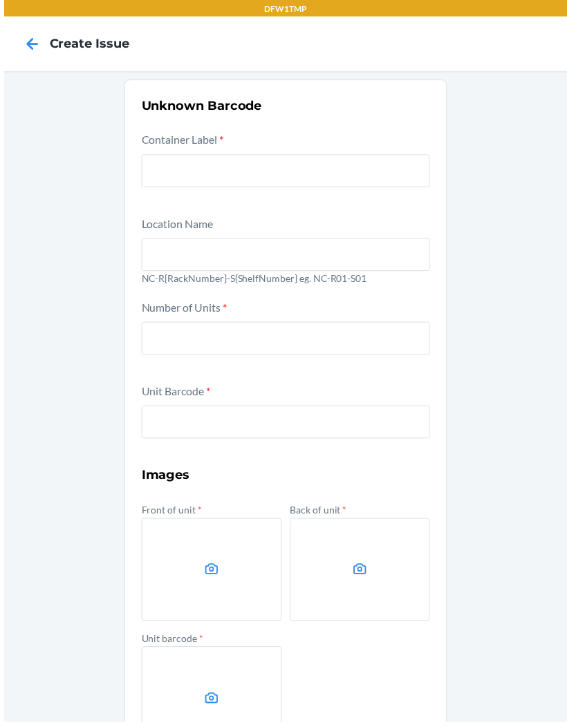
scroll to position [9, 0]
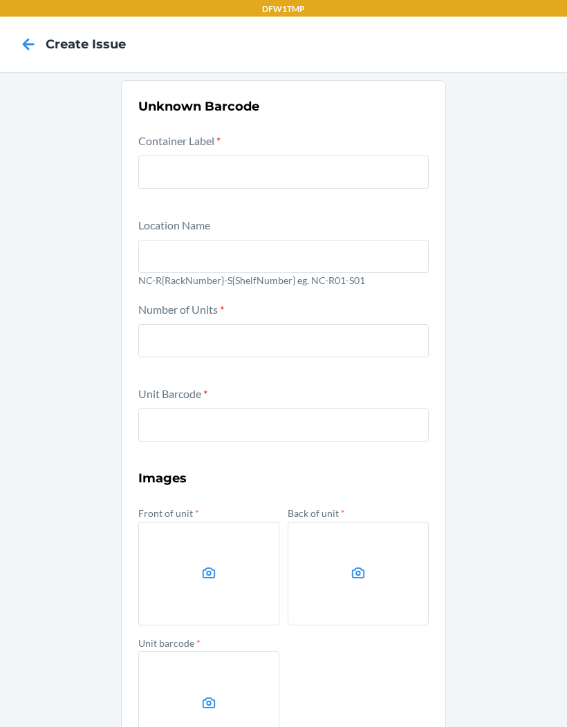
click at [31, 32] on icon at bounding box center [28, 43] width 23 height 23
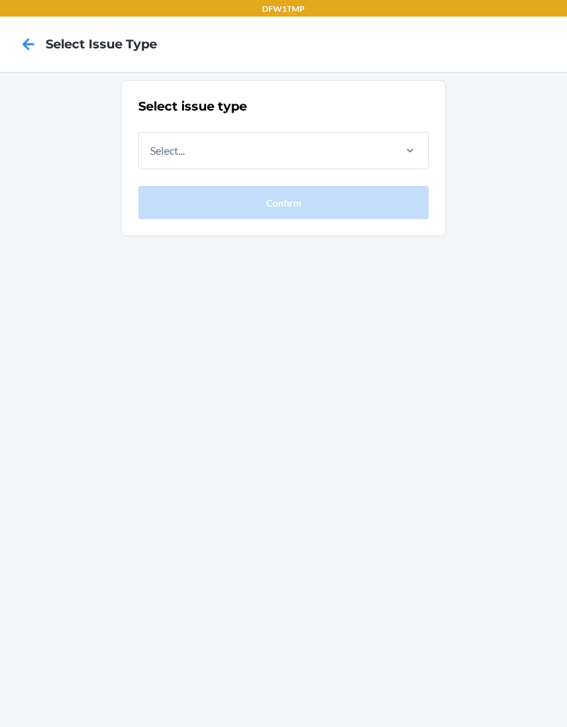
click at [23, 46] on icon at bounding box center [28, 43] width 23 height 23
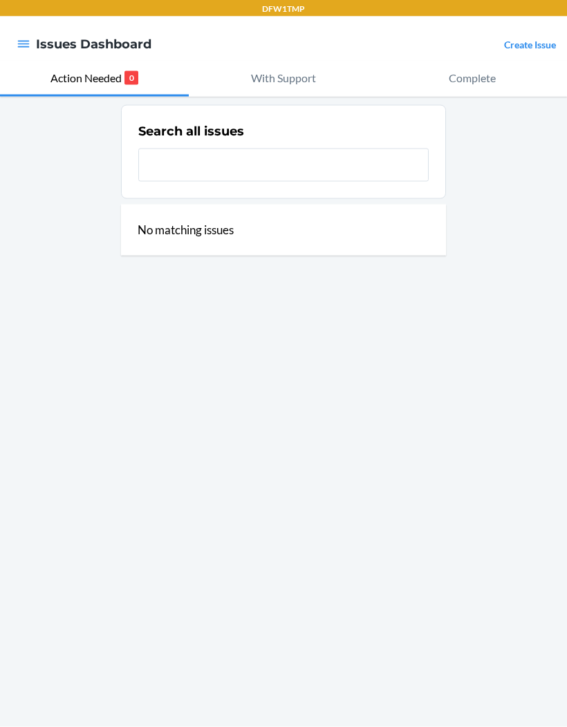
scroll to position [38, 0]
click at [3, 455] on div "Search all issues No matching issues" at bounding box center [283, 412] width 567 height 630
click at [129, 482] on div "Search all issues No matching issues" at bounding box center [283, 412] width 567 height 630
click at [127, 481] on div "Search all issues No matching issues" at bounding box center [283, 412] width 567 height 630
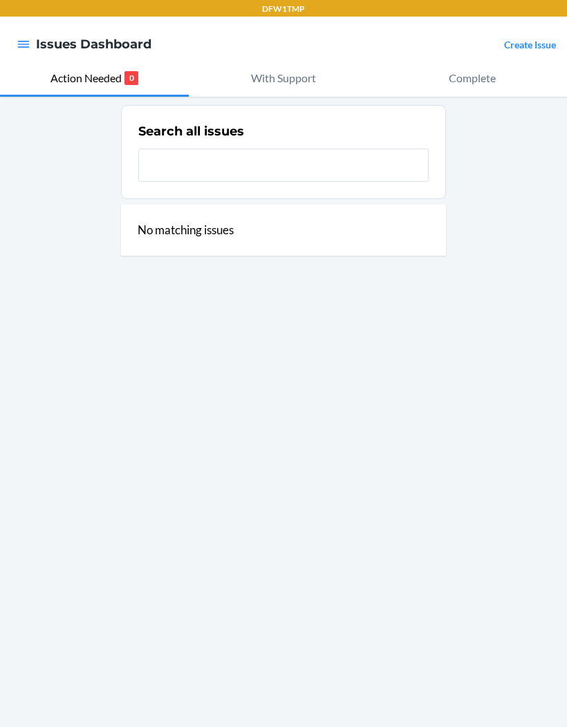
click at [127, 482] on div "Search all issues No matching issues" at bounding box center [283, 412] width 567 height 630
click at [126, 481] on div "Search all issues No matching issues" at bounding box center [283, 412] width 567 height 630
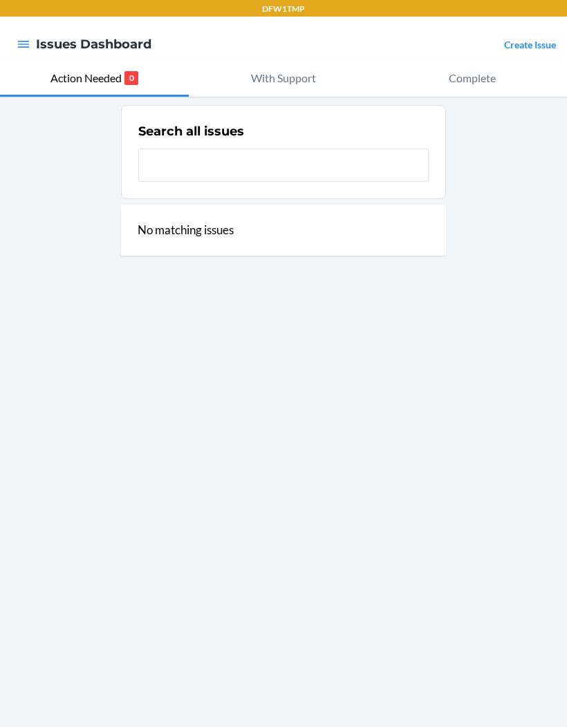
click at [127, 481] on div "Search all issues No matching issues" at bounding box center [283, 412] width 567 height 630
click at [126, 481] on div "Search all issues No matching issues" at bounding box center [283, 412] width 567 height 630
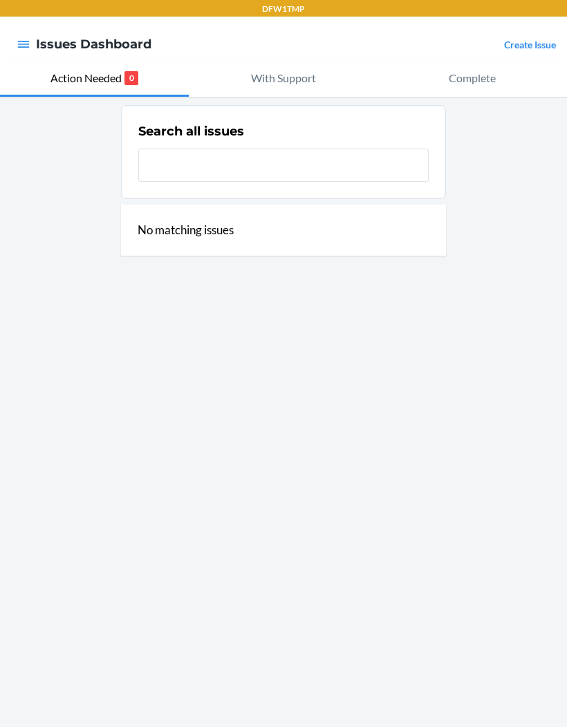
click at [126, 481] on div "Search all issues No matching issues" at bounding box center [283, 412] width 567 height 630
click at [127, 482] on div "Search all issues No matching issues" at bounding box center [283, 412] width 567 height 630
click at [126, 481] on div "Search all issues No matching issues" at bounding box center [283, 412] width 567 height 630
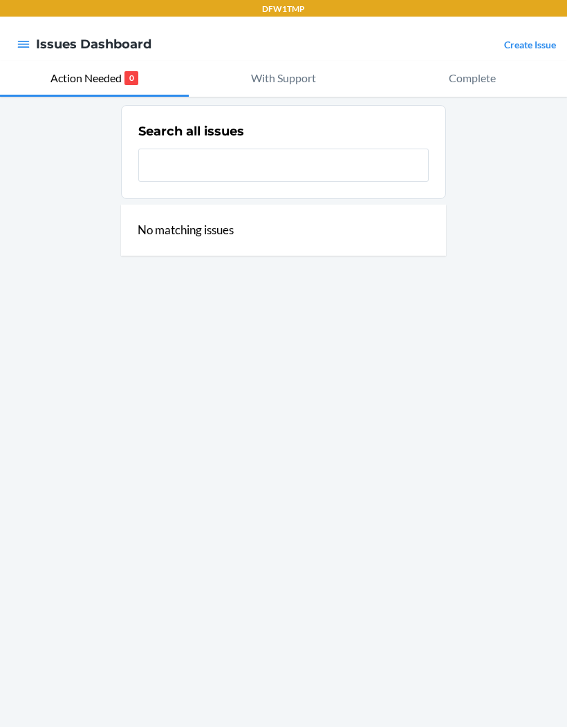
click at [126, 481] on div "Search all issues No matching issues" at bounding box center [283, 412] width 567 height 630
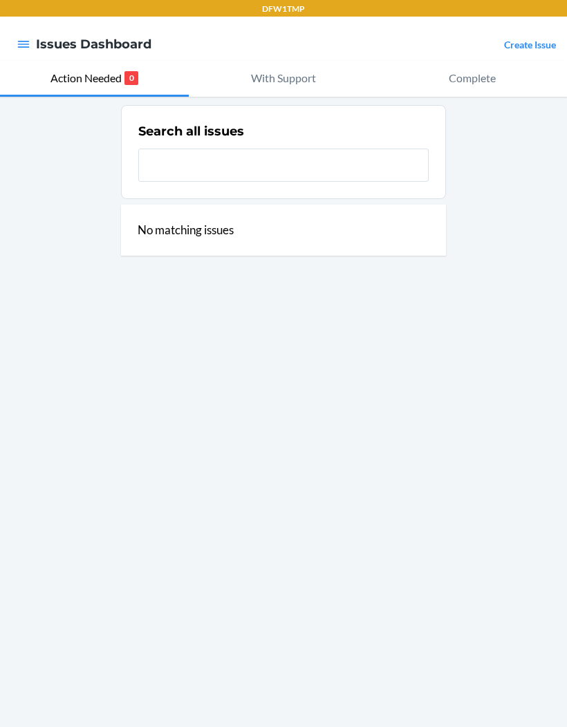
click at [126, 481] on div "Search all issues No matching issues" at bounding box center [283, 412] width 567 height 630
click at [127, 481] on div "Search all issues No matching issues" at bounding box center [283, 412] width 567 height 630
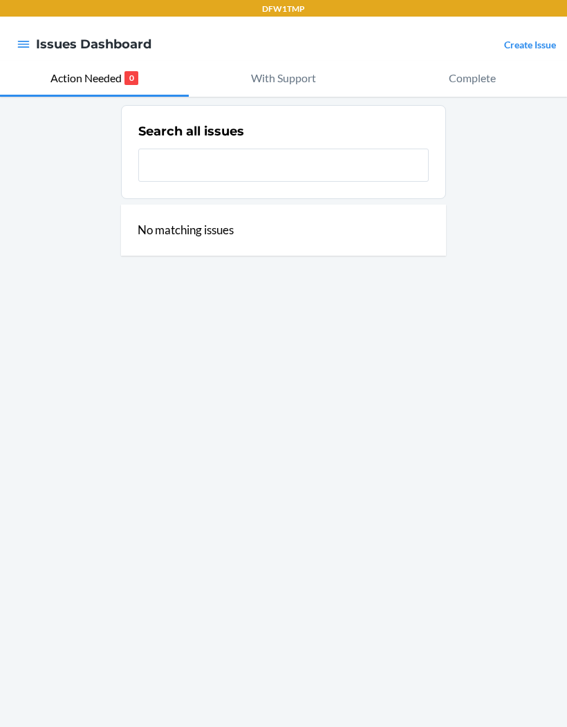
click at [126, 481] on div "Search all issues No matching issues" at bounding box center [283, 412] width 567 height 630
click at [508, 39] on link "Create Issue" at bounding box center [530, 45] width 52 height 12
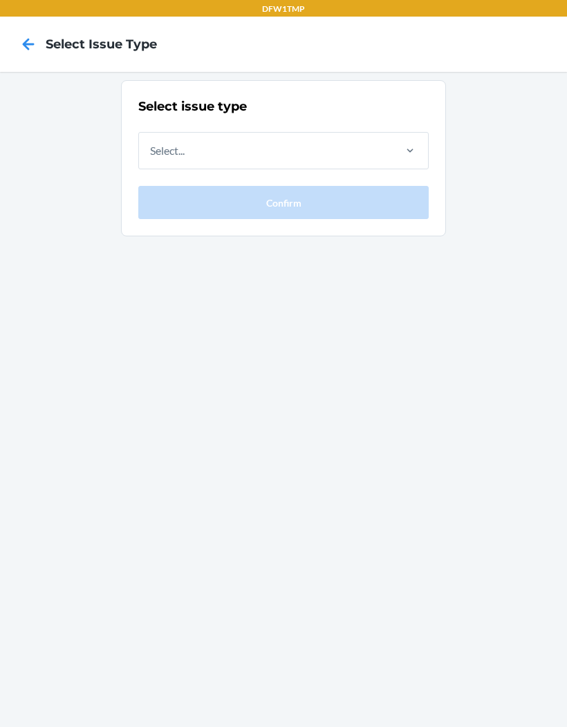
click at [158, 97] on div "Select issue type Select... Confirm" at bounding box center [283, 158] width 290 height 122
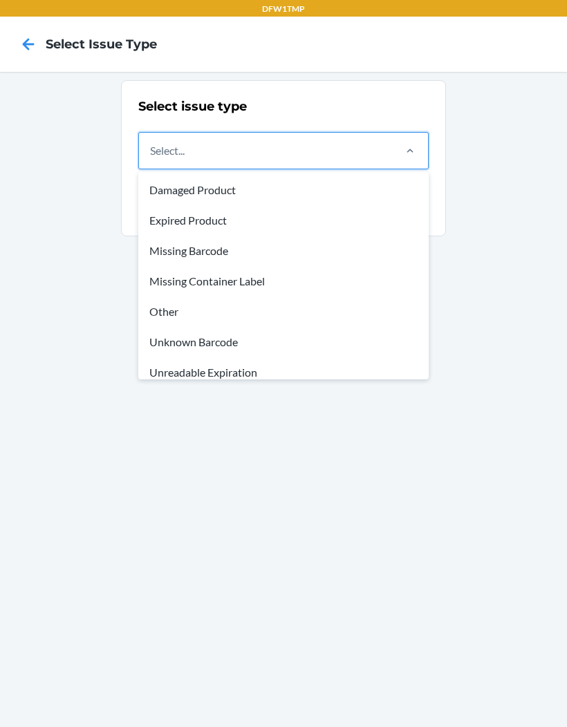
scroll to position [38, 0]
click at [166, 266] on div "Missing Container Label" at bounding box center [283, 281] width 285 height 30
click at [151, 159] on input "option Missing Container Label focused, 4 of 8. 8 results available. Use Up and…" at bounding box center [150, 150] width 1 height 17
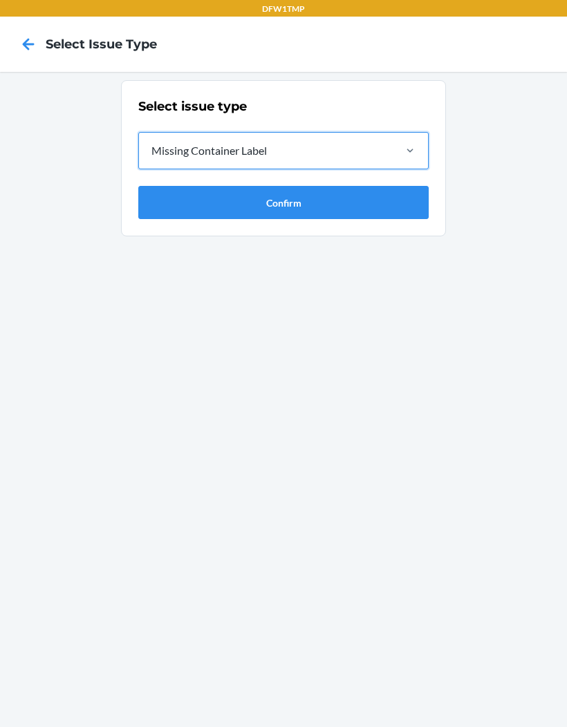
click at [165, 186] on button "Confirm" at bounding box center [283, 202] width 290 height 33
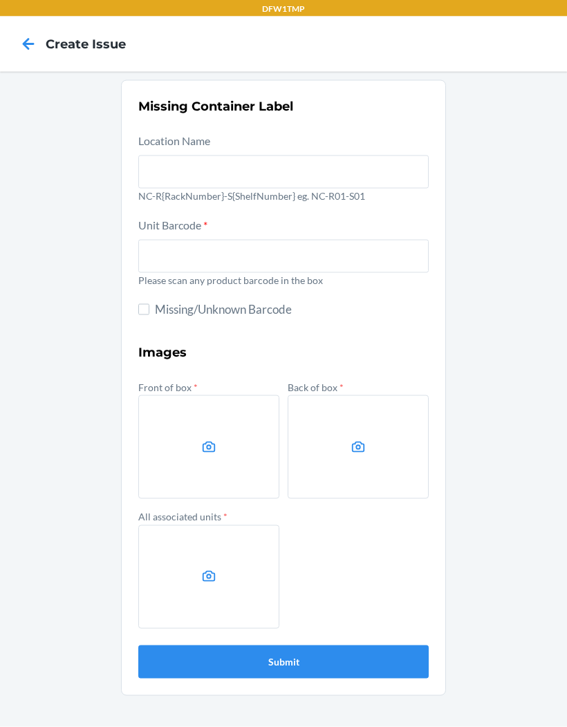
click at [147, 304] on input "Missing/Unknown Barcode" at bounding box center [143, 309] width 11 height 11
checkbox input "true"
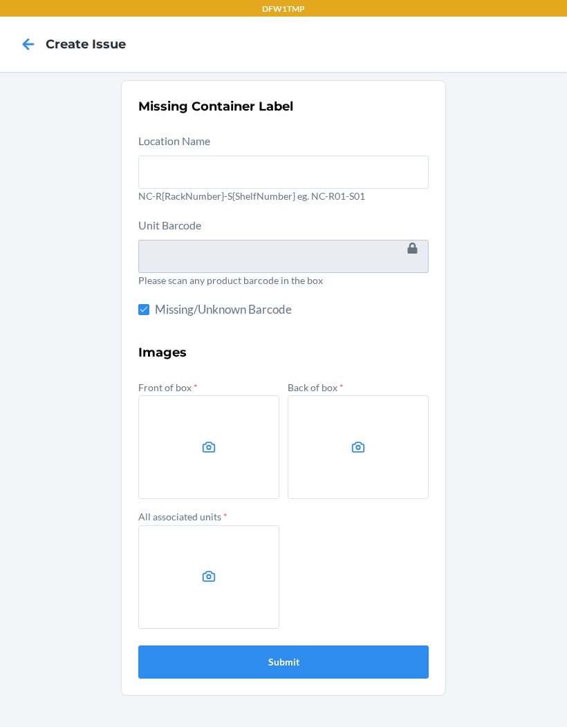
click at [209, 442] on label at bounding box center [208, 447] width 141 height 104
click at [0, 0] on input "file" at bounding box center [0, 0] width 0 height 0
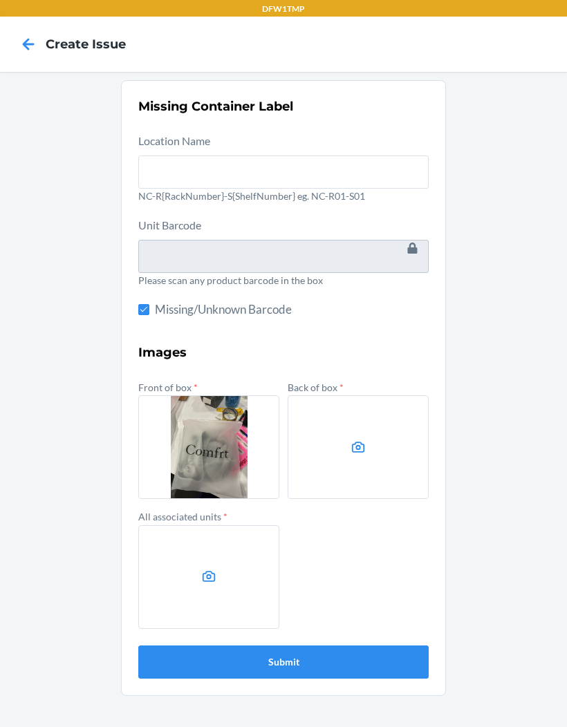
click at [368, 395] on label at bounding box center [358, 447] width 141 height 104
click at [0, 0] on input "file" at bounding box center [0, 0] width 0 height 0
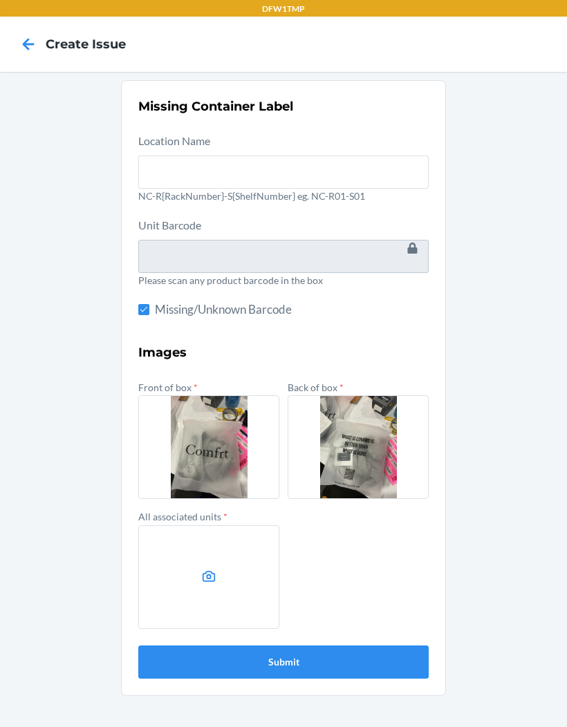
click at [225, 563] on label at bounding box center [208, 577] width 141 height 104
click at [0, 0] on input "file" at bounding box center [0, 0] width 0 height 0
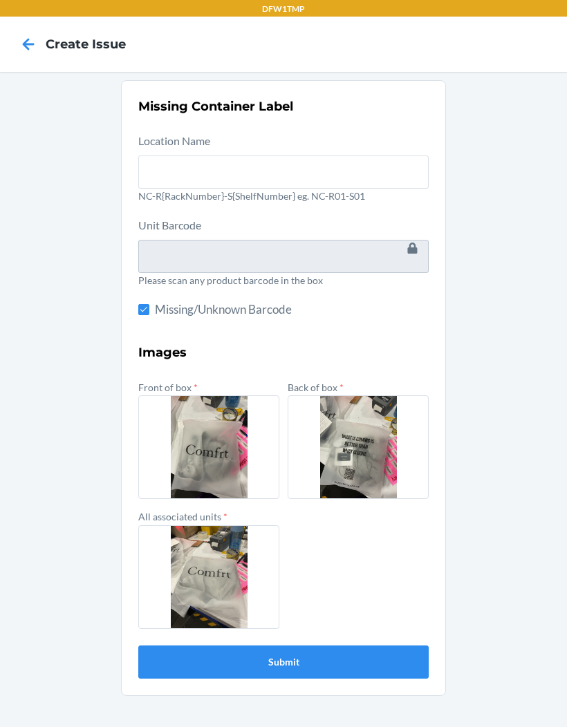
click at [340, 645] on button "Submit" at bounding box center [283, 661] width 290 height 33
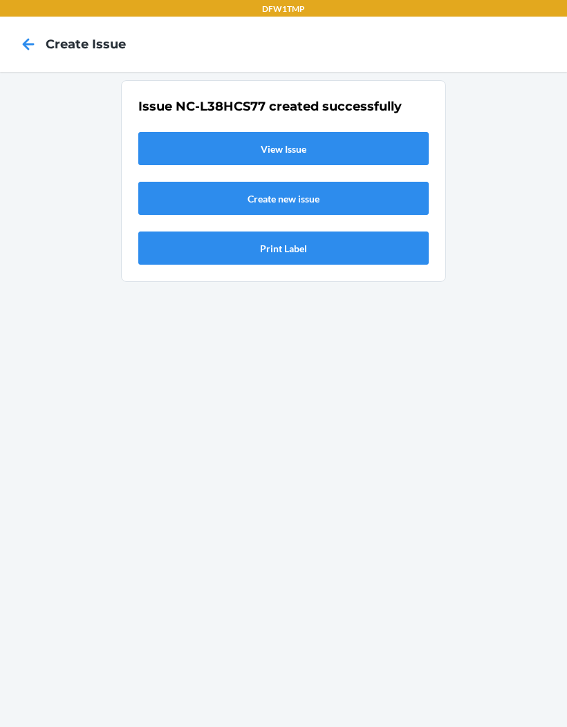
click at [373, 132] on link "View Issue" at bounding box center [283, 148] width 290 height 33
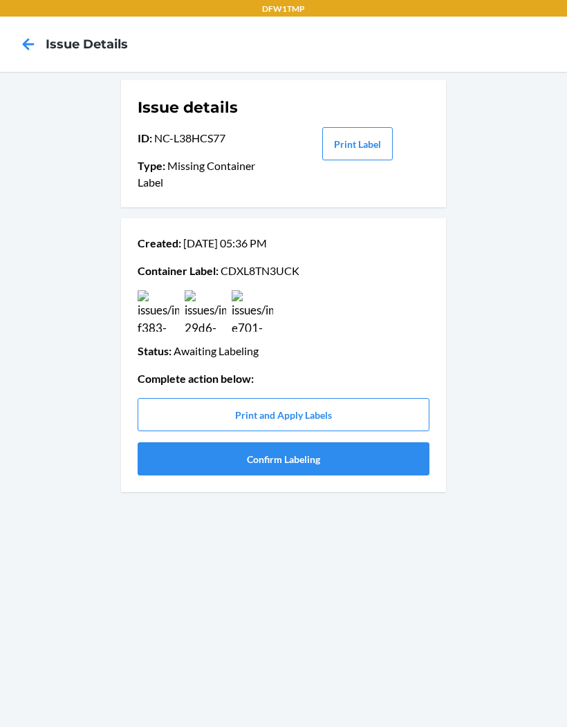
click at [305, 442] on button "Confirm Labeling" at bounding box center [284, 458] width 292 height 33
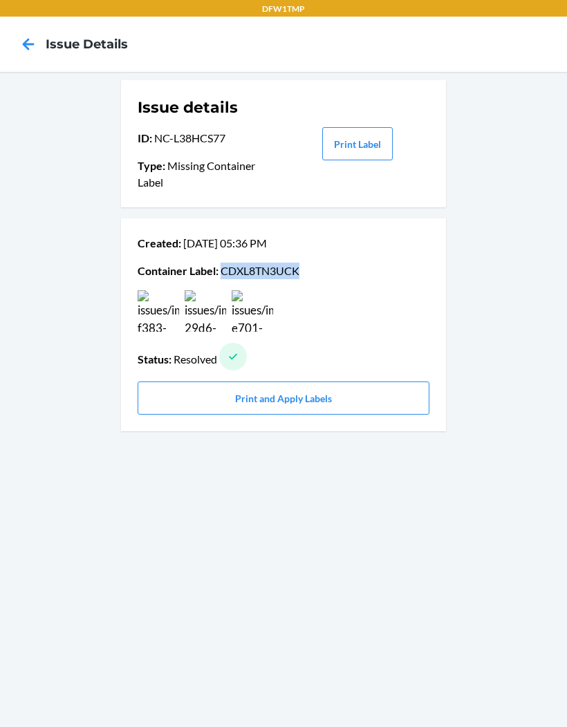
click at [24, 32] on icon at bounding box center [28, 43] width 23 height 23
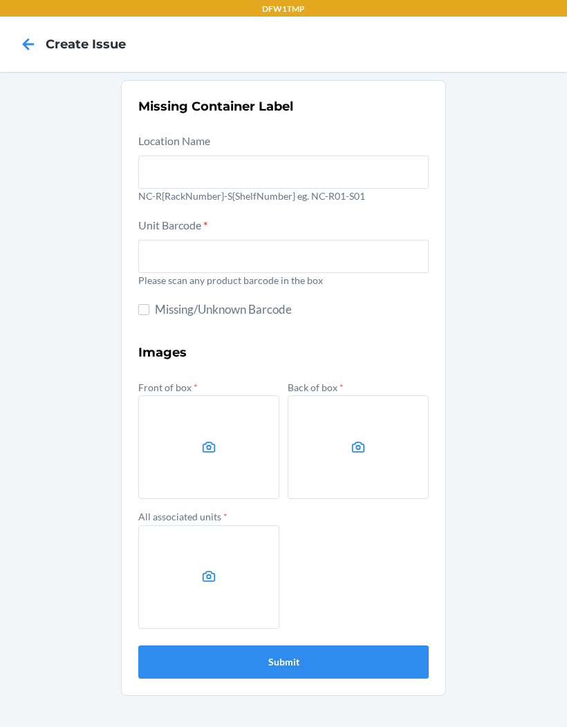
click at [25, 42] on icon at bounding box center [29, 44] width 12 height 12
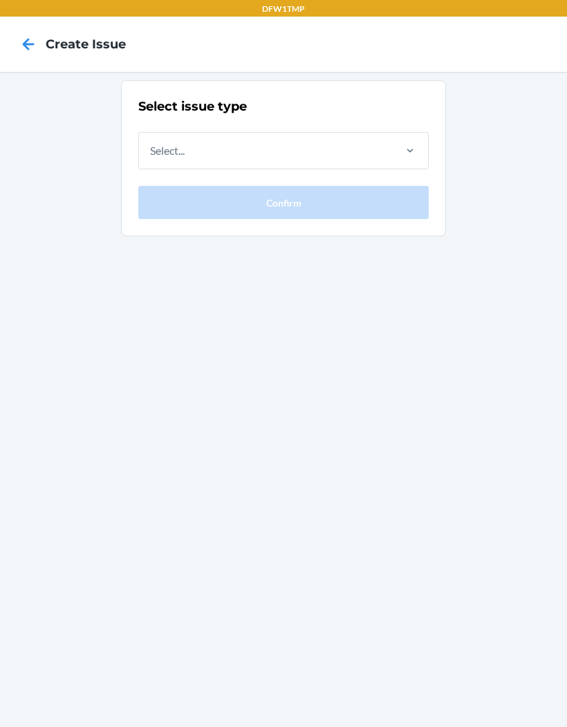
scroll to position [39, 0]
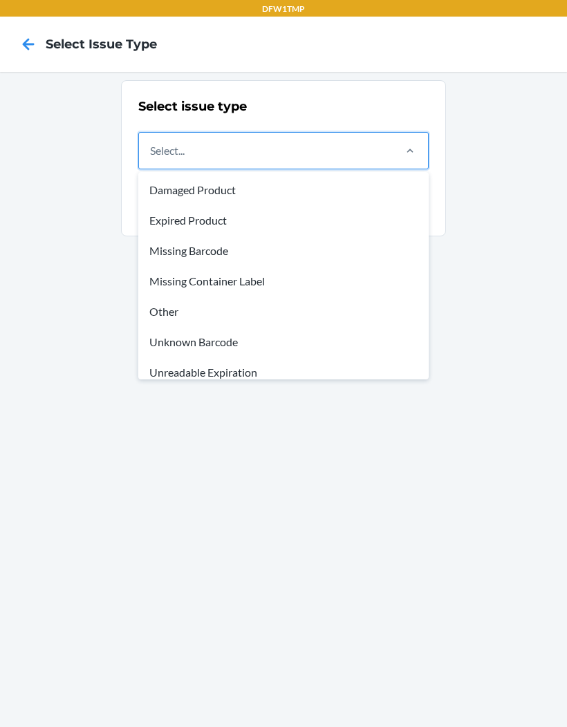
click at [223, 236] on div "Missing Barcode" at bounding box center [283, 251] width 285 height 30
click at [151, 159] on input "option Missing Barcode focused, 3 of 8. 8 results available. Use Up and Down to…" at bounding box center [150, 150] width 1 height 17
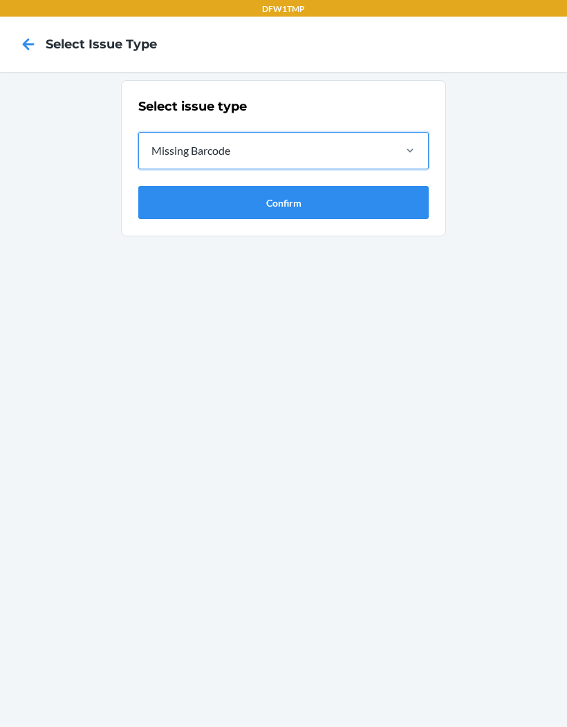
click at [306, 186] on button "Confirm" at bounding box center [283, 202] width 290 height 33
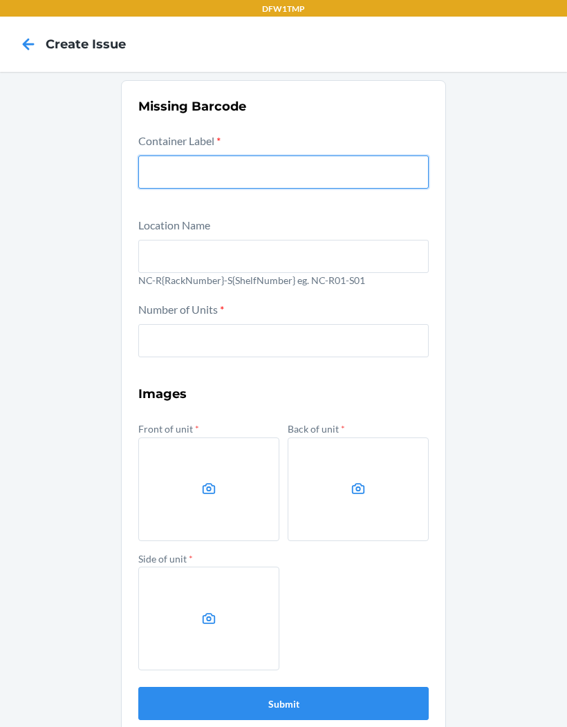
click at [314, 156] on input "text" at bounding box center [283, 172] width 290 height 33
paste input "CDXL8TN3UCK"
type input "CDXL8TN3UCK"
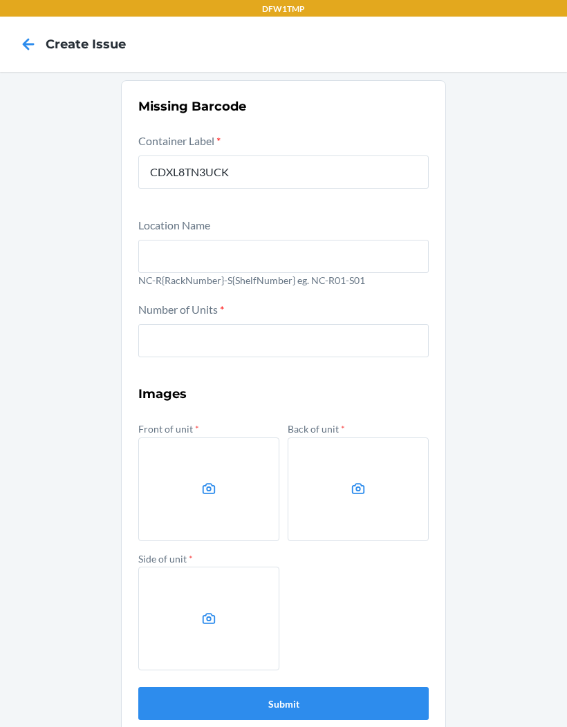
click at [241, 240] on input "text" at bounding box center [283, 256] width 290 height 33
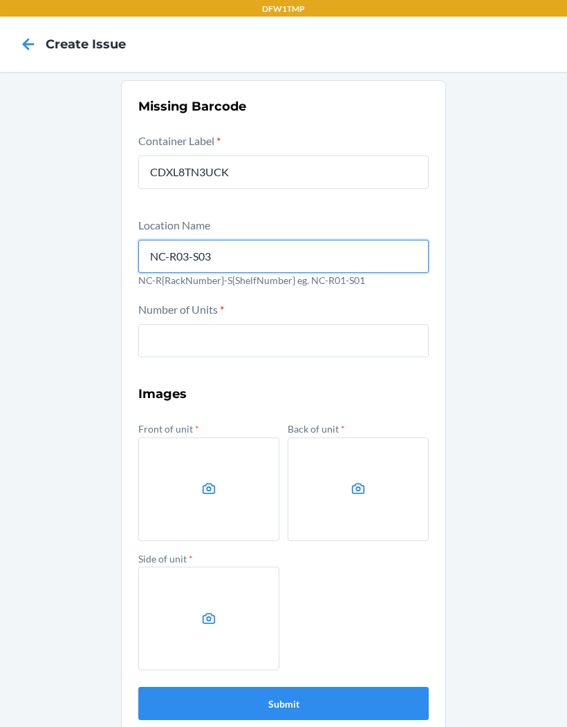
type input "NC-R03-S03"
click at [283, 687] on button "Submit" at bounding box center [283, 703] width 290 height 33
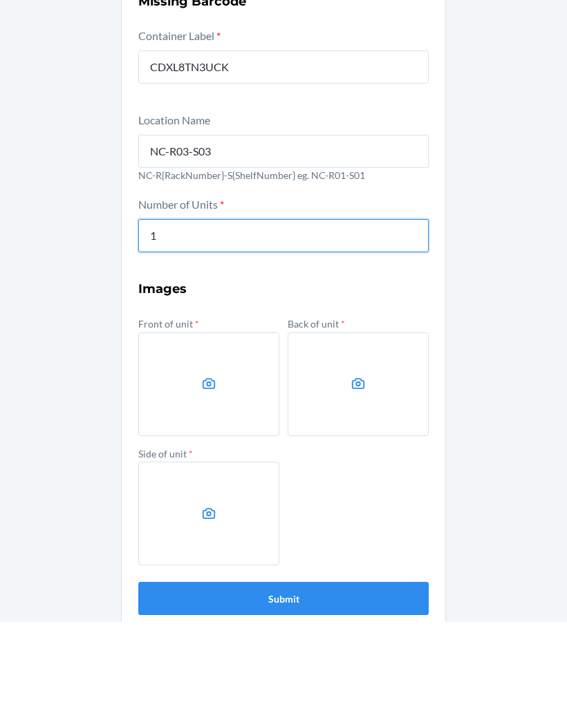
type input "1"
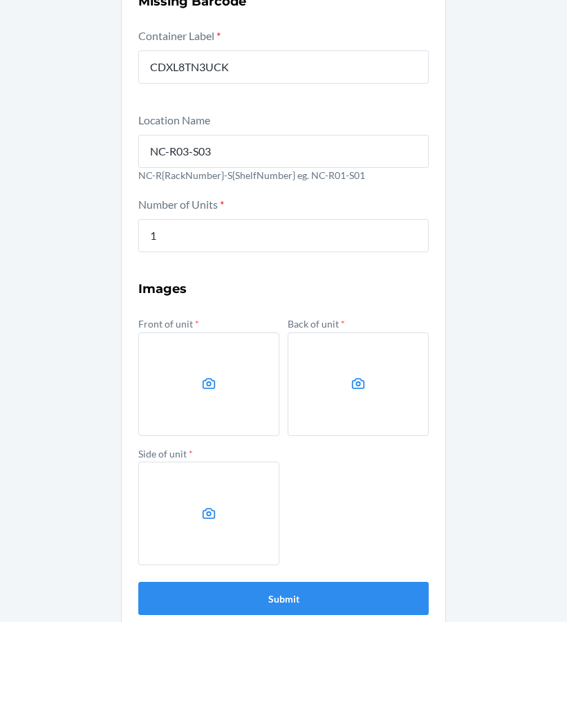
click at [196, 437] on label at bounding box center [208, 489] width 141 height 104
click at [0, 0] on input "file" at bounding box center [0, 0] width 0 height 0
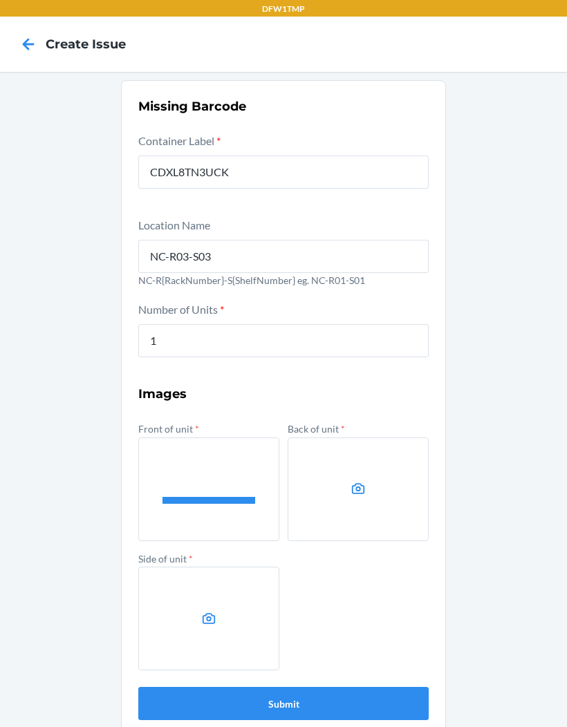
click at [372, 437] on label at bounding box center [358, 489] width 141 height 104
click at [0, 0] on input "file" at bounding box center [0, 0] width 0 height 0
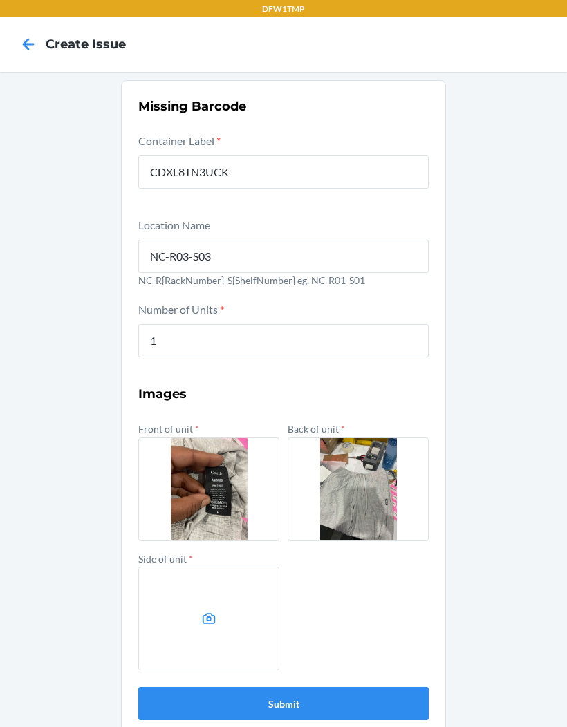
click at [214, 613] on icon at bounding box center [208, 618] width 13 height 11
click at [0, 0] on input "file" at bounding box center [0, 0] width 0 height 0
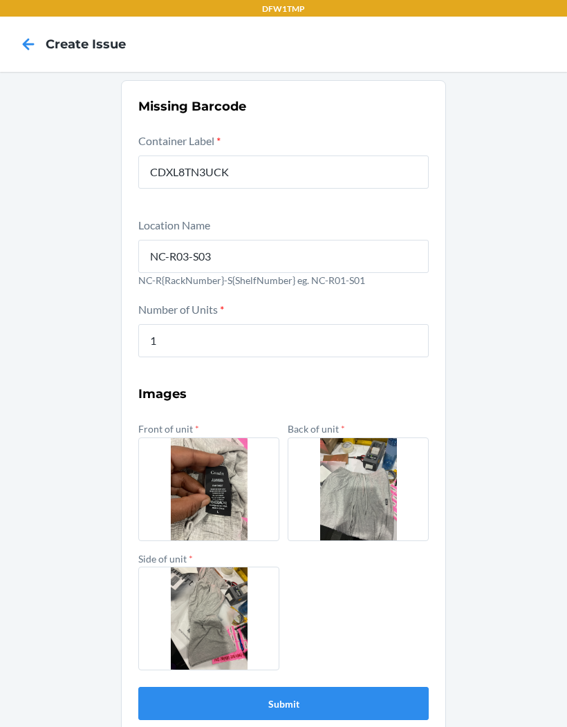
click at [379, 687] on button "Submit" at bounding box center [283, 703] width 290 height 33
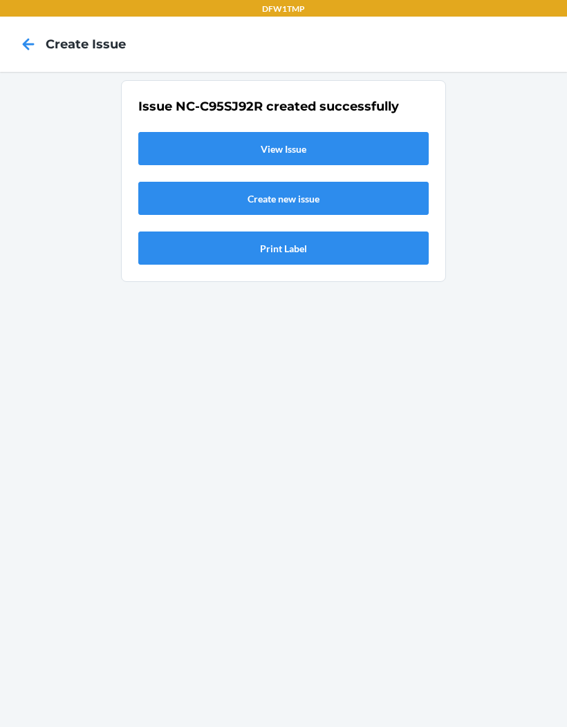
click at [356, 132] on link "View Issue" at bounding box center [283, 148] width 290 height 33
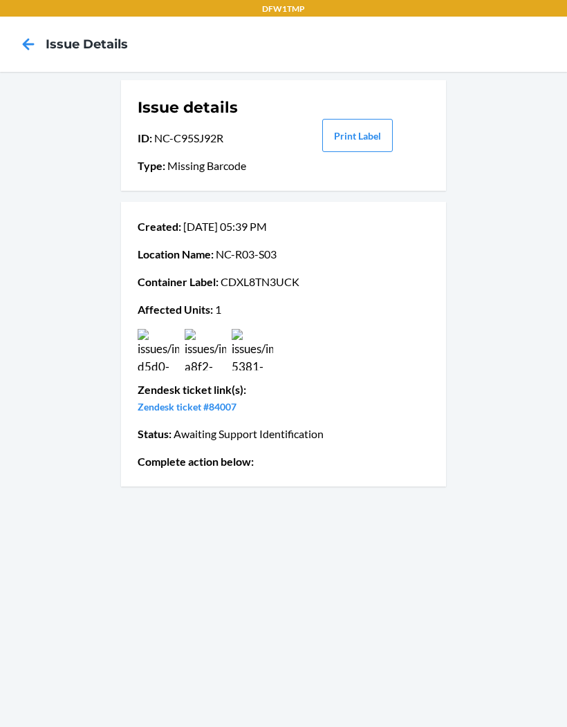
click at [22, 32] on icon at bounding box center [28, 43] width 23 height 23
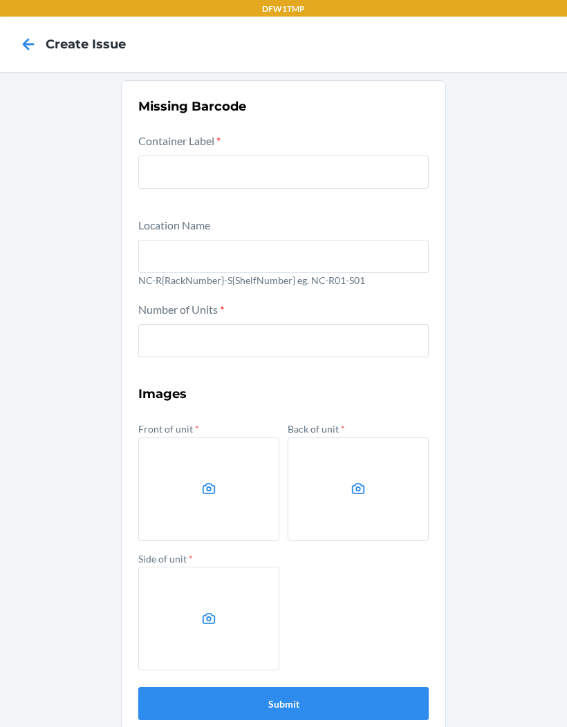
click at [23, 49] on icon at bounding box center [28, 43] width 23 height 23
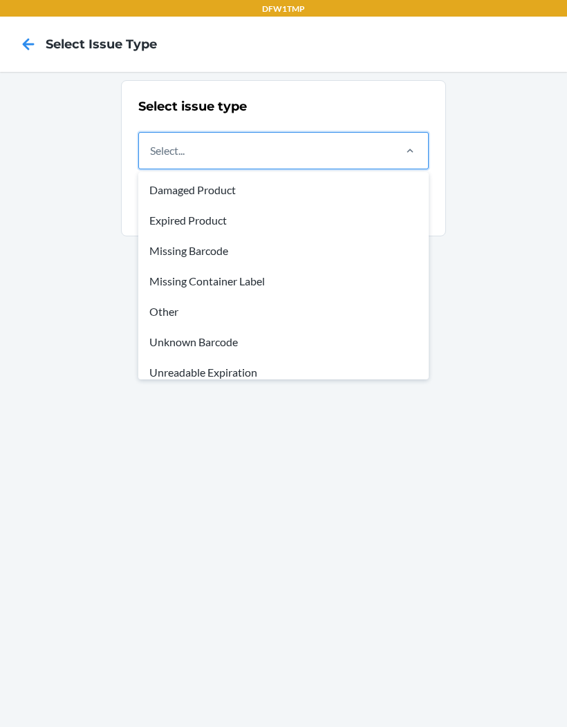
click at [254, 266] on div "Missing Container Label" at bounding box center [283, 281] width 285 height 30
click at [151, 159] on input "option Missing Container Label focused, 4 of 8. 8 results available. Use Up and…" at bounding box center [150, 150] width 1 height 17
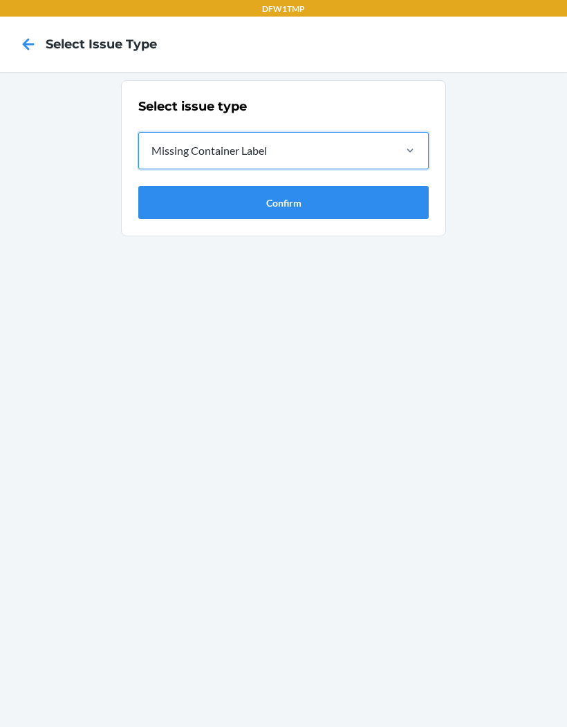
click at [323, 186] on button "Confirm" at bounding box center [283, 202] width 290 height 33
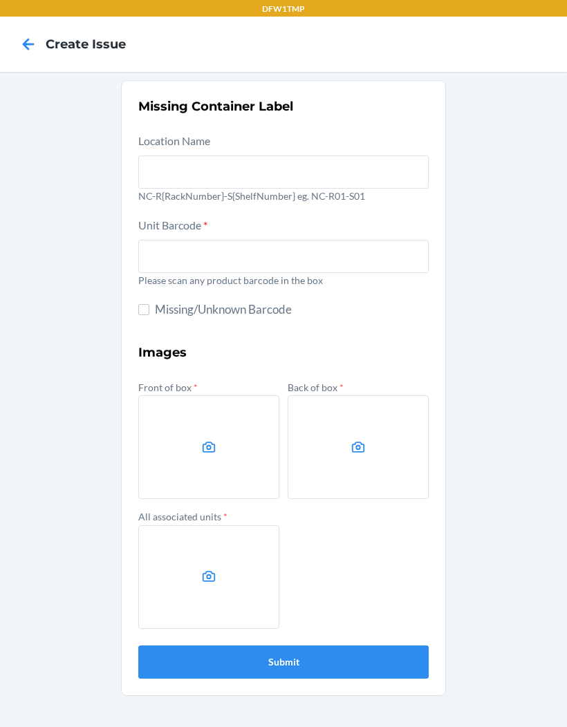
click at [147, 304] on input "Missing/Unknown Barcode" at bounding box center [143, 309] width 11 height 11
checkbox input "true"
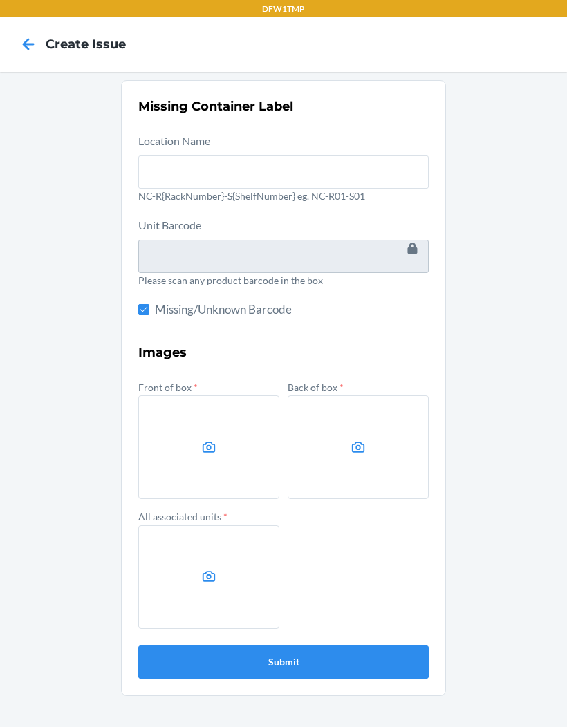
click at [215, 442] on icon at bounding box center [208, 447] width 13 height 11
click at [0, 0] on input "file" at bounding box center [0, 0] width 0 height 0
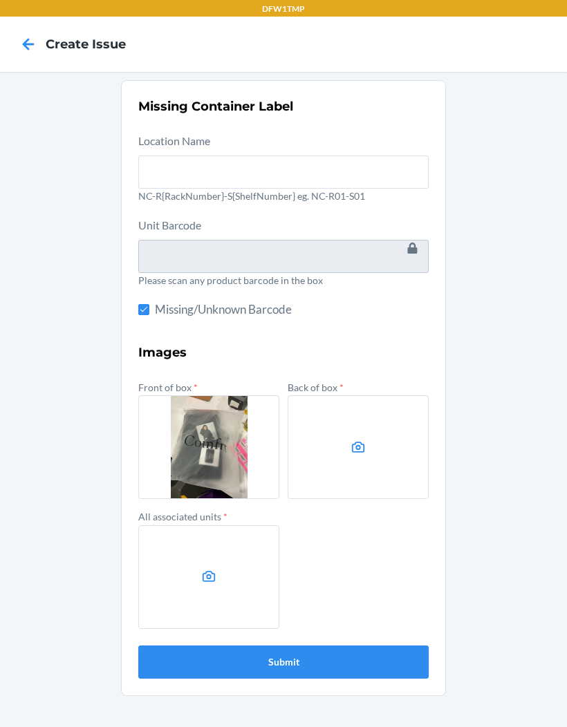
click at [362, 436] on label at bounding box center [358, 447] width 141 height 104
click at [0, 0] on input "file" at bounding box center [0, 0] width 0 height 0
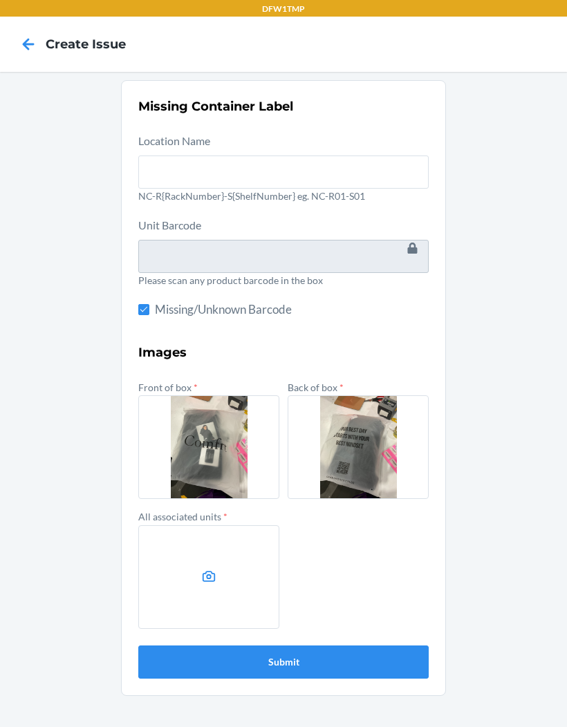
click at [199, 539] on label at bounding box center [208, 577] width 141 height 104
click at [0, 0] on input "file" at bounding box center [0, 0] width 0 height 0
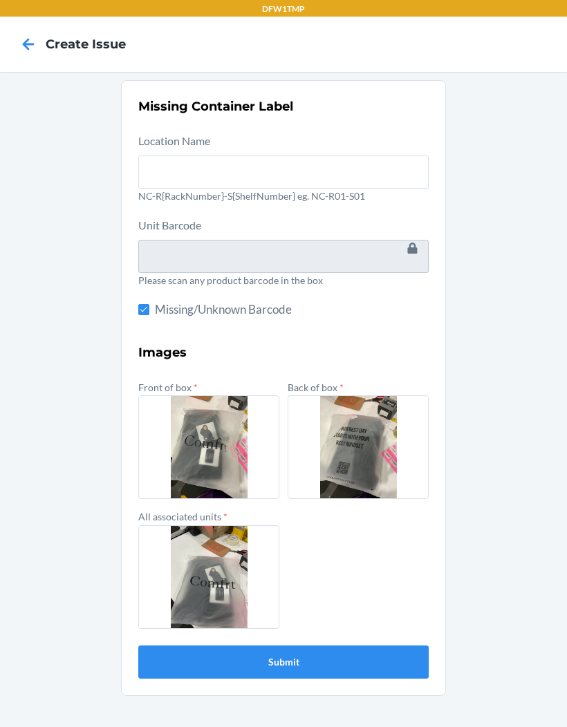
click at [328, 645] on button "Submit" at bounding box center [283, 661] width 290 height 33
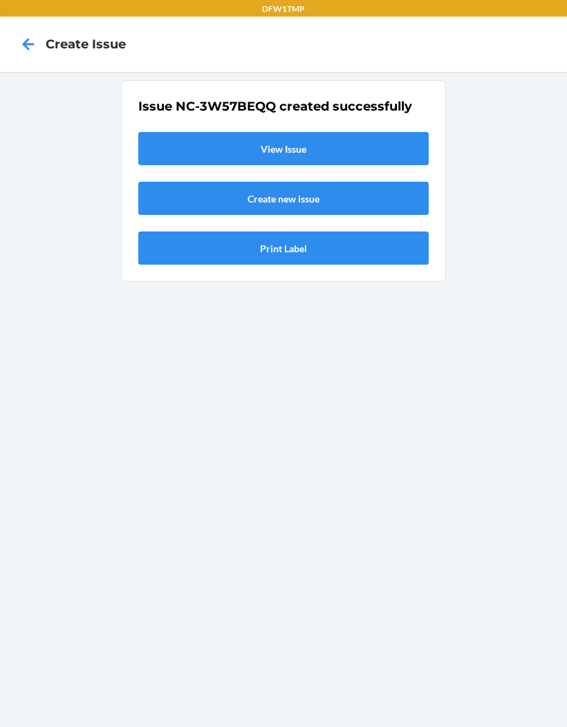
click at [361, 132] on link "View Issue" at bounding box center [283, 148] width 290 height 33
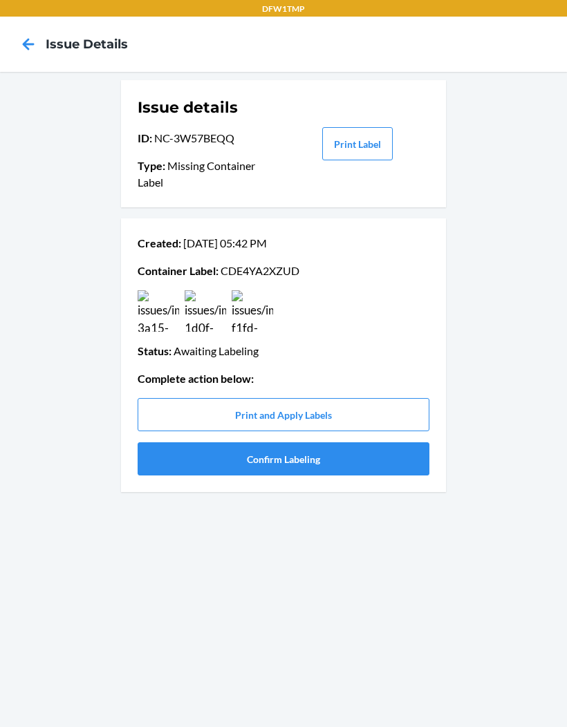
click at [298, 442] on button "Confirm Labeling" at bounding box center [284, 458] width 292 height 33
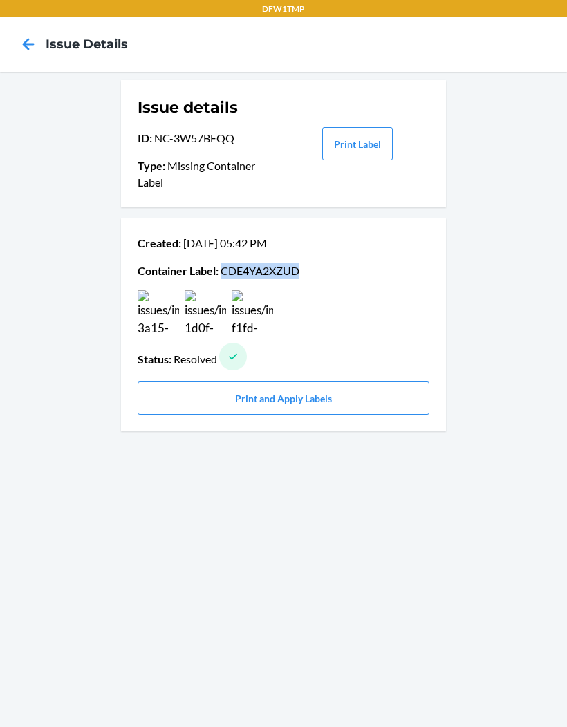
click at [32, 38] on icon at bounding box center [29, 44] width 12 height 12
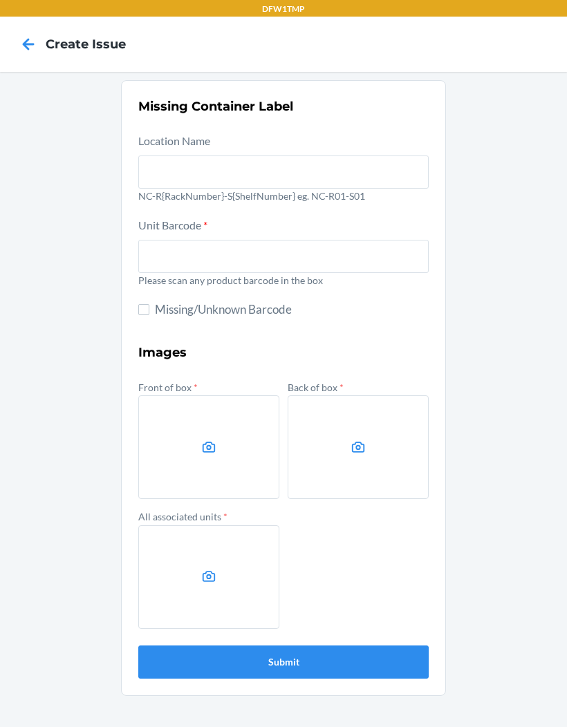
click at [26, 38] on icon at bounding box center [29, 44] width 12 height 12
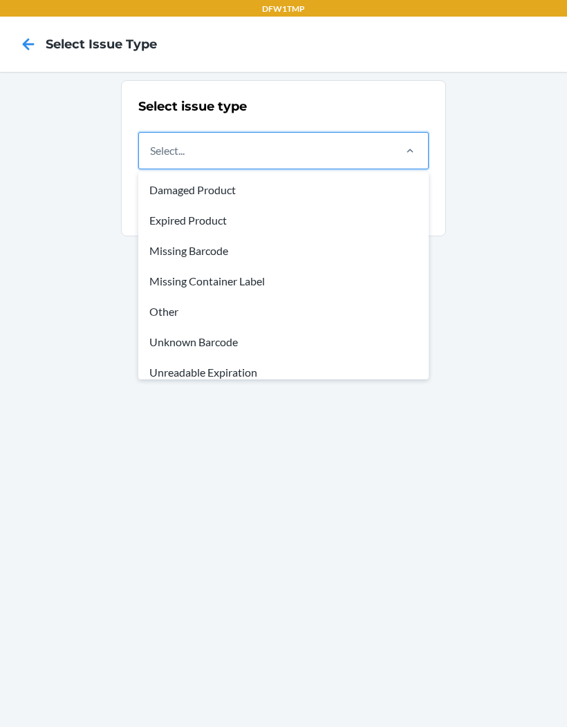
click at [227, 236] on div "Missing Barcode" at bounding box center [283, 251] width 285 height 30
click at [151, 159] on input "option Damaged Product focused, 1 of 8. 8 results available. Use Up and Down to…" at bounding box center [150, 150] width 1 height 17
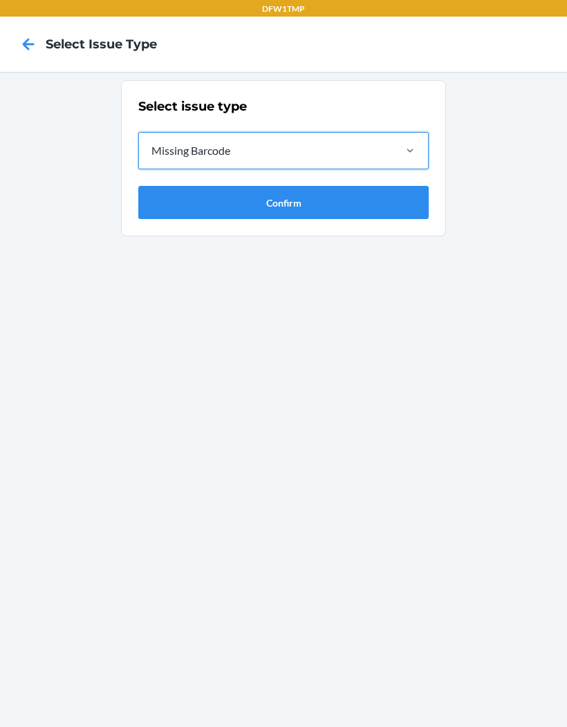
click at [318, 186] on button "Confirm" at bounding box center [283, 202] width 290 height 33
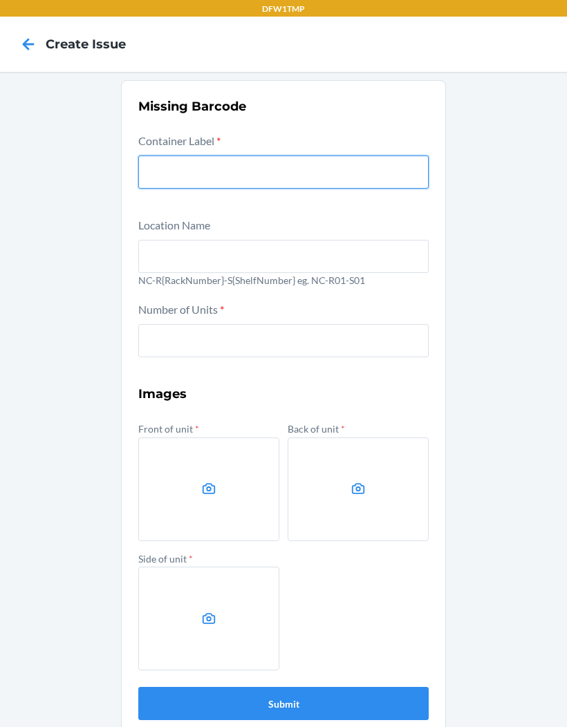
click at [312, 156] on input "text" at bounding box center [283, 172] width 290 height 33
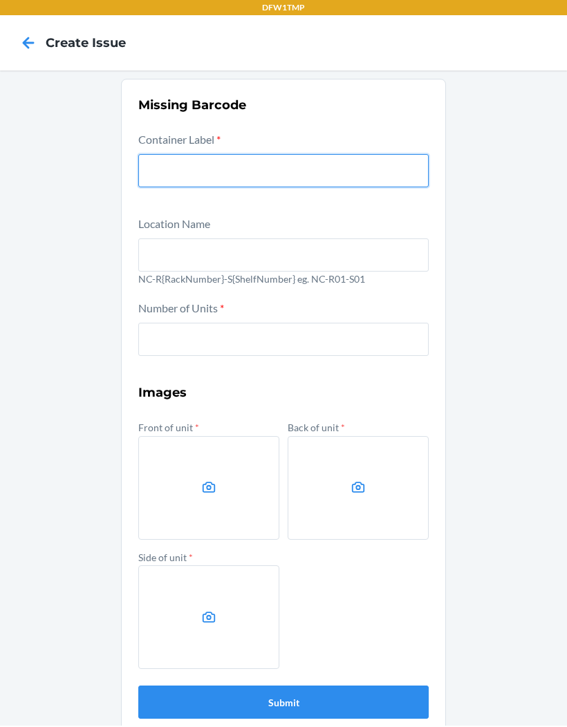
click at [185, 156] on input "text" at bounding box center [283, 172] width 290 height 33
click at [196, 156] on input "text" at bounding box center [283, 172] width 290 height 33
click at [185, 156] on input "text" at bounding box center [283, 172] width 290 height 33
paste input "CDE4YA2XZUD"
type input "CDE4YA2XZUD"
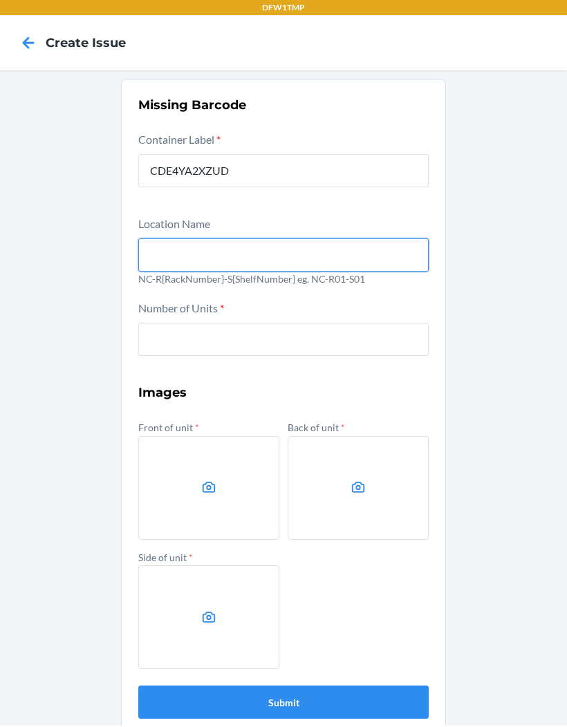
click at [220, 240] on input "text" at bounding box center [283, 256] width 290 height 33
click at [251, 324] on input "number" at bounding box center [283, 340] width 290 height 33
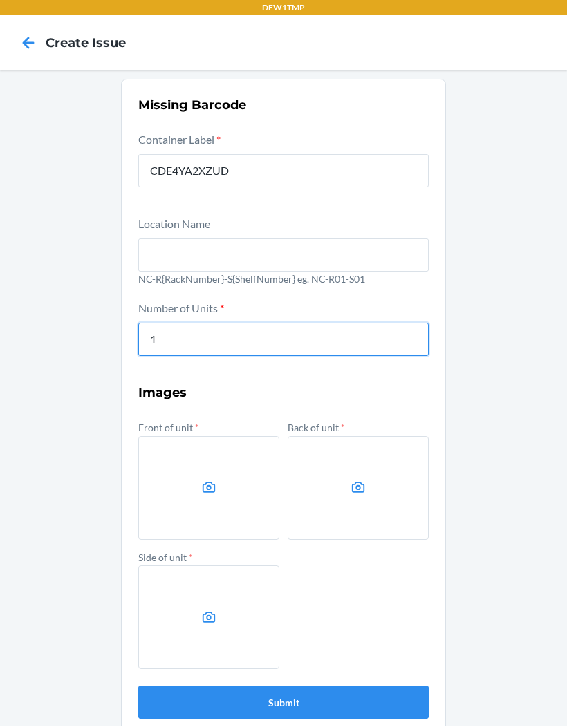
type input "1"
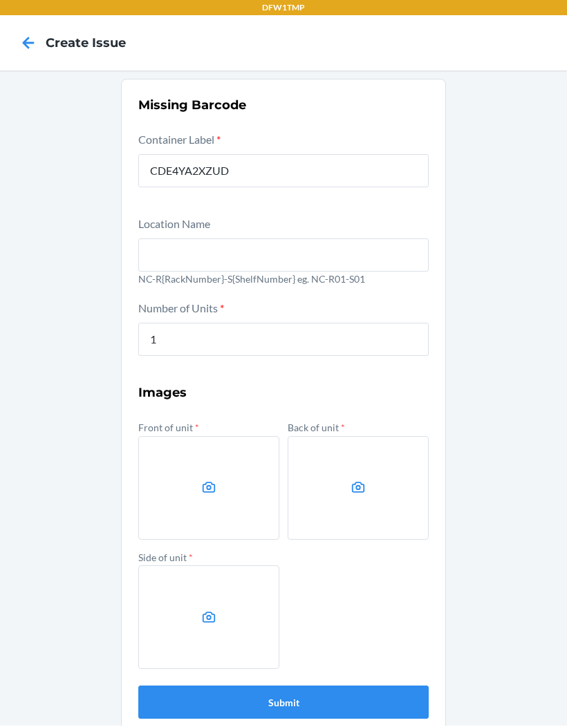
click at [227, 437] on label at bounding box center [208, 489] width 141 height 104
click at [0, 0] on input "file" at bounding box center [0, 0] width 0 height 0
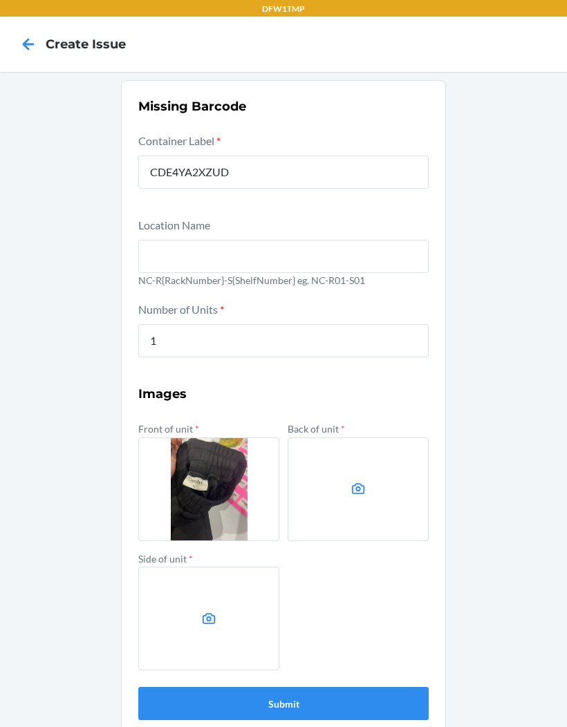
click at [294, 240] on input "text" at bounding box center [283, 256] width 290 height 33
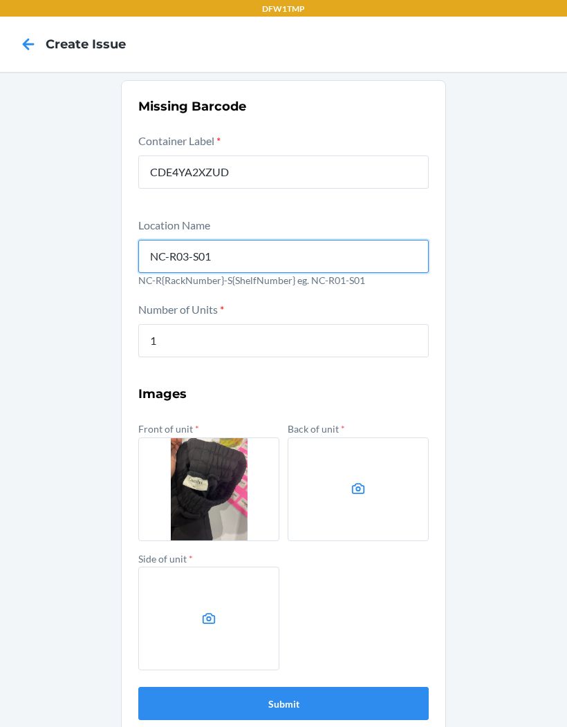
type input "NC-R03-S01"
click at [283, 687] on button "Submit" at bounding box center [283, 703] width 290 height 33
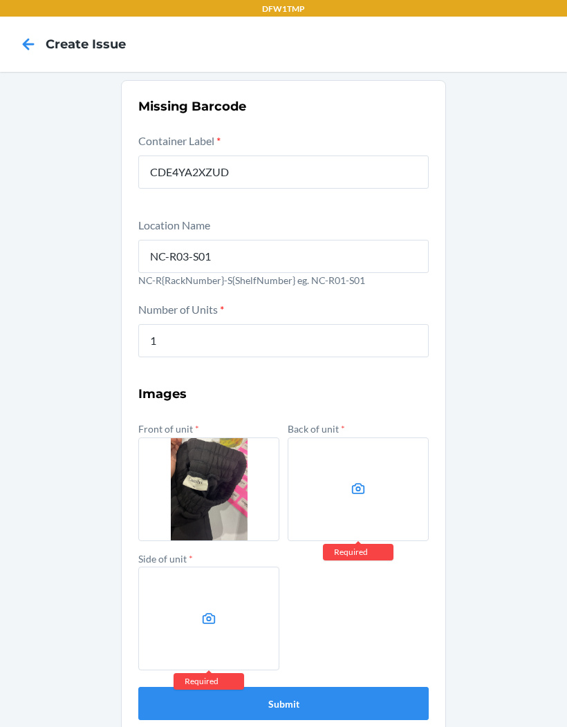
click at [343, 464] on label at bounding box center [358, 489] width 141 height 104
click at [0, 0] on input "file" at bounding box center [0, 0] width 0 height 0
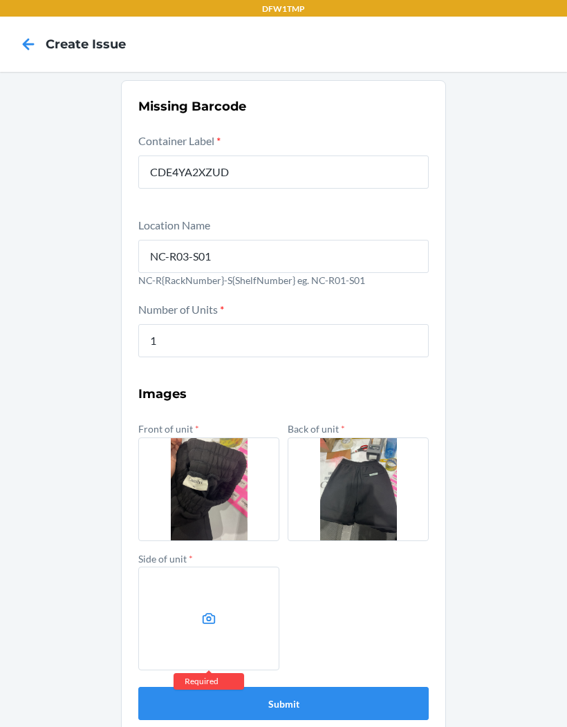
click at [207, 613] on icon at bounding box center [208, 618] width 13 height 11
click at [0, 0] on input "file" at bounding box center [0, 0] width 0 height 0
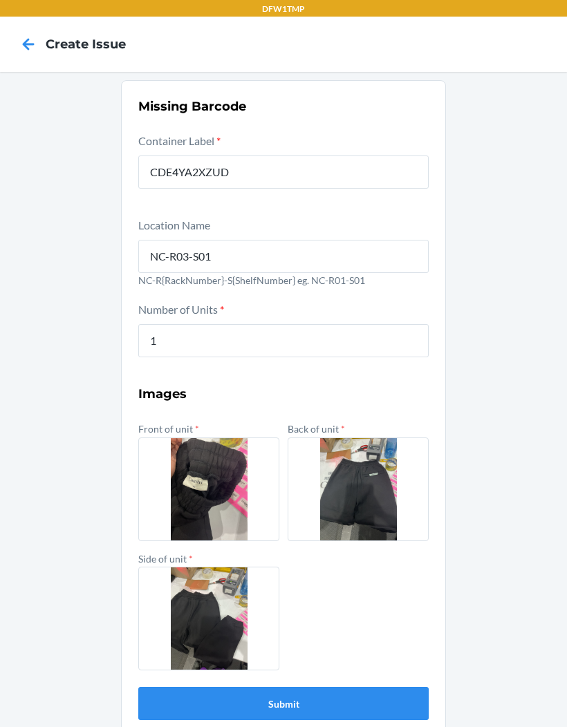
click at [375, 687] on button "Submit" at bounding box center [283, 703] width 290 height 33
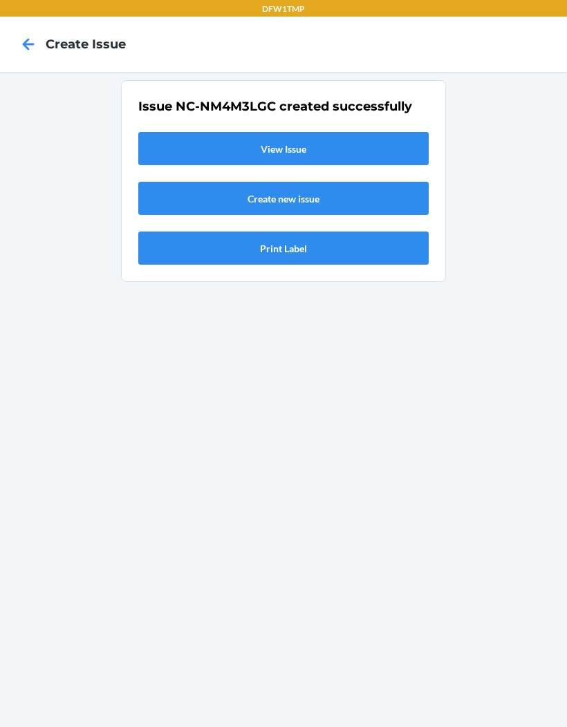
click at [336, 132] on link "View Issue" at bounding box center [283, 148] width 290 height 33
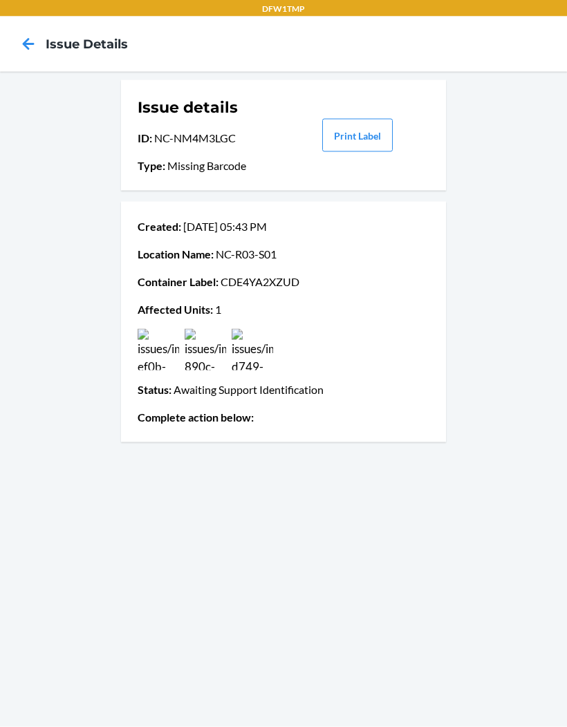
click at [31, 32] on icon at bounding box center [28, 43] width 23 height 23
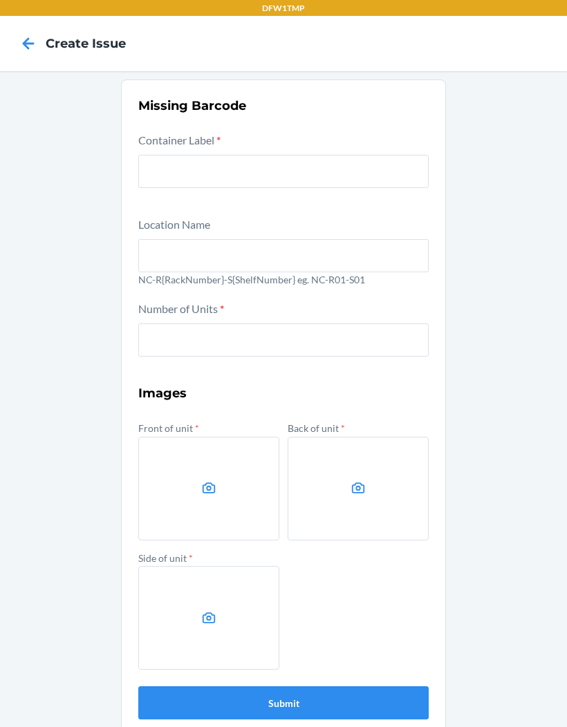
scroll to position [10, 0]
click at [34, 42] on icon at bounding box center [28, 43] width 23 height 23
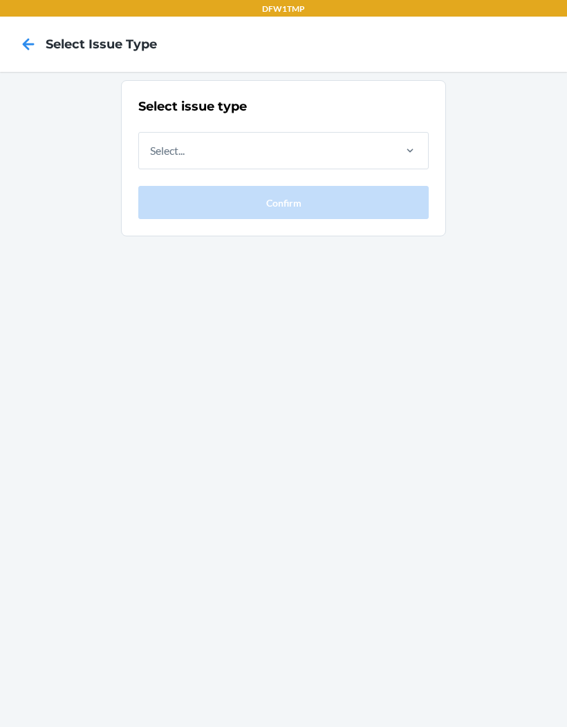
click at [37, 44] on icon at bounding box center [28, 43] width 23 height 23
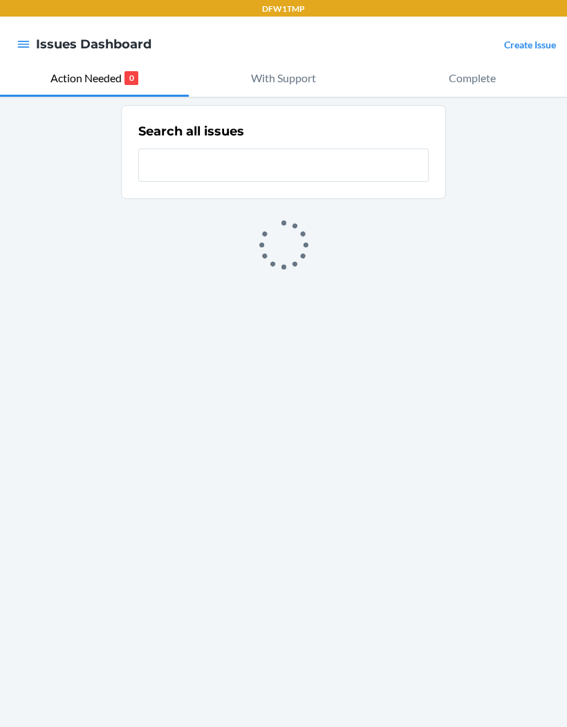
click at [295, 92] on button "With Support" at bounding box center [283, 79] width 189 height 36
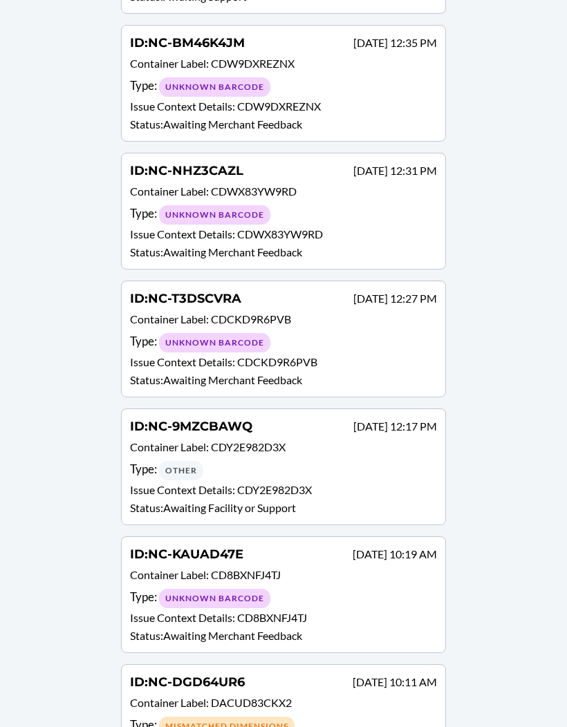
scroll to position [2098, 0]
click at [361, 467] on div "Type : Other" at bounding box center [283, 470] width 307 height 20
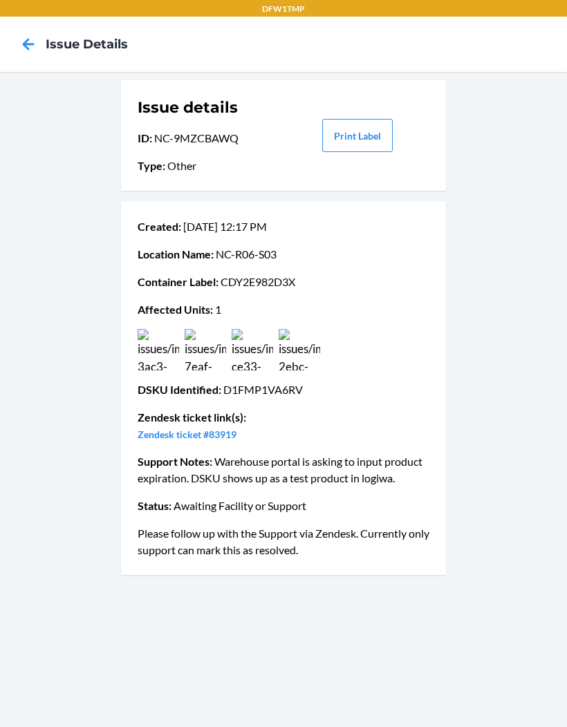
click at [38, 37] on icon at bounding box center [28, 43] width 23 height 23
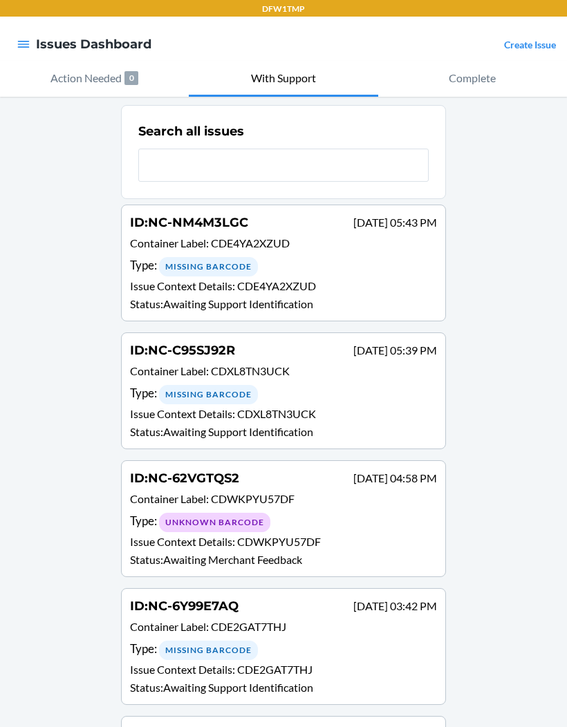
click at [75, 92] on button "Action Needed 0" at bounding box center [94, 79] width 189 height 36
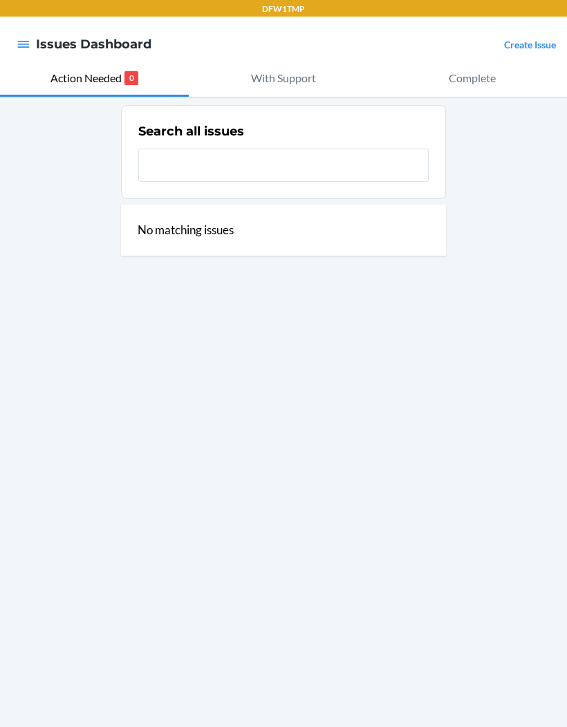
click at [20, 51] on icon "button" at bounding box center [24, 44] width 14 height 14
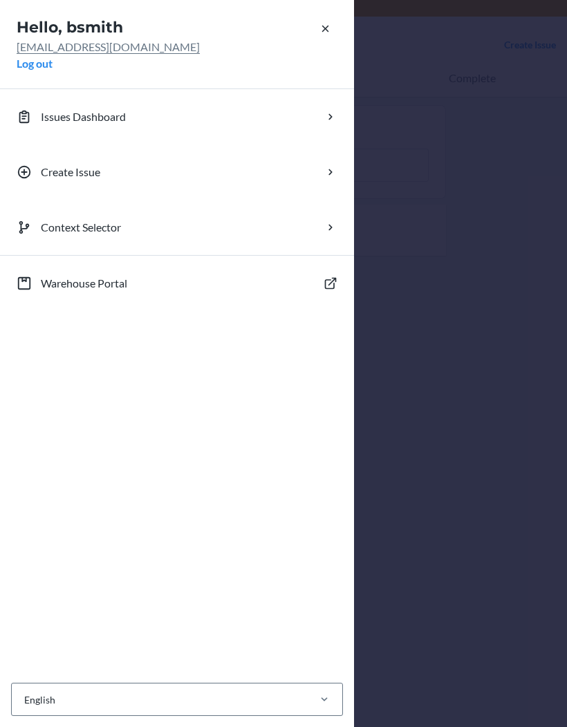
click at [53, 65] on button "Log out" at bounding box center [35, 63] width 36 height 17
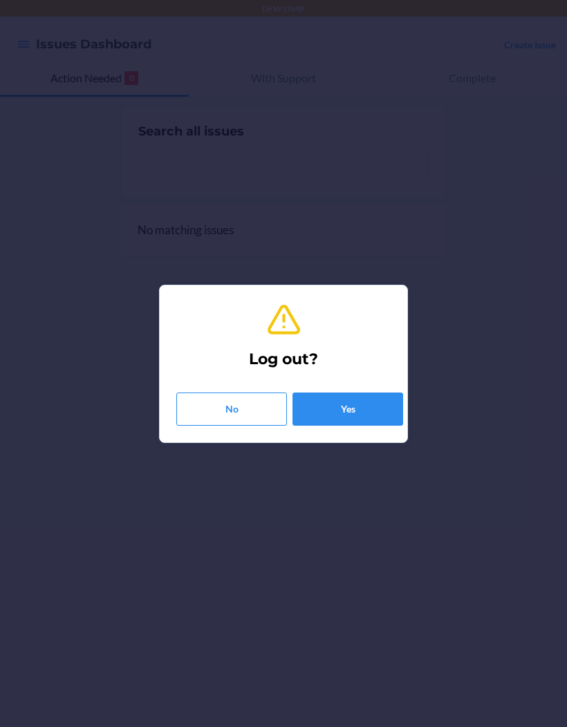
click at [373, 409] on button "Yes" at bounding box center [347, 409] width 111 height 33
